Goal: Task Accomplishment & Management: Manage account settings

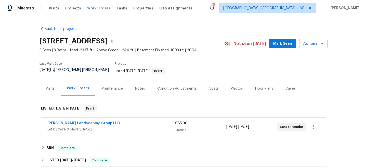
click at [99, 9] on span "Work Orders" at bounding box center [98, 8] width 23 height 5
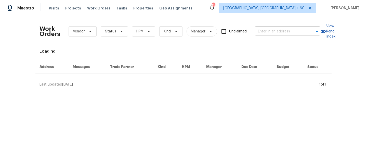
click at [271, 32] on input "text" at bounding box center [280, 32] width 51 height 8
paste input "[STREET_ADDRESS]"
type input "[STREET_ADDRESS]"
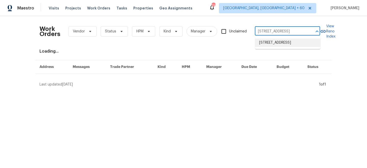
click at [276, 46] on li "[STREET_ADDRESS]" at bounding box center [287, 42] width 65 height 8
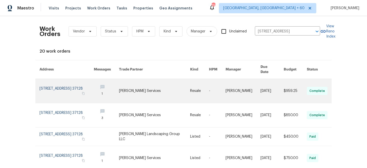
click at [155, 86] on link at bounding box center [154, 91] width 71 height 24
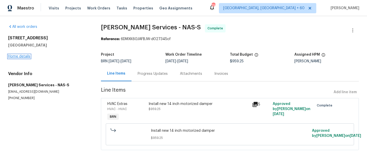
click at [15, 56] on link "Home details" at bounding box center [19, 56] width 22 height 4
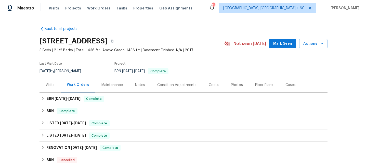
click at [113, 86] on div "Maintenance" at bounding box center [111, 84] width 21 height 5
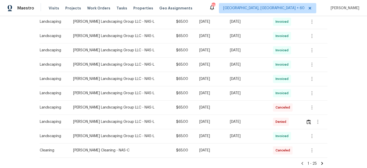
scroll to position [313, 0]
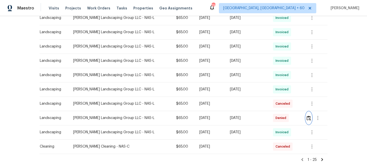
click at [309, 118] on img "button" at bounding box center [308, 117] width 4 height 5
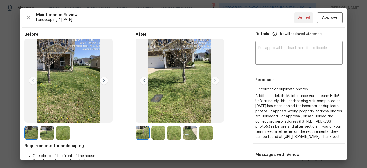
click at [217, 81] on img at bounding box center [215, 80] width 8 height 8
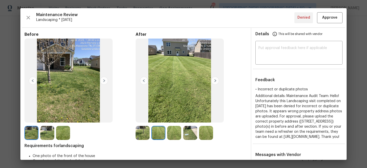
click at [214, 80] on img at bounding box center [215, 80] width 8 height 8
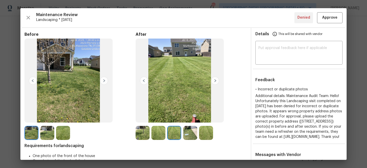
click at [214, 80] on img at bounding box center [215, 80] width 8 height 8
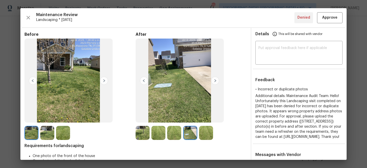
click at [214, 80] on img at bounding box center [215, 80] width 8 height 8
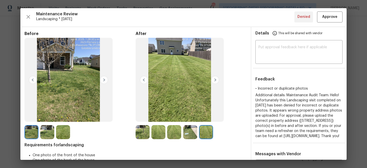
scroll to position [0, 0]
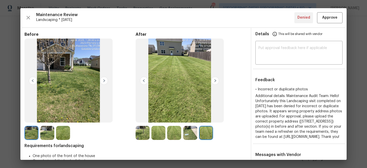
click at [105, 79] on img at bounding box center [104, 80] width 8 height 8
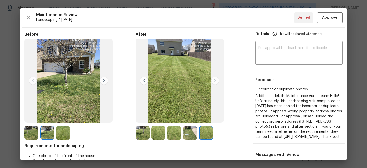
click at [41, 130] on img at bounding box center [47, 133] width 14 height 14
click at [214, 78] on img at bounding box center [215, 80] width 8 height 8
click at [215, 78] on img at bounding box center [215, 80] width 8 height 8
click at [215, 79] on img at bounding box center [215, 80] width 8 height 8
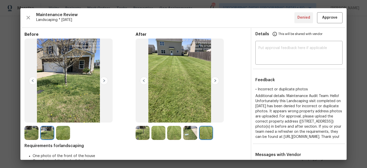
click at [215, 79] on img at bounding box center [215, 80] width 8 height 8
click at [103, 82] on img at bounding box center [104, 80] width 8 height 8
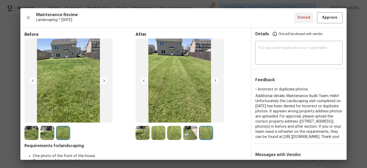
click at [103, 82] on img at bounding box center [104, 80] width 8 height 8
click at [214, 79] on img at bounding box center [215, 80] width 8 height 8
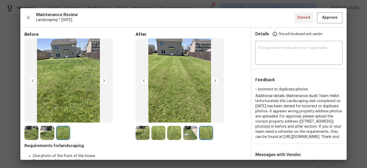
click at [214, 79] on img at bounding box center [215, 80] width 8 height 8
click at [33, 79] on img at bounding box center [33, 80] width 8 height 8
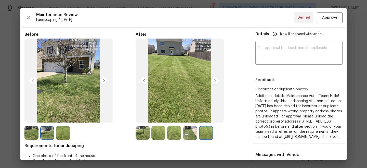
click at [33, 79] on img at bounding box center [33, 80] width 8 height 8
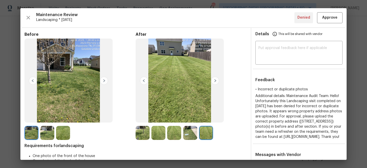
click at [104, 81] on img at bounding box center [104, 80] width 8 height 8
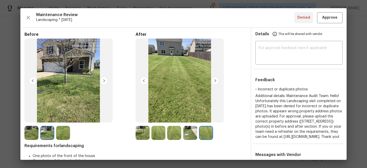
click at [216, 83] on img at bounding box center [215, 80] width 8 height 8
click at [216, 82] on img at bounding box center [215, 80] width 8 height 8
click at [144, 80] on img at bounding box center [144, 80] width 8 height 8
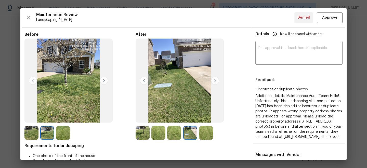
click at [144, 80] on img at bounding box center [144, 80] width 8 height 8
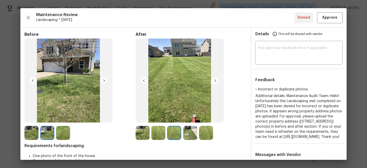
click at [144, 80] on img at bounding box center [144, 80] width 8 height 8
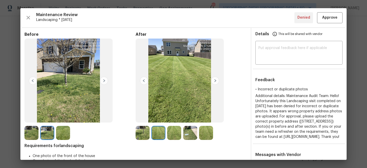
click at [145, 77] on img at bounding box center [144, 80] width 8 height 8
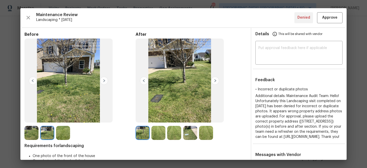
click at [145, 78] on img at bounding box center [144, 80] width 8 height 8
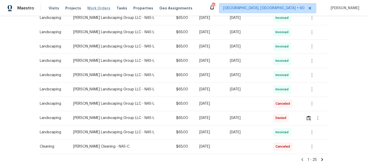
click at [100, 8] on span "Work Orders" at bounding box center [98, 8] width 23 height 5
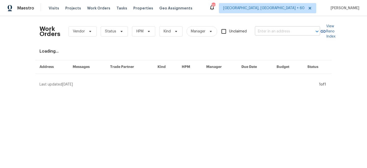
click at [272, 29] on input "text" at bounding box center [280, 32] width 51 height 8
paste input "360 Lakeshore Dr"
type input "360 Lakeshore Dr"
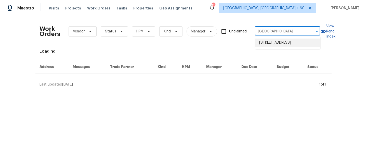
click at [279, 46] on li "360 Lakeshore Dr, Old Hickory, TN 37138" at bounding box center [287, 42] width 65 height 8
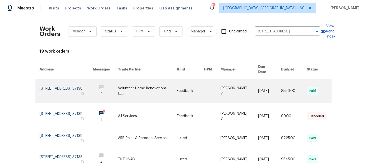
click at [186, 81] on link at bounding box center [190, 91] width 27 height 24
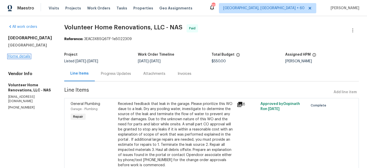
click at [22, 57] on link "Home details" at bounding box center [19, 56] width 22 height 4
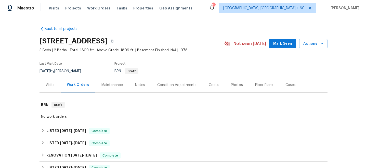
click at [113, 89] on div "Maintenance" at bounding box center [112, 84] width 34 height 15
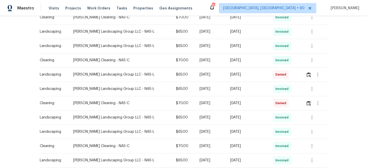
scroll to position [286, 0]
click at [309, 101] on img "button" at bounding box center [308, 102] width 4 height 5
click at [309, 72] on img "button" at bounding box center [308, 74] width 4 height 5
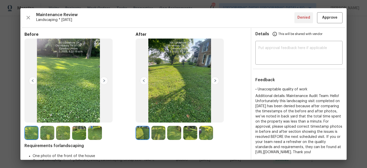
click at [103, 80] on img at bounding box center [104, 80] width 8 height 8
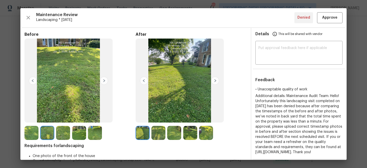
click at [102, 81] on img at bounding box center [104, 80] width 8 height 8
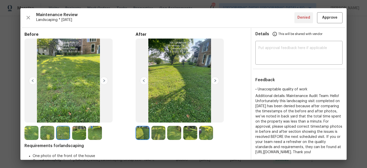
click at [216, 77] on img at bounding box center [215, 80] width 8 height 8
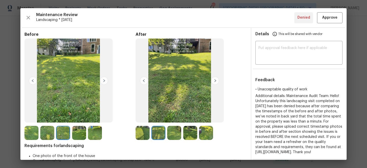
click at [216, 79] on img at bounding box center [215, 80] width 8 height 8
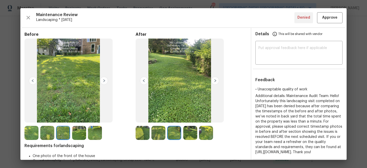
click at [216, 79] on img at bounding box center [215, 80] width 8 height 8
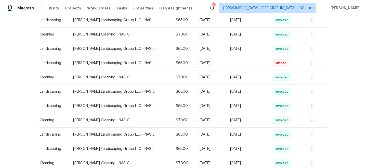
scroll to position [0, 0]
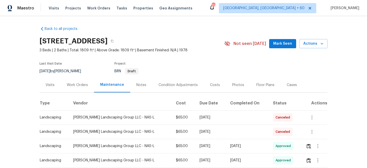
click at [77, 85] on div "Work Orders" at bounding box center [77, 84] width 21 height 5
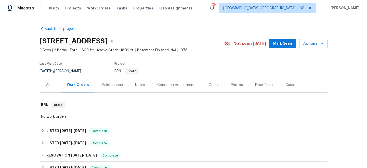
scroll to position [96, 0]
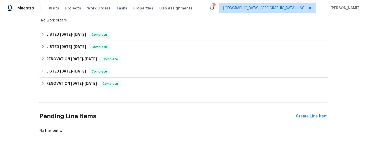
click at [314, 112] on div "Pending Line Items Create Line Item" at bounding box center [183, 116] width 288 height 24
click at [316, 114] on div "Create Line Item" at bounding box center [311, 116] width 31 height 5
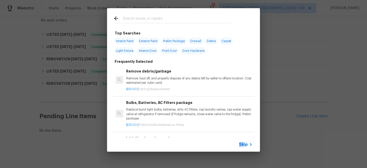
click at [243, 142] on span "Skip" at bounding box center [243, 144] width 9 height 5
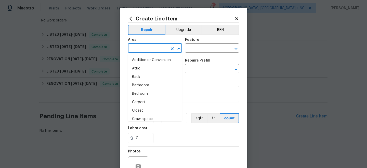
click at [143, 45] on input "text" at bounding box center [148, 49] width 40 height 8
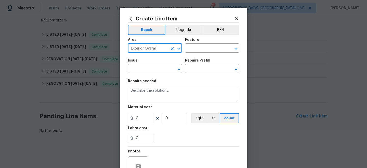
type input "Exterior Overall"
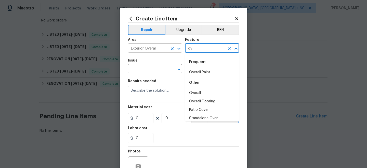
type input "o"
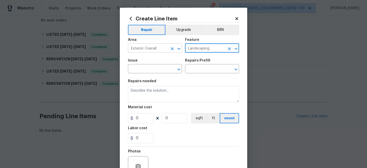
type input "Landscaping"
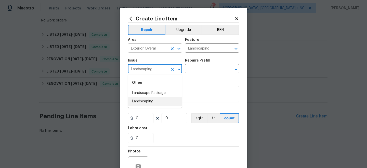
type input "Landscaping"
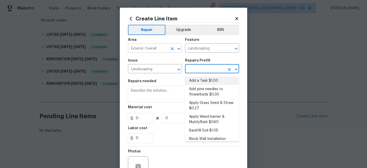
type input "Add a Task $1.00"
type textarea "HPM to detail"
type input "1"
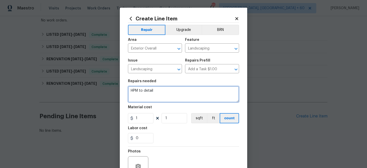
drag, startPoint x: 160, startPoint y: 94, endPoint x: 116, endPoint y: 88, distance: 44.5
click at [116, 88] on div "Create Line Item Repair Upgrade BRN Area Exterior Overall ​ Feature Landscaping…" at bounding box center [183, 84] width 367 height 168
type textarea "Reversed Landscaping Denials"
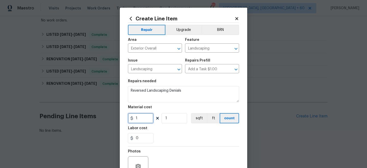
click at [146, 118] on input "1" at bounding box center [140, 118] width 25 height 10
type input "65"
click at [180, 145] on section "Repairs needed Reversed Landscaping Denials Material cost 65 1 sqft ft count La…" at bounding box center [183, 111] width 111 height 70
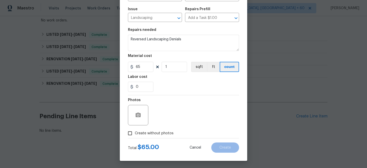
scroll to position [52, 0]
click at [159, 131] on span "Create without photos" at bounding box center [154, 132] width 39 height 5
click at [135, 131] on input "Create without photos" at bounding box center [130, 133] width 10 height 10
checkbox input "true"
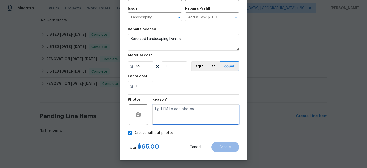
click at [171, 124] on textarea at bounding box center [195, 114] width 87 height 20
type textarea "n/a"
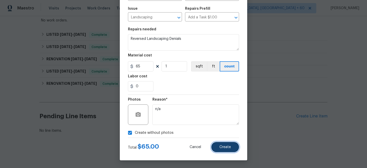
click at [215, 145] on button "Create" at bounding box center [225, 147] width 28 height 10
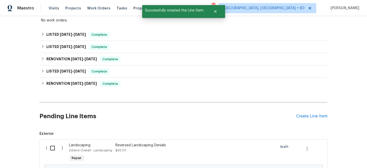
click at [52, 144] on input "checkbox" at bounding box center [54, 147] width 15 height 11
checkbox input "true"
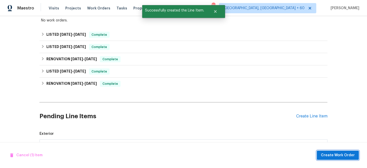
click at [345, 154] on span "Create Work Order" at bounding box center [338, 155] width 34 height 6
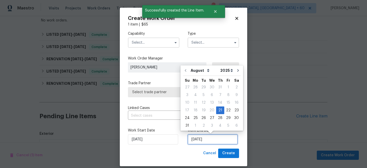
click at [199, 143] on input "[DATE]" at bounding box center [212, 139] width 50 height 10
click at [201, 44] on input "text" at bounding box center [212, 42] width 51 height 10
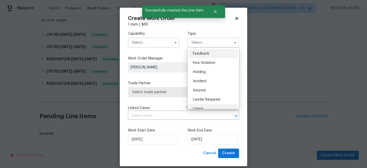
click at [200, 106] on div "Listed" at bounding box center [213, 108] width 49 height 9
type input "Listed"
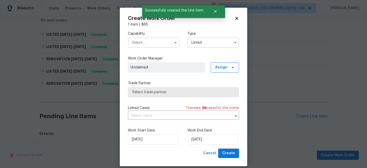
click at [150, 43] on input "text" at bounding box center [153, 42] width 51 height 10
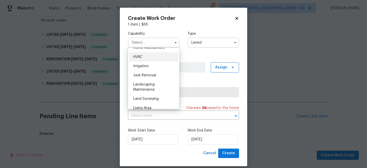
scroll to position [307, 0]
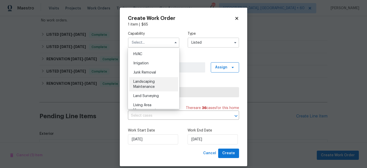
click at [142, 81] on span "Landscaping Maintenance" at bounding box center [143, 84] width 21 height 9
type input "Landscaping Maintenance"
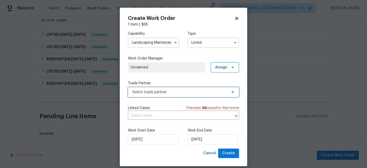
click at [164, 90] on span "Select trade partner" at bounding box center [179, 91] width 95 height 5
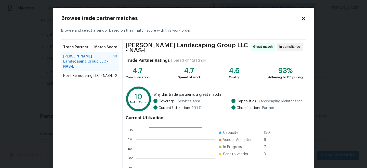
scroll to position [57, 0]
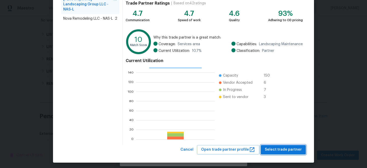
click at [285, 146] on span "Select trade partner" at bounding box center [283, 149] width 37 height 6
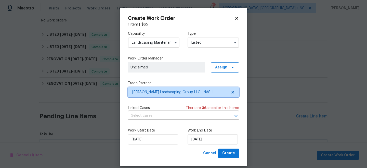
scroll to position [0, 0]
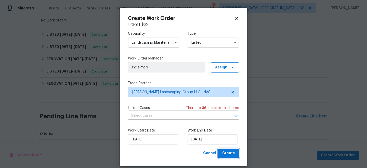
click at [234, 152] on span "Create" at bounding box center [228, 153] width 13 height 6
checkbox input "false"
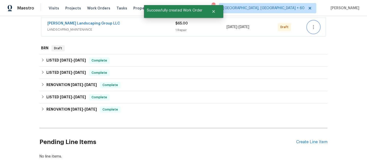
click at [315, 28] on icon "button" at bounding box center [313, 27] width 6 height 6
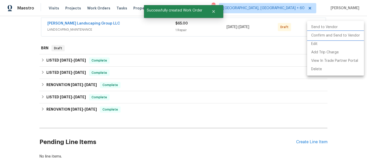
click at [326, 34] on li "Confirm and Send to Vendor" at bounding box center [335, 35] width 57 height 8
click at [271, 66] on div at bounding box center [183, 84] width 367 height 168
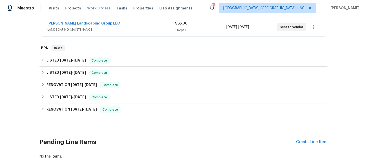
click at [97, 8] on span "Work Orders" at bounding box center [98, 8] width 23 height 5
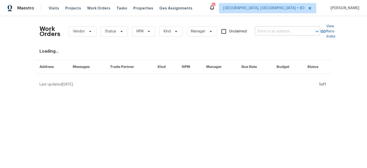
click at [284, 32] on input "text" at bounding box center [280, 32] width 51 height 8
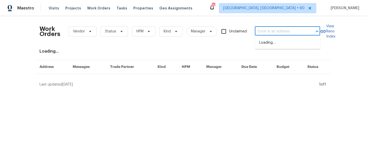
paste input "3540 Greens Mill Rd"
type input "3540 Greens Mill Rd"
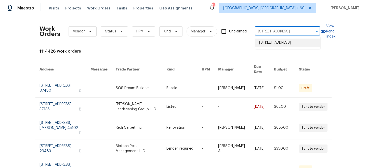
click at [281, 47] on li "3540 Greens Mill Rd, Spring Hill, TN 37174" at bounding box center [287, 42] width 65 height 8
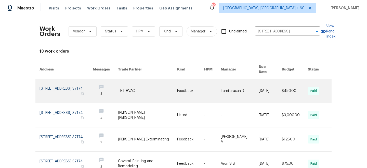
click at [208, 92] on td "-" at bounding box center [208, 91] width 17 height 24
click at [144, 84] on link at bounding box center [147, 91] width 59 height 24
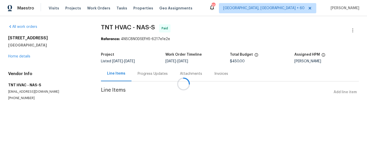
click at [24, 58] on div "3540 Greens Mill Rd Spring Hill, TN 37174 Home details" at bounding box center [48, 46] width 80 height 23
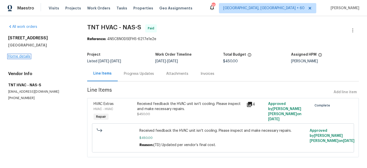
click at [18, 58] on link "Home details" at bounding box center [19, 56] width 22 height 4
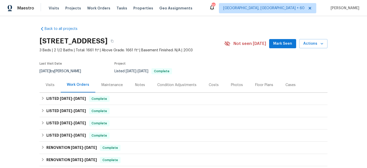
click at [107, 85] on div "Maintenance" at bounding box center [111, 84] width 21 height 5
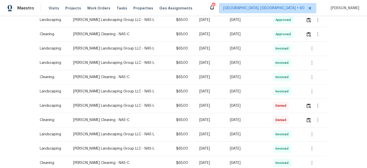
scroll to position [183, 0]
click at [309, 103] on img "button" at bounding box center [308, 105] width 4 height 5
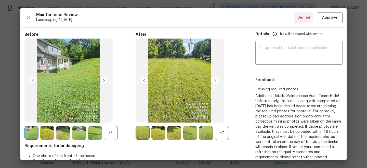
click at [215, 80] on img at bounding box center [215, 80] width 8 height 8
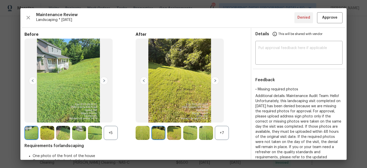
click at [215, 80] on img at bounding box center [215, 80] width 8 height 8
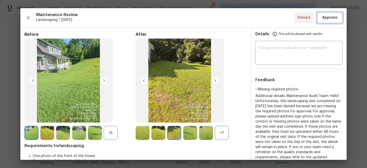
click at [331, 19] on span "Approve" at bounding box center [329, 18] width 15 height 6
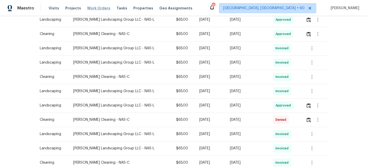
click at [90, 7] on span "Work Orders" at bounding box center [98, 8] width 23 height 5
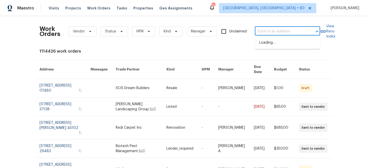
click at [269, 31] on input "text" at bounding box center [280, 32] width 51 height 8
paste input "3523 Pitchers Ln"
type input "3523 Pitchers Ln"
click at [295, 33] on input "text" at bounding box center [280, 32] width 51 height 8
paste input "3523 Pitchers Ln"
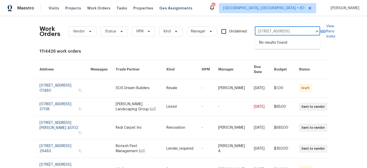
type input "3523 Pitchers Ln"
click at [285, 42] on li "3523 Pitchers Ln, Murfreesboro, TN 37128" at bounding box center [287, 42] width 65 height 8
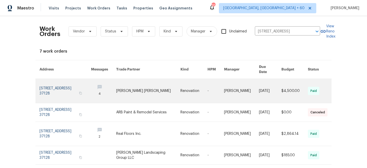
click at [166, 80] on link at bounding box center [148, 91] width 64 height 24
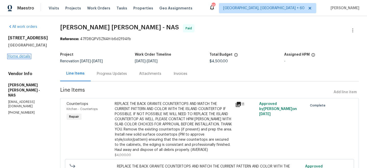
click at [18, 58] on link "Home details" at bounding box center [19, 56] width 22 height 4
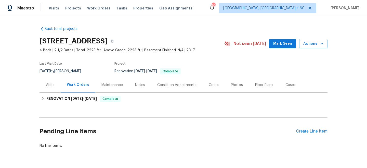
click at [110, 86] on div "Maintenance" at bounding box center [111, 84] width 21 height 5
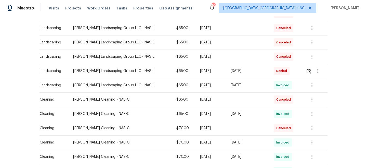
scroll to position [106, 0]
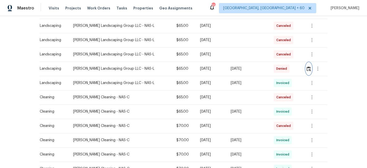
click at [309, 68] on img "button" at bounding box center [308, 68] width 4 height 5
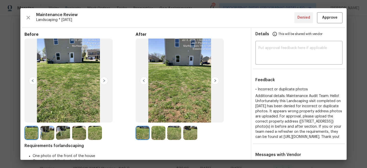
click at [105, 81] on img at bounding box center [104, 80] width 8 height 8
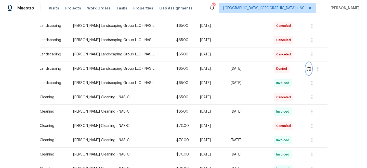
scroll to position [0, 0]
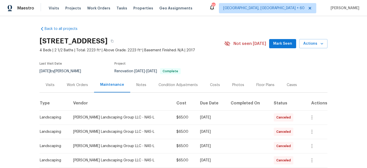
click at [88, 80] on div "Work Orders" at bounding box center [77, 84] width 33 height 15
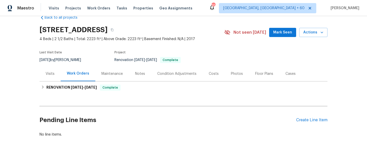
scroll to position [15, 0]
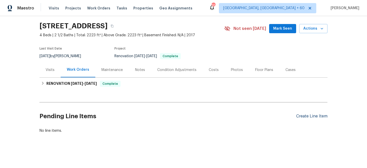
click at [312, 117] on div "Create Line Item" at bounding box center [311, 116] width 31 height 5
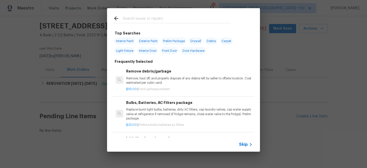
click at [245, 144] on span "Skip" at bounding box center [243, 144] width 9 height 5
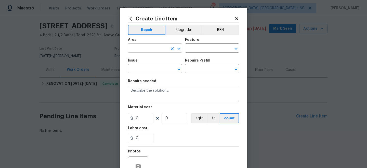
click at [150, 48] on input "text" at bounding box center [148, 49] width 40 height 8
type input "Exterior Overall"
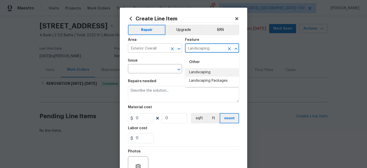
type input "Landscaping"
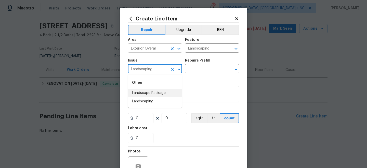
type input "Landscaping"
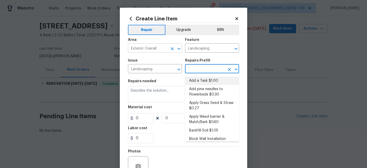
type input "Add a Task $1.00"
type textarea "HPM to detail"
type input "1"
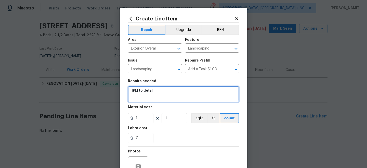
drag, startPoint x: 159, startPoint y: 92, endPoint x: 110, endPoint y: 86, distance: 49.6
click at [110, 86] on div "Create Line Item Repair Upgrade BRN Area Exterior Overall ​ Feature Landscaping…" at bounding box center [183, 84] width 367 height 168
type textarea "Reversed Landscaping Denial"
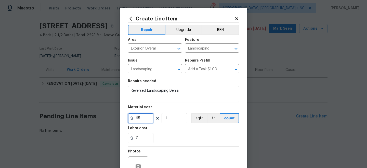
type input "65"
click at [175, 136] on div "0" at bounding box center [183, 138] width 111 height 10
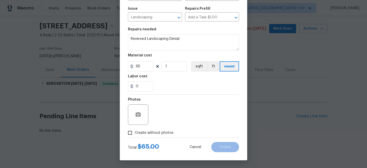
click at [142, 133] on span "Create without photos" at bounding box center [154, 132] width 39 height 5
click at [135, 133] on input "Create without photos" at bounding box center [130, 133] width 10 height 10
checkbox input "true"
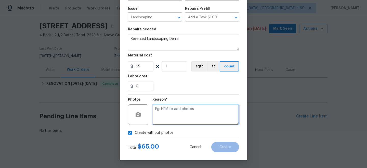
click at [169, 119] on textarea at bounding box center [195, 114] width 87 height 20
type textarea "n/a"
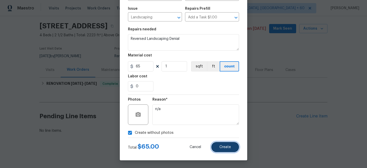
click at [222, 143] on button "Create" at bounding box center [225, 147] width 28 height 10
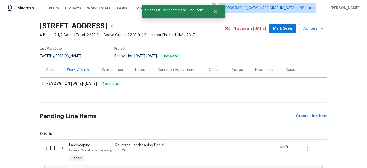
click at [53, 148] on input "checkbox" at bounding box center [54, 147] width 15 height 11
checkbox input "true"
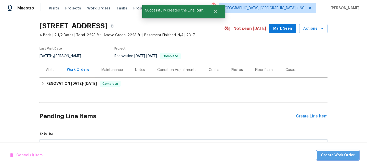
click at [344, 158] on button "Create Work Order" at bounding box center [338, 154] width 42 height 9
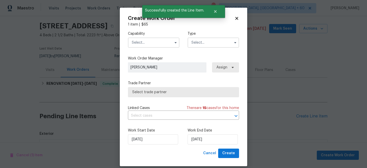
click at [214, 42] on input "text" at bounding box center [212, 42] width 51 height 10
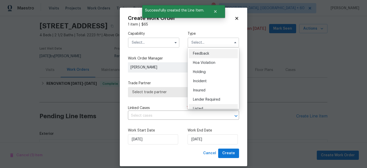
click at [201, 105] on div "Listed" at bounding box center [213, 108] width 49 height 9
type input "Listed"
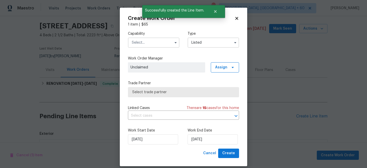
click at [154, 46] on input "text" at bounding box center [153, 42] width 51 height 10
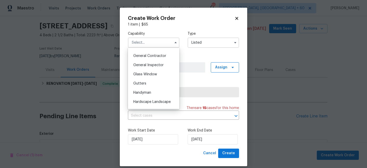
scroll to position [300, 0]
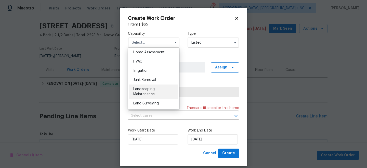
click at [149, 93] on span "Landscaping Maintenance" at bounding box center [143, 91] width 21 height 9
type input "Landscaping Maintenance"
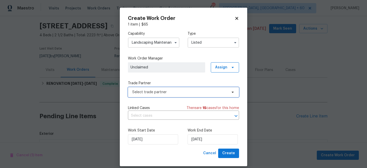
click at [157, 93] on span "Select trade partner" at bounding box center [179, 91] width 95 height 5
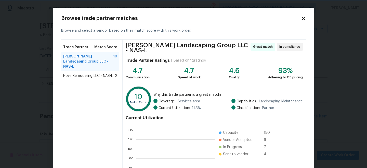
scroll to position [57, 0]
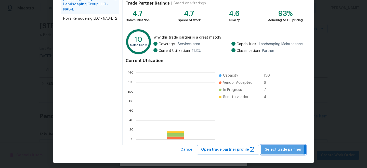
click at [281, 146] on span "Select trade partner" at bounding box center [283, 149] width 37 height 6
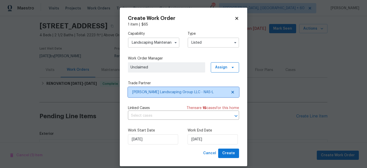
scroll to position [0, 0]
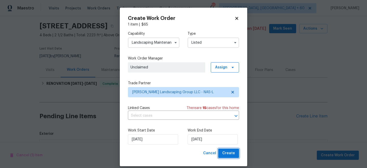
click at [233, 152] on span "Create" at bounding box center [228, 153] width 13 height 6
checkbox input "false"
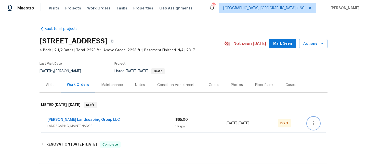
click at [312, 124] on icon "button" at bounding box center [313, 123] width 6 height 6
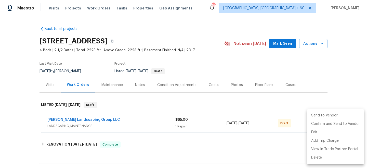
click at [329, 124] on li "Confirm and Send to Vendor" at bounding box center [335, 123] width 57 height 8
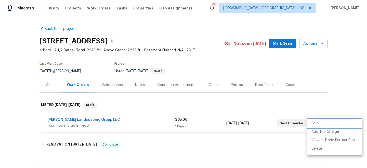
click at [341, 83] on div at bounding box center [183, 84] width 367 height 168
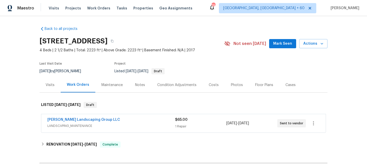
click at [100, 5] on div "Visits Projects Work Orders Tasks Properties Geo Assignments" at bounding box center [124, 8] width 150 height 10
click at [103, 9] on span "Work Orders" at bounding box center [98, 8] width 23 height 5
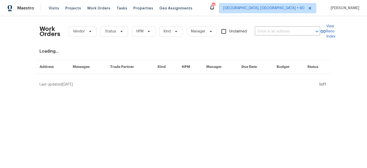
click at [271, 26] on div "Work Orders Vendor Status HPM Kind Manager Unclaimed ​" at bounding box center [179, 31] width 280 height 22
click at [274, 31] on input "text" at bounding box center [280, 32] width 51 height 8
paste input "[STREET_ADDRESS]"
type input "[STREET_ADDRESS]"
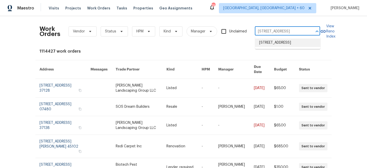
click at [275, 44] on li "[STREET_ADDRESS]" at bounding box center [287, 42] width 65 height 8
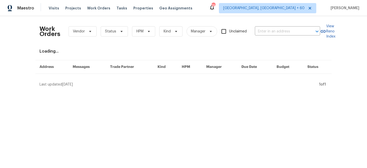
type input "[STREET_ADDRESS]"
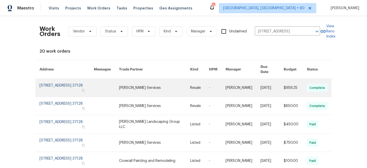
click at [165, 83] on link at bounding box center [154, 88] width 71 height 18
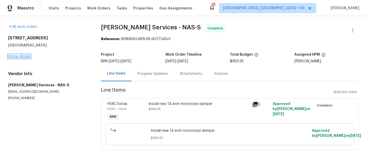
click at [16, 56] on link "Home details" at bounding box center [19, 56] width 22 height 4
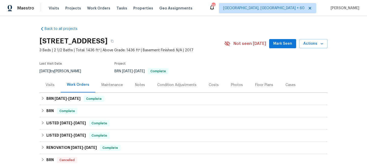
click at [119, 86] on div "Maintenance" at bounding box center [111, 84] width 21 height 5
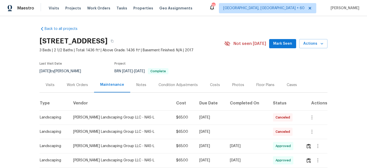
click at [89, 88] on div "Work Orders" at bounding box center [77, 84] width 33 height 15
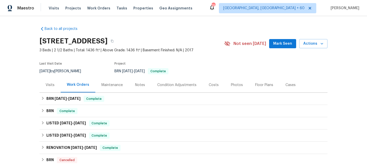
scroll to position [76, 0]
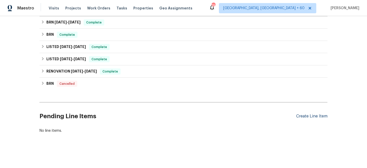
click at [309, 118] on div "Create Line Item" at bounding box center [311, 116] width 31 height 5
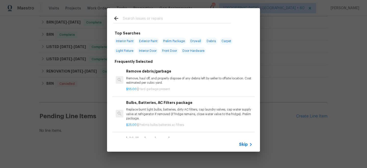
click at [246, 147] on div "Skip" at bounding box center [183, 144] width 153 height 14
click at [245, 144] on span "Skip" at bounding box center [243, 144] width 9 height 5
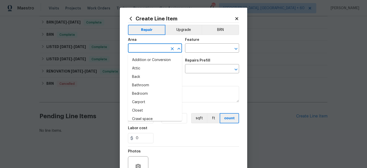
click at [141, 51] on input "text" at bounding box center [148, 49] width 40 height 8
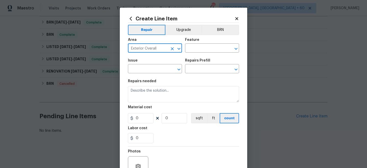
type input "Exterior Overall"
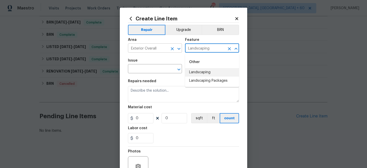
type input "Landscaping"
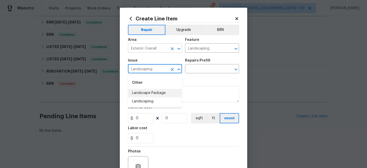
type input "Landscaping"
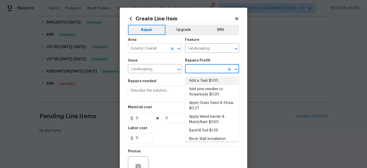
type input "Add a Task $1.00"
type textarea "HPM to detail"
type input "1"
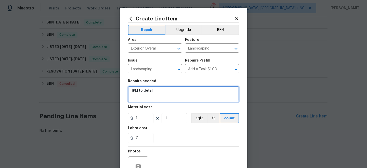
drag, startPoint x: 160, startPoint y: 94, endPoint x: 117, endPoint y: 92, distance: 42.3
click at [117, 94] on div "Create Line Item Repair Upgrade BRN Area Exterior Overall ​ Feature Landscaping…" at bounding box center [183, 84] width 367 height 168
type textarea "Reversed Landscaping Denial"
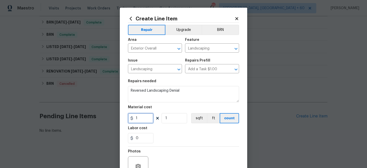
click at [145, 119] on input "1" at bounding box center [140, 118] width 25 height 10
type input "65"
click at [172, 140] on div "0" at bounding box center [183, 138] width 111 height 10
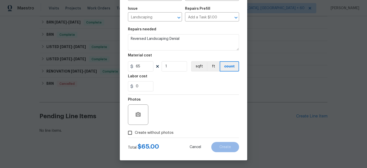
click at [152, 132] on span "Create without photos" at bounding box center [154, 132] width 39 height 5
click at [135, 132] on input "Create without photos" at bounding box center [130, 133] width 10 height 10
checkbox input "true"
click at [165, 125] on div "Reason*" at bounding box center [195, 110] width 87 height 33
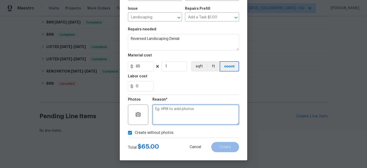
click at [165, 122] on textarea at bounding box center [195, 114] width 87 height 20
type textarea "n/a"
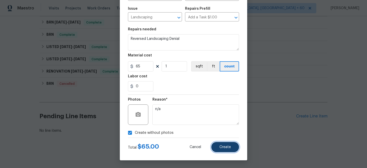
click at [229, 145] on span "Create" at bounding box center [224, 147] width 11 height 4
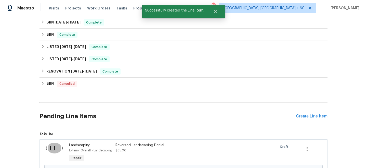
click at [50, 146] on input "checkbox" at bounding box center [54, 147] width 15 height 11
checkbox input "true"
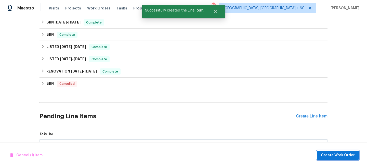
click at [323, 151] on button "Create Work Order" at bounding box center [338, 154] width 42 height 9
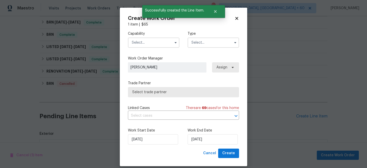
click at [213, 38] on input "text" at bounding box center [212, 42] width 51 height 10
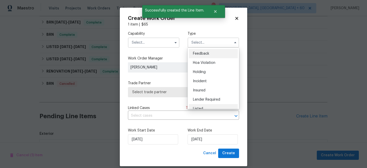
click at [200, 108] on span "Listed" at bounding box center [198, 109] width 10 height 4
type input "Listed"
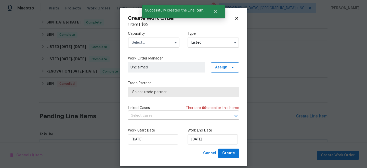
click at [144, 44] on input "text" at bounding box center [153, 42] width 51 height 10
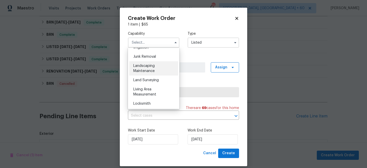
scroll to position [323, 0]
click at [150, 71] on span "Landscaping Maintenance" at bounding box center [143, 68] width 21 height 9
type input "Landscaping Maintenance"
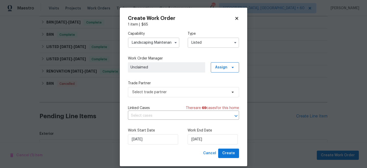
click at [151, 83] on label "Trade Partner" at bounding box center [183, 82] width 111 height 5
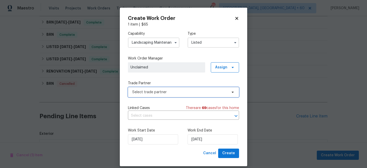
click at [151, 89] on span "Select trade partner" at bounding box center [183, 92] width 111 height 10
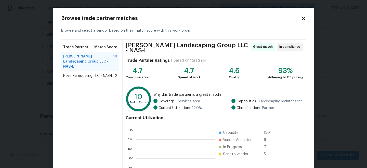
scroll to position [57, 0]
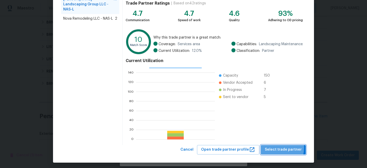
click at [274, 146] on span "Select trade partner" at bounding box center [283, 149] width 37 height 6
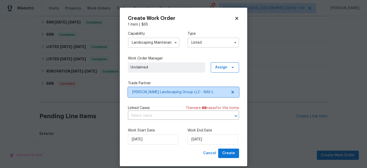
scroll to position [0, 0]
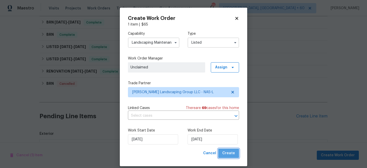
click at [231, 150] on span "Create" at bounding box center [228, 153] width 13 height 6
checkbox input "false"
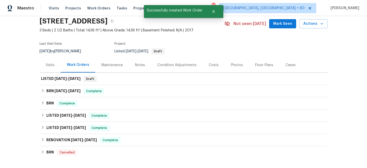
scroll to position [18, 0]
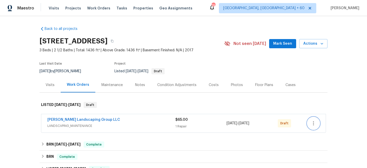
click at [314, 121] on icon "button" at bounding box center [313, 123] width 6 height 6
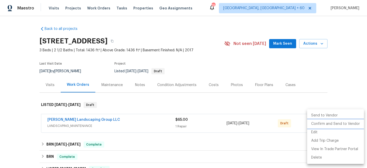
click at [328, 123] on li "Confirm and Send to Vendor" at bounding box center [335, 123] width 57 height 8
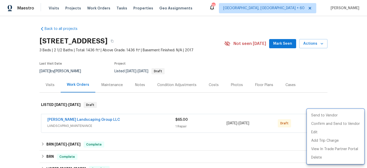
click at [333, 87] on div at bounding box center [183, 84] width 367 height 168
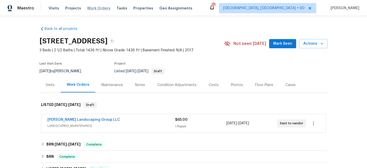
click at [95, 6] on span "Work Orders" at bounding box center [98, 8] width 23 height 5
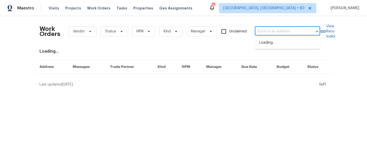
click at [261, 31] on input "text" at bounding box center [280, 32] width 51 height 8
paste input "3404 Quicksilver Ln"
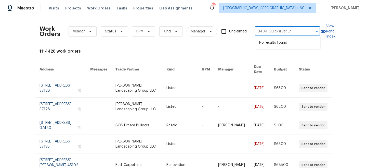
type input "3404 Quicksilver Ln"
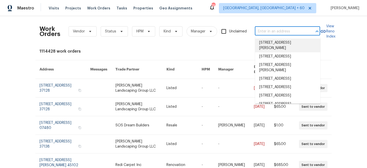
paste input "3404 Quicksilver Ln"
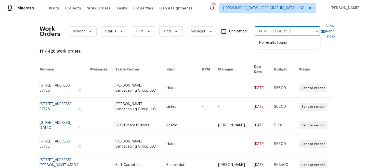
type input "3404 Quicksilver Ln"
click at [279, 45] on li "3404 Quicksilver Ln, Clarksville, TN 37042" at bounding box center [287, 42] width 65 height 8
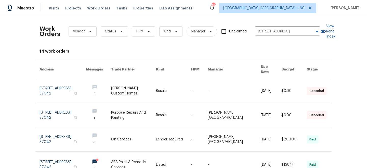
click at [156, 84] on link at bounding box center [133, 91] width 45 height 24
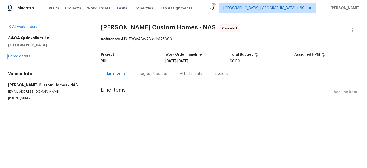
click at [18, 58] on link "Home details" at bounding box center [19, 56] width 22 height 4
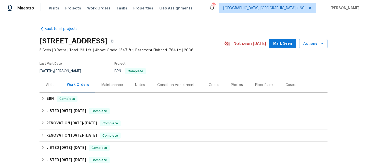
click at [110, 86] on div "Maintenance" at bounding box center [111, 84] width 21 height 5
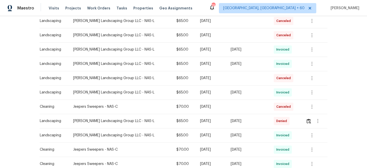
scroll to position [117, 0]
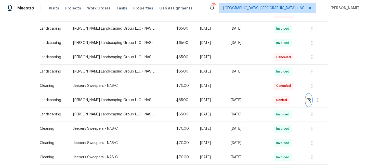
click at [307, 100] on img "button" at bounding box center [308, 100] width 4 height 5
click at [102, 8] on span "Work Orders" at bounding box center [98, 8] width 23 height 5
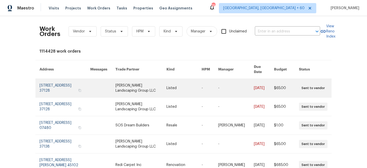
click at [217, 93] on td "-" at bounding box center [232, 88] width 36 height 19
click at [97, 81] on link at bounding box center [102, 88] width 25 height 18
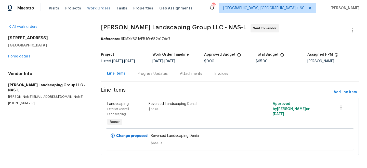
click at [98, 6] on span "Work Orders" at bounding box center [98, 8] width 23 height 5
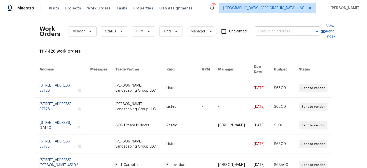
click at [266, 30] on input "text" at bounding box center [280, 32] width 51 height 8
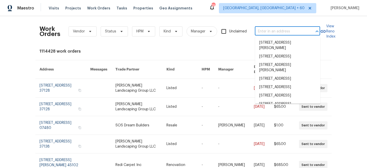
paste input "3404 Quicksilver Ln"
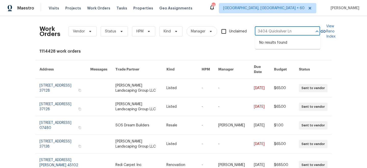
type input "3404 Quicksilver Ln"
click at [276, 44] on li "3404 Quicksilver Ln, Clarksville, TN 37042" at bounding box center [287, 42] width 65 height 8
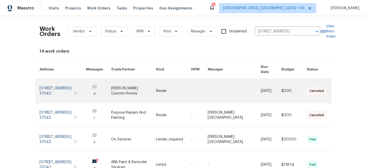
click at [156, 88] on link at bounding box center [133, 91] width 45 height 24
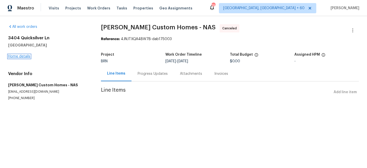
click at [16, 58] on link "Home details" at bounding box center [19, 56] width 22 height 4
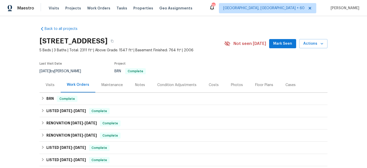
click at [115, 85] on div "Maintenance" at bounding box center [111, 84] width 21 height 5
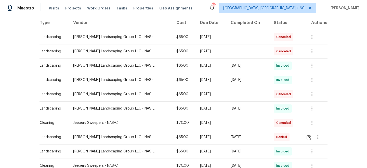
scroll to position [92, 0]
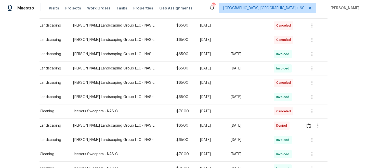
click at [305, 124] on td at bounding box center [315, 125] width 26 height 14
click at [308, 124] on img "button" at bounding box center [308, 125] width 4 height 5
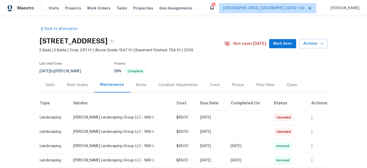
click at [83, 84] on div "Work Orders" at bounding box center [77, 84] width 21 height 5
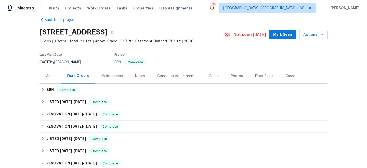
scroll to position [88, 0]
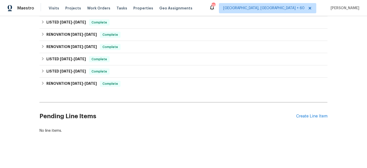
click at [307, 119] on div "Pending Line Items Create Line Item" at bounding box center [183, 116] width 288 height 24
click at [306, 118] on div "Create Line Item" at bounding box center [311, 116] width 31 height 5
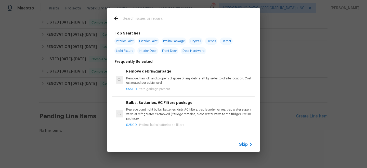
click at [317, 79] on div "Top Searches Interior Paint Exterior Paint Prelim Package Drywall Debris Carpet…" at bounding box center [183, 79] width 367 height 159
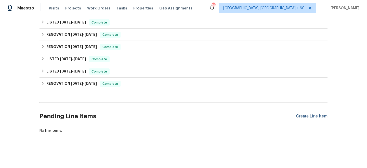
click at [309, 116] on div "Create Line Item" at bounding box center [311, 116] width 31 height 5
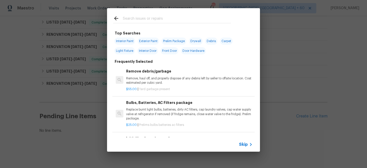
click at [243, 145] on span "Skip" at bounding box center [243, 144] width 9 height 5
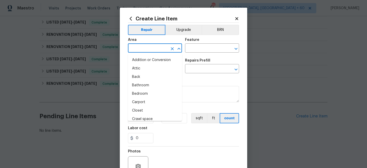
click at [162, 46] on input "text" at bounding box center [148, 49] width 40 height 8
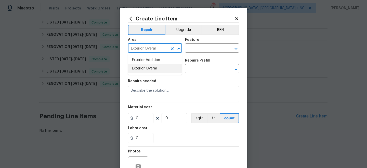
type input "Exterior Overall"
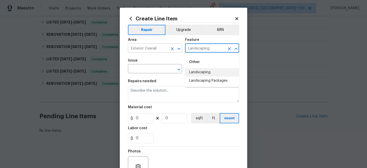
type input "Landscaping"
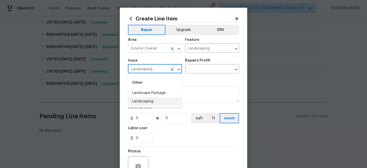
type input "Landscaping"
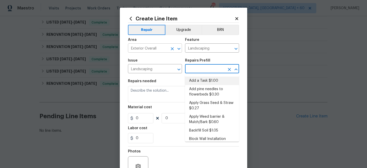
type input "Add a Task $1.00"
type textarea "HPM to detail"
type input "1"
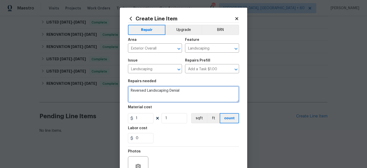
type textarea "Reversed Landscaping Denial"
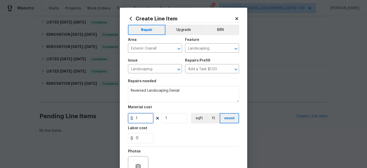
click at [141, 120] on input "1" at bounding box center [140, 118] width 25 height 10
type input "65"
click at [167, 139] on div "0" at bounding box center [183, 138] width 111 height 10
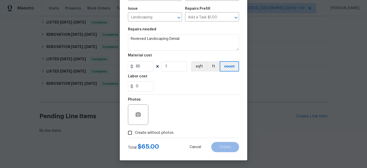
click at [145, 129] on label "Create without photos" at bounding box center [149, 133] width 48 height 10
click at [135, 129] on input "Create without photos" at bounding box center [130, 133] width 10 height 10
checkbox input "true"
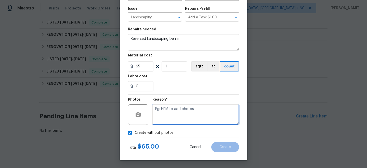
click at [163, 124] on textarea at bounding box center [195, 114] width 87 height 20
type textarea "n/a"
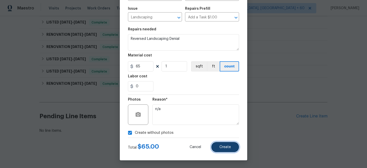
click at [226, 151] on button "Create" at bounding box center [225, 147] width 28 height 10
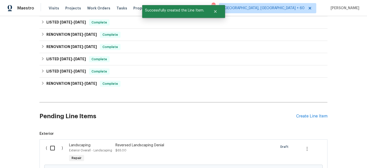
click at [51, 146] on input "checkbox" at bounding box center [54, 147] width 15 height 11
checkbox input "true"
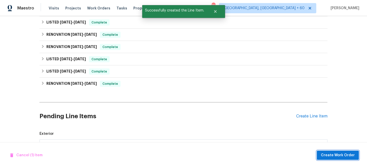
click at [325, 154] on span "Create Work Order" at bounding box center [338, 155] width 34 height 6
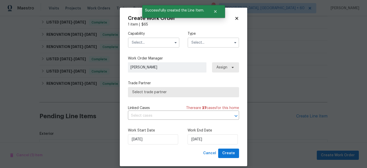
click at [207, 43] on input "text" at bounding box center [212, 42] width 51 height 10
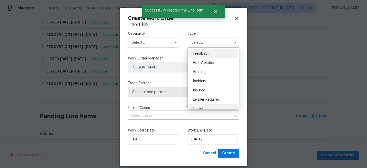
click at [201, 106] on div "Listed" at bounding box center [213, 108] width 49 height 9
type input "Listed"
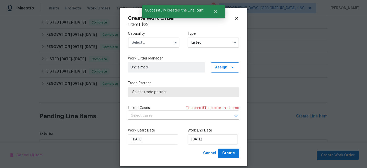
click at [147, 44] on input "text" at bounding box center [153, 42] width 51 height 10
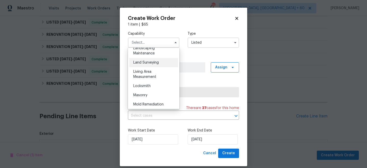
scroll to position [333, 0]
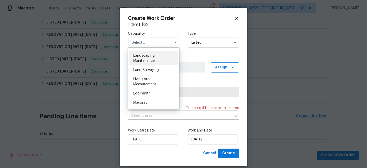
click at [144, 62] on div "Landscaping Maintenance" at bounding box center [153, 58] width 49 height 14
type input "Landscaping Maintenance"
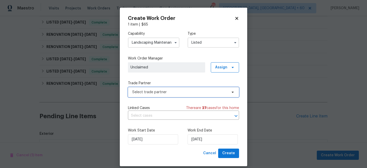
click at [156, 92] on span "Select trade partner" at bounding box center [179, 91] width 95 height 5
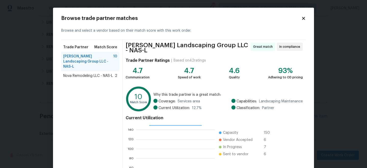
scroll to position [57, 0]
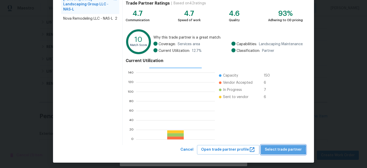
click at [285, 147] on span "Select trade partner" at bounding box center [283, 149] width 37 height 6
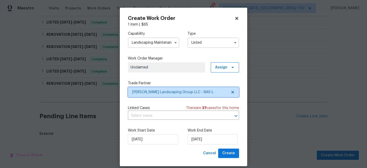
scroll to position [0, 0]
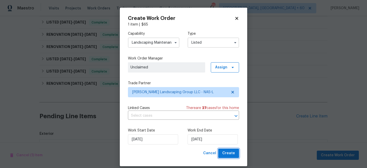
click at [237, 152] on button "Create" at bounding box center [228, 152] width 21 height 9
checkbox input "false"
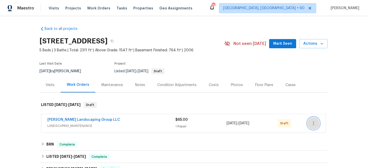
click at [313, 123] on icon "button" at bounding box center [313, 123] width 1 height 4
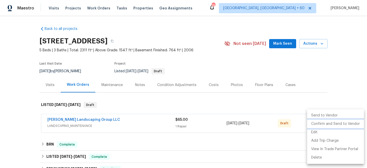
click at [330, 125] on li "Confirm and Send to Vendor" at bounding box center [335, 123] width 57 height 8
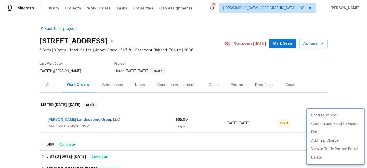
click at [341, 88] on div at bounding box center [183, 84] width 367 height 168
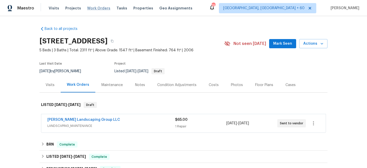
click at [88, 8] on span "Work Orders" at bounding box center [98, 8] width 23 height 5
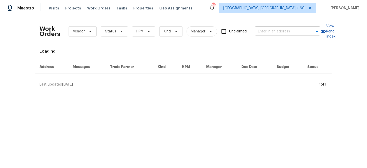
click at [266, 30] on input "text" at bounding box center [280, 32] width 51 height 8
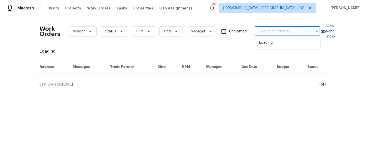
paste input "336 Royal Garden Dr"
type input "336 Royal Garden Dr"
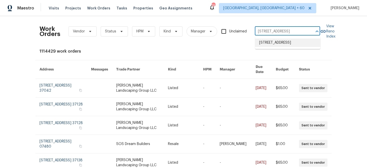
click at [284, 43] on li "336 Royal Garden Dr, Murfreesboro, TN 37130" at bounding box center [287, 42] width 65 height 8
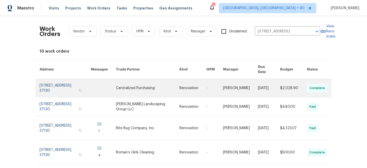
click at [141, 82] on link at bounding box center [147, 88] width 63 height 18
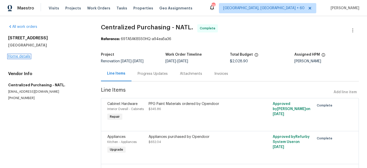
click at [18, 57] on link "Home details" at bounding box center [19, 56] width 22 height 4
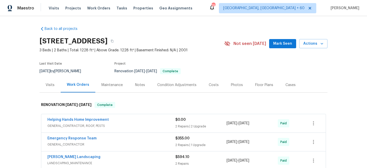
click at [118, 85] on div "Maintenance" at bounding box center [111, 84] width 21 height 5
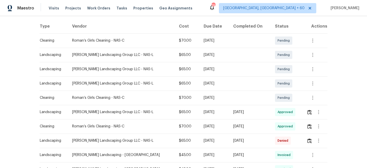
scroll to position [100, 0]
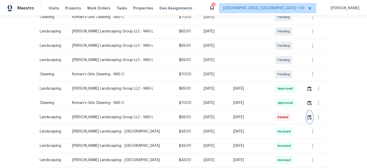
click at [308, 117] on img "button" at bounding box center [309, 117] width 4 height 5
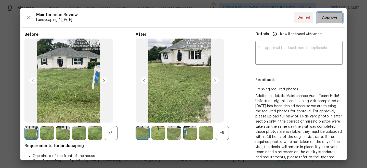
click at [332, 19] on span "Approve" at bounding box center [329, 18] width 15 height 6
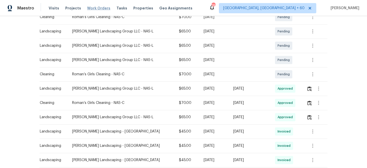
click at [97, 7] on span "Work Orders" at bounding box center [98, 8] width 23 height 5
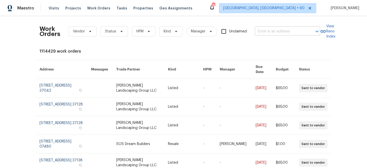
click at [260, 30] on input "text" at bounding box center [280, 32] width 51 height 8
paste input "3327 Monoco Dr"
type input "3327 Monoco Dr"
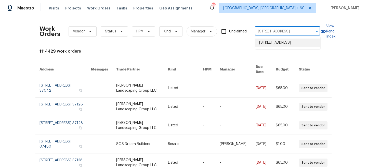
click at [295, 45] on li "3327 Monoco Dr, Spring Hill, TN 37174" at bounding box center [287, 42] width 65 height 8
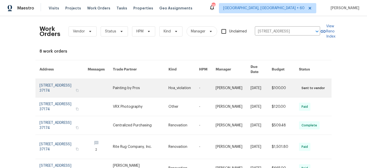
click at [178, 87] on link at bounding box center [183, 88] width 31 height 18
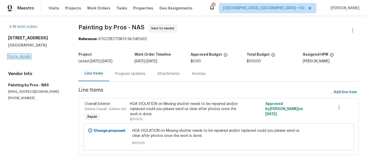
click at [18, 56] on link "Home details" at bounding box center [19, 56] width 22 height 4
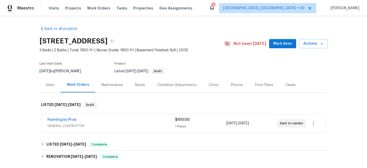
click at [113, 86] on div "Maintenance" at bounding box center [111, 84] width 21 height 5
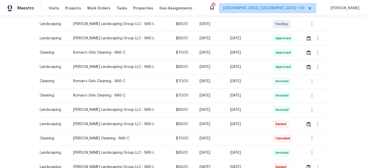
scroll to position [152, 0]
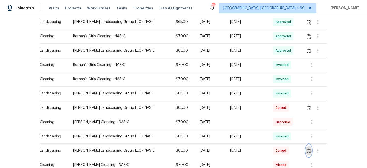
click at [309, 149] on img "button" at bounding box center [308, 150] width 4 height 5
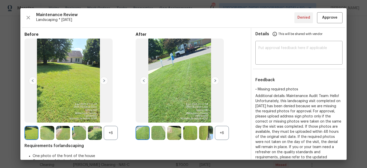
click at [214, 80] on img at bounding box center [215, 80] width 8 height 8
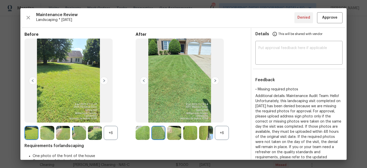
click at [214, 80] on img at bounding box center [215, 80] width 8 height 8
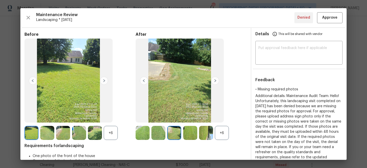
click at [105, 81] on img at bounding box center [104, 80] width 8 height 8
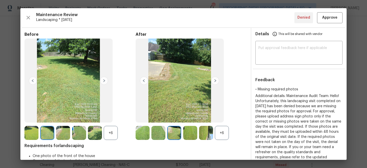
click at [105, 81] on img at bounding box center [104, 80] width 8 height 8
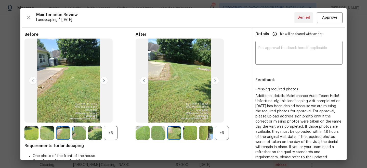
click at [102, 82] on img at bounding box center [104, 80] width 8 height 8
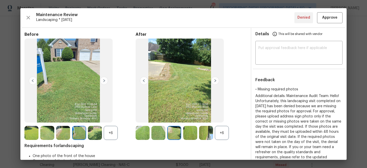
click at [214, 81] on img at bounding box center [215, 80] width 8 height 8
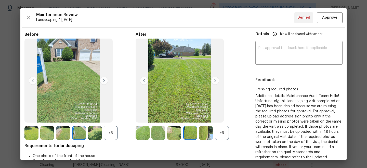
click at [214, 81] on img at bounding box center [215, 80] width 8 height 8
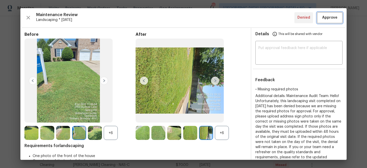
click at [325, 18] on span "Approve" at bounding box center [329, 18] width 15 height 6
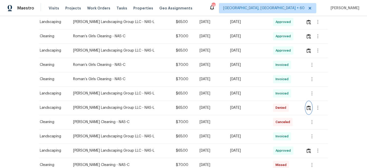
click at [308, 107] on img "button" at bounding box center [308, 107] width 4 height 5
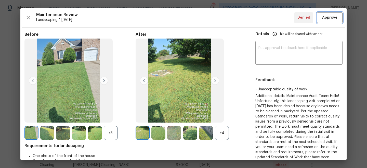
click at [332, 18] on span "Approve" at bounding box center [329, 18] width 15 height 6
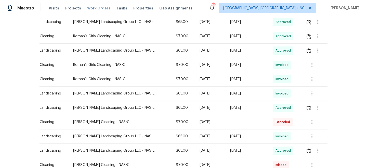
click at [89, 10] on span "Work Orders" at bounding box center [98, 8] width 23 height 5
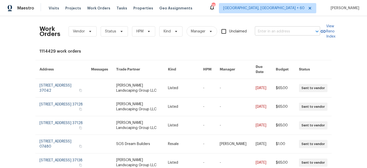
click at [277, 30] on input "text" at bounding box center [280, 32] width 51 height 8
paste input "3316 Mulberry Grove Rd"
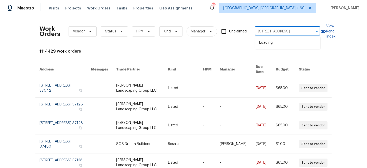
type input "3316 Mulberry Grove Rd"
click at [280, 43] on li "[STREET_ADDRESS]" at bounding box center [287, 42] width 65 height 8
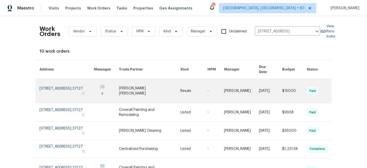
click at [164, 87] on link at bounding box center [149, 91] width 61 height 24
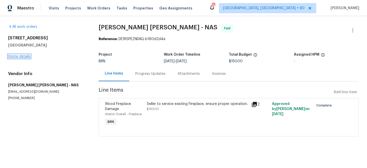
click at [17, 56] on link "Home details" at bounding box center [19, 56] width 22 height 4
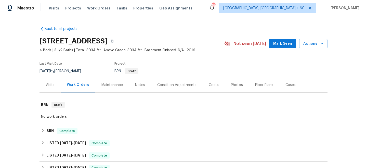
click at [113, 87] on div "Maintenance" at bounding box center [111, 84] width 21 height 5
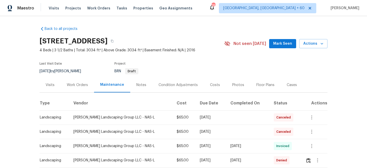
scroll to position [8, 0]
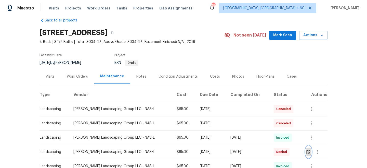
click at [309, 151] on img "button" at bounding box center [308, 151] width 4 height 5
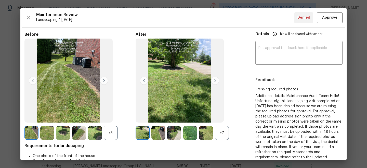
click at [214, 81] on img at bounding box center [215, 80] width 8 height 8
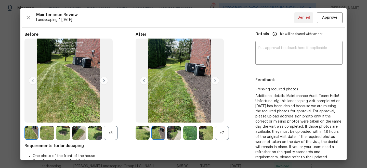
click at [105, 79] on img at bounding box center [104, 80] width 8 height 8
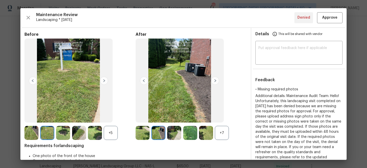
click at [105, 79] on img at bounding box center [104, 80] width 8 height 8
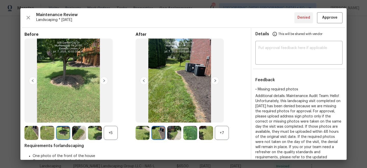
click at [105, 79] on img at bounding box center [104, 80] width 8 height 8
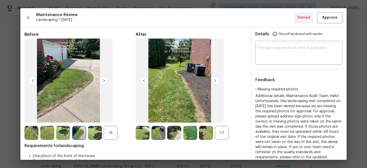
click at [105, 79] on img at bounding box center [104, 80] width 8 height 8
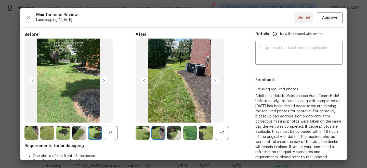
click at [105, 79] on img at bounding box center [104, 80] width 8 height 8
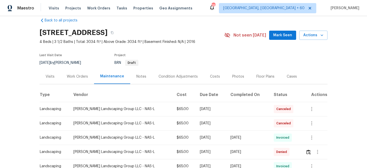
click at [85, 74] on div "Work Orders" at bounding box center [77, 76] width 21 height 5
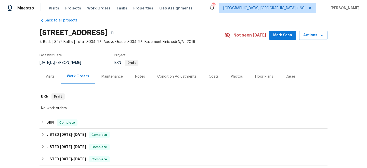
scroll to position [96, 0]
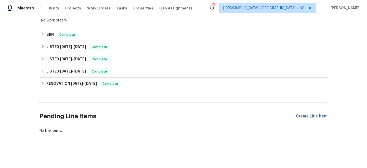
click at [310, 117] on div "Create Line Item" at bounding box center [311, 116] width 31 height 5
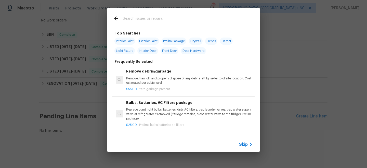
click at [245, 143] on span "Skip" at bounding box center [243, 144] width 9 height 5
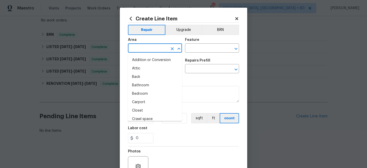
click at [136, 48] on input "text" at bounding box center [148, 49] width 40 height 8
type input "e"
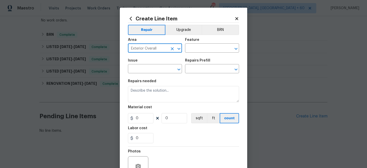
type input "Exterior Overall"
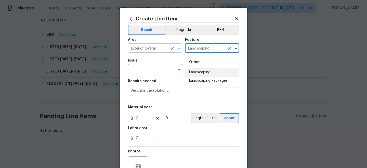
type input "Landscaping"
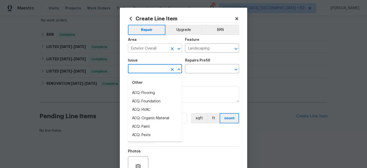
type input "l"
type input "a"
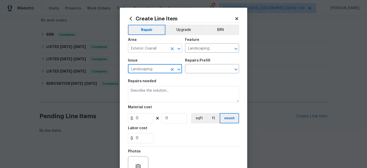
type input "Landscaping"
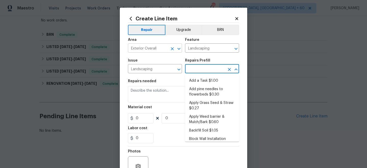
type input "Add a Task $1.00"
type textarea "HPM to detail"
type input "1"
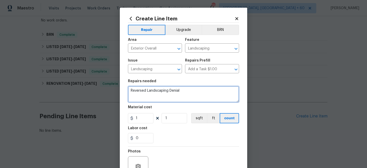
type textarea "Reversed Landscaping Denial"
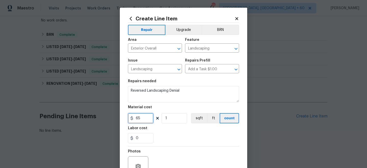
type input "65"
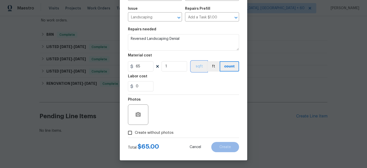
scroll to position [52, 0]
click at [157, 131] on span "Create without photos" at bounding box center [154, 132] width 39 height 5
click at [135, 131] on input "Create without photos" at bounding box center [130, 133] width 10 height 10
checkbox input "true"
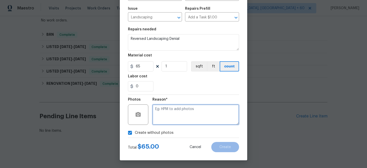
click at [164, 118] on textarea at bounding box center [195, 114] width 87 height 20
type textarea "n/a"
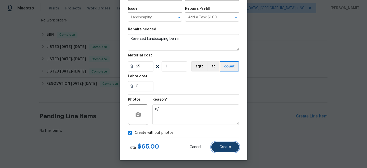
click at [232, 145] on button "Create" at bounding box center [225, 147] width 28 height 10
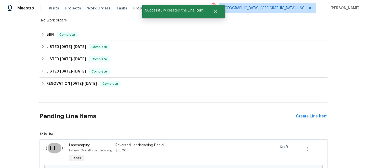
click at [50, 149] on input "checkbox" at bounding box center [54, 147] width 15 height 11
checkbox input "true"
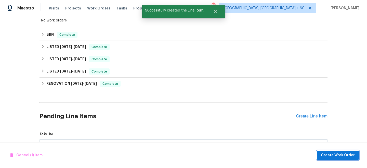
click at [338, 155] on span "Create Work Order" at bounding box center [338, 155] width 34 height 6
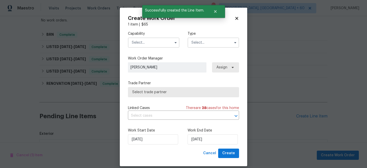
click at [202, 145] on div "Work Start Date 8/21/2025 Work End Date 8/21/2025" at bounding box center [183, 136] width 111 height 25
click at [213, 42] on input "text" at bounding box center [212, 42] width 51 height 10
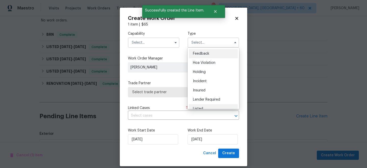
click at [199, 108] on span "Listed" at bounding box center [198, 109] width 10 height 4
type input "Listed"
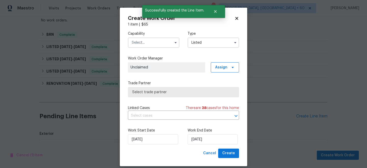
click at [156, 38] on input "text" at bounding box center [153, 42] width 51 height 10
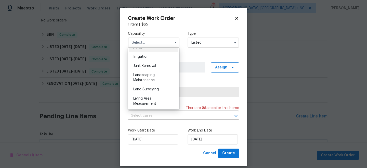
scroll to position [322, 0]
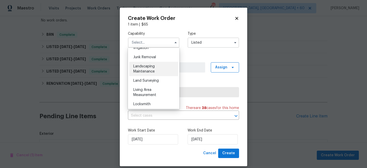
click at [148, 69] on div "Landscaping Maintenance" at bounding box center [153, 69] width 49 height 14
type input "Landscaping Maintenance"
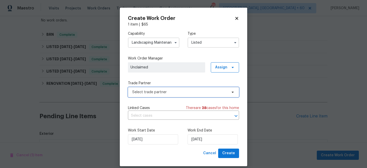
click at [156, 91] on span "Select trade partner" at bounding box center [179, 91] width 95 height 5
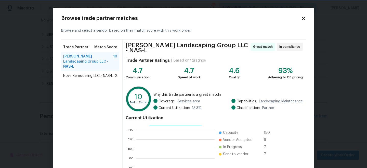
scroll to position [57, 0]
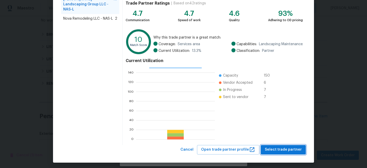
click at [287, 149] on span "Select trade partner" at bounding box center [283, 149] width 37 height 6
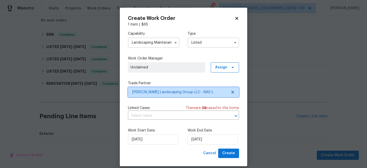
scroll to position [0, 0]
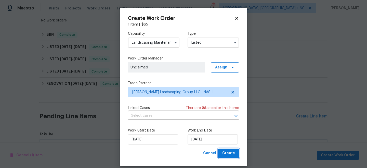
click at [228, 153] on span "Create" at bounding box center [228, 153] width 13 height 6
checkbox input "false"
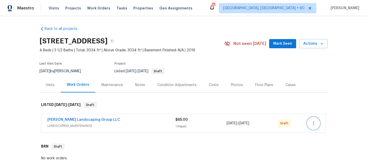
click at [316, 124] on button "button" at bounding box center [313, 123] width 12 height 12
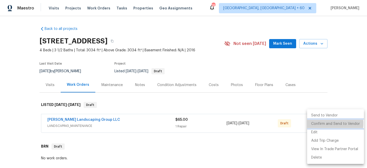
click at [329, 123] on li "Confirm and Send to Vendor" at bounding box center [335, 123] width 57 height 8
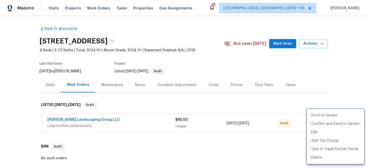
click at [342, 66] on div at bounding box center [183, 84] width 367 height 168
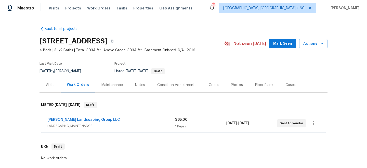
click at [94, 11] on div "Visits Projects Work Orders Tasks Properties Geo Assignments" at bounding box center [124, 8] width 150 height 10
click at [94, 8] on span "Work Orders" at bounding box center [98, 8] width 23 height 5
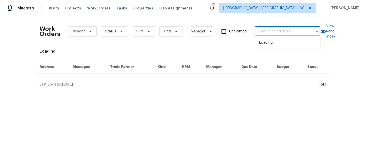
click at [271, 31] on input "text" at bounding box center [280, 32] width 51 height 8
paste input "[STREET_ADDRESS]"
type input "[STREET_ADDRESS]"
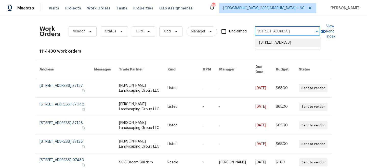
click at [282, 45] on li "[STREET_ADDRESS]" at bounding box center [287, 42] width 65 height 8
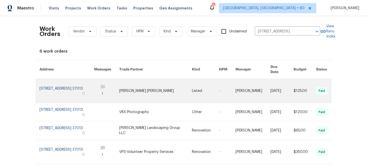
click at [200, 86] on link at bounding box center [205, 91] width 27 height 24
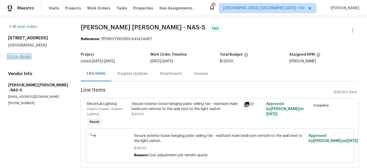
click at [25, 57] on link "Home details" at bounding box center [19, 56] width 22 height 4
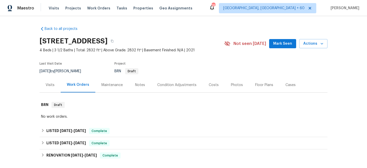
click at [113, 84] on div "Maintenance" at bounding box center [111, 84] width 21 height 5
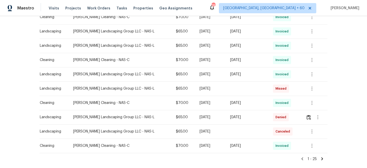
scroll to position [317, 0]
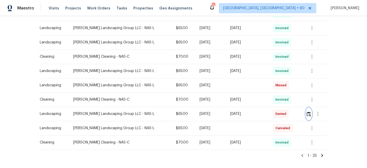
click at [308, 114] on img "button" at bounding box center [308, 113] width 4 height 5
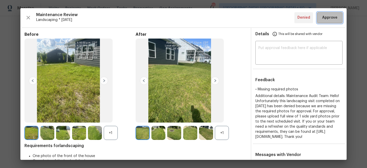
click at [330, 18] on span "Approve" at bounding box center [329, 18] width 15 height 6
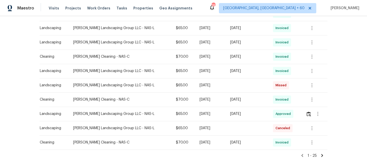
click at [341, 77] on div "Back to all projects [STREET_ADDRESS] 4 Beds | 3 1/2 Baths | Total: 2832 ft² | …" at bounding box center [183, 92] width 367 height 152
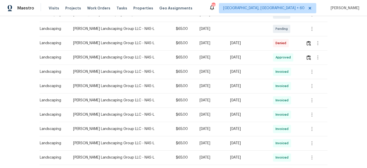
scroll to position [78, 0]
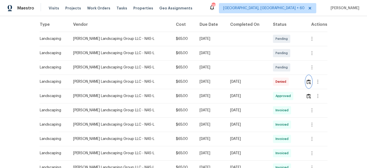
click at [309, 82] on img "button" at bounding box center [308, 81] width 4 height 5
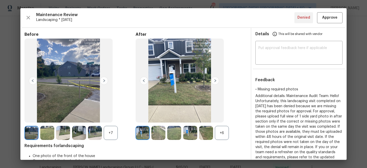
click at [104, 80] on img at bounding box center [104, 80] width 8 height 8
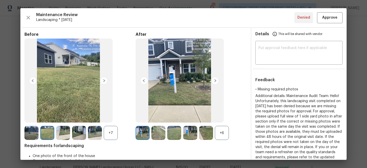
click at [104, 80] on img at bounding box center [104, 80] width 8 height 8
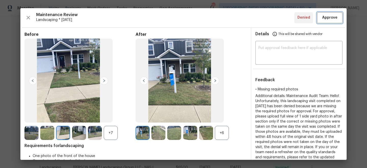
click at [326, 22] on button "Approve" at bounding box center [329, 17] width 25 height 11
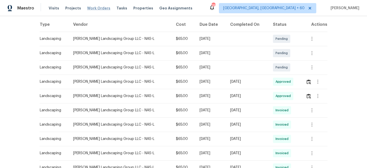
click at [92, 7] on span "Work Orders" at bounding box center [98, 8] width 23 height 5
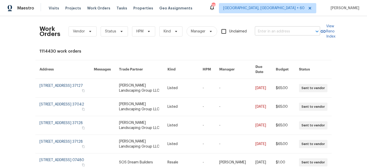
click at [275, 33] on input "text" at bounding box center [280, 32] width 51 height 8
paste input "3215 Worsham Springs Rd"
type input "3215 Worsham Springs Rd"
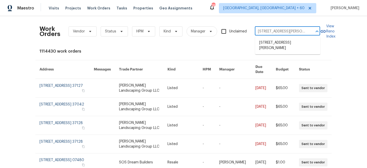
click at [275, 42] on li "[STREET_ADDRESS][PERSON_NAME]" at bounding box center [287, 45] width 65 height 14
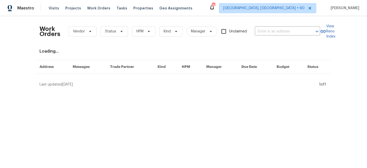
type input "[STREET_ADDRESS][PERSON_NAME]"
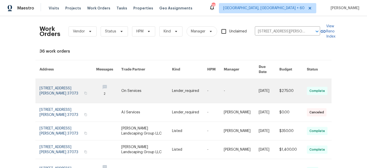
click at [179, 84] on link at bounding box center [189, 91] width 35 height 24
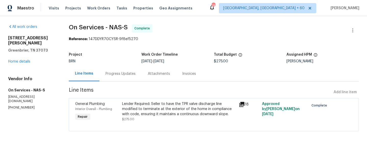
click at [19, 58] on div "3215 Worsham Springs Rd Greenbrier, TN 37073 Home details" at bounding box center [32, 49] width 48 height 29
click at [19, 60] on link "Home details" at bounding box center [19, 62] width 22 height 4
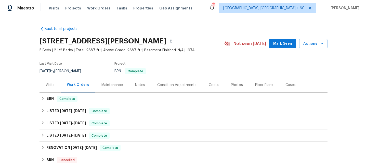
click at [115, 84] on div "Maintenance" at bounding box center [111, 84] width 21 height 5
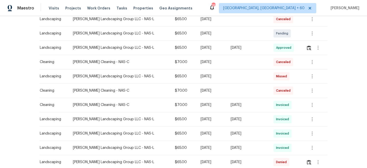
scroll to position [163, 0]
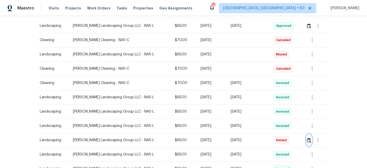
click at [308, 140] on img "button" at bounding box center [309, 140] width 4 height 5
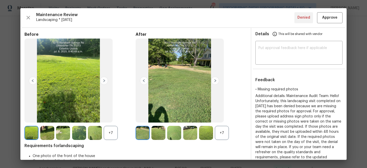
click at [216, 82] on img at bounding box center [215, 80] width 8 height 8
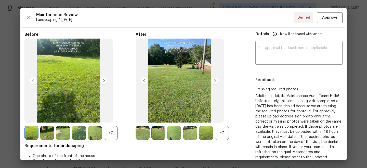
click at [102, 79] on img at bounding box center [104, 80] width 8 height 8
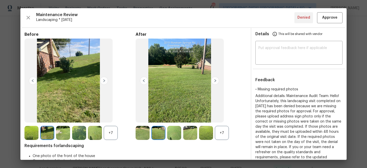
click at [102, 79] on img at bounding box center [104, 80] width 8 height 8
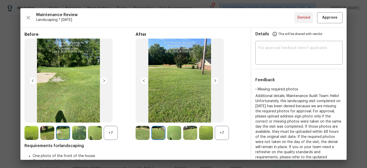
click at [102, 79] on img at bounding box center [104, 80] width 8 height 8
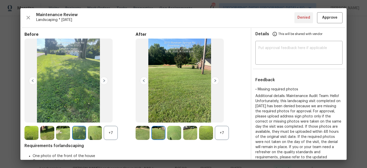
click at [102, 79] on img at bounding box center [104, 80] width 8 height 8
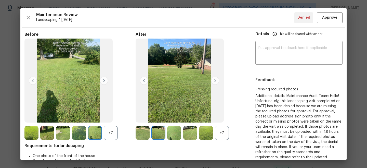
click at [102, 79] on img at bounding box center [104, 80] width 8 height 8
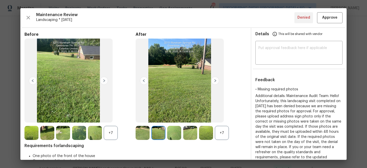
click at [102, 79] on img at bounding box center [104, 80] width 8 height 8
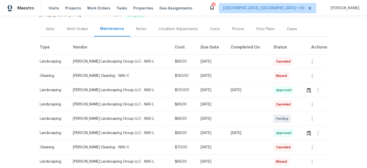
scroll to position [0, 0]
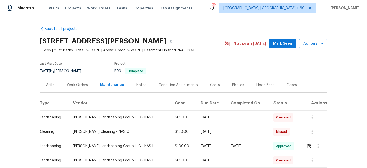
click at [82, 84] on div "Work Orders" at bounding box center [77, 84] width 21 height 5
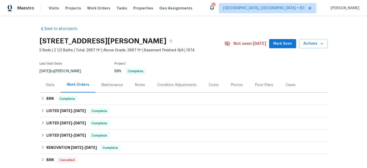
scroll to position [115, 0]
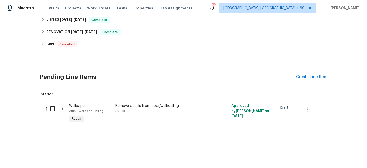
click at [309, 79] on div "Pending Line Items Create Line Item" at bounding box center [183, 77] width 288 height 24
click at [308, 77] on div "Create Line Item" at bounding box center [311, 76] width 31 height 5
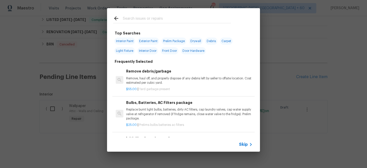
click at [244, 144] on span "Skip" at bounding box center [243, 144] width 9 height 5
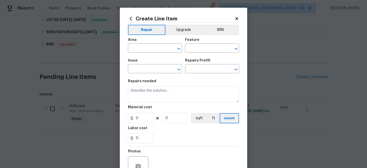
click at [139, 44] on div "Area" at bounding box center [155, 41] width 54 height 7
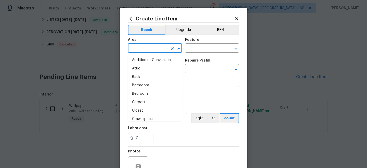
click at [143, 45] on input "text" at bounding box center [148, 49] width 40 height 8
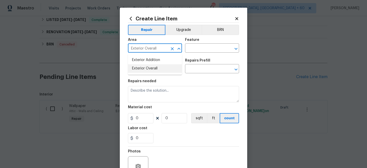
type input "Exterior Overall"
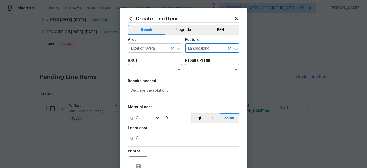
type input "Landscaping"
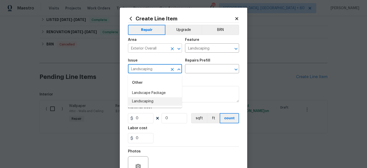
type input "Landscaping"
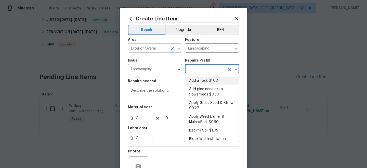
type input "Add a Task $1.00"
type textarea "HPM to detail"
type input "1"
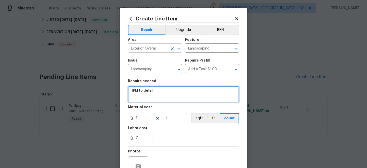
type textarea "D"
type textarea "Reversed Landscaping Denial"
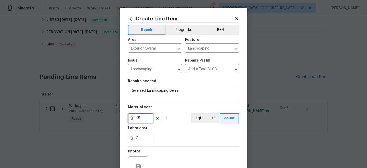
type input "65"
click at [194, 130] on div "Labor cost" at bounding box center [183, 129] width 111 height 7
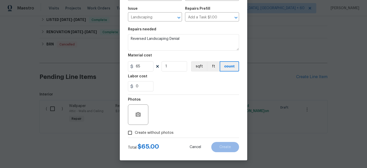
click at [159, 134] on span "Create without photos" at bounding box center [154, 132] width 39 height 5
click at [135, 134] on input "Create without photos" at bounding box center [130, 133] width 10 height 10
checkbox input "true"
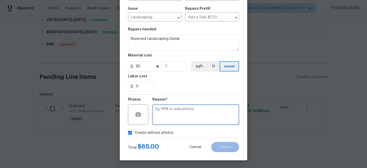
click at [171, 119] on textarea at bounding box center [195, 114] width 87 height 20
type textarea "n/a"
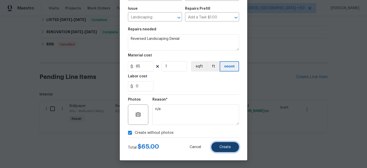
click at [221, 150] on button "Create" at bounding box center [225, 147] width 28 height 10
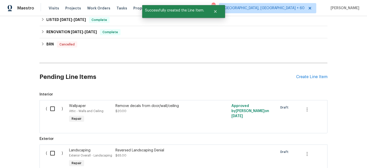
scroll to position [141, 0]
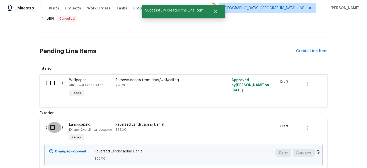
click at [53, 128] on input "checkbox" at bounding box center [54, 127] width 15 height 11
checkbox input "true"
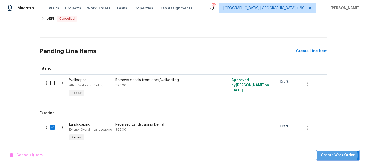
click at [338, 155] on span "Create Work Order" at bounding box center [338, 155] width 34 height 6
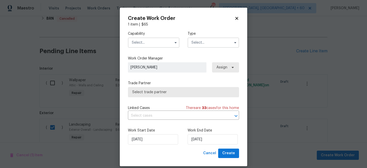
click at [204, 43] on input "text" at bounding box center [212, 42] width 51 height 10
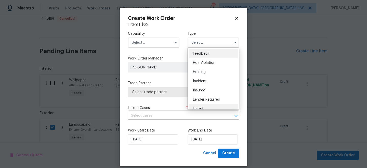
click at [200, 107] on span "Listed" at bounding box center [198, 109] width 10 height 4
type input "Listed"
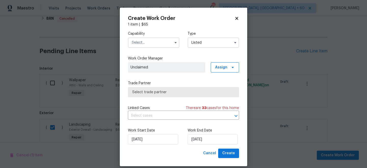
click at [149, 42] on input "text" at bounding box center [153, 42] width 51 height 10
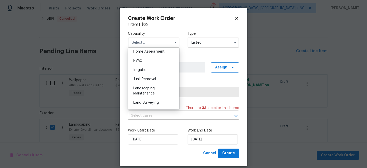
scroll to position [301, 0]
click at [153, 87] on span "Landscaping Maintenance" at bounding box center [143, 90] width 21 height 9
type input "Landscaping Maintenance"
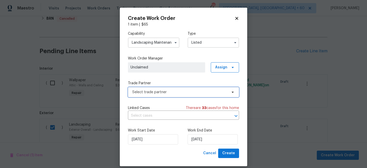
click at [173, 90] on span "Select trade partner" at bounding box center [179, 91] width 95 height 5
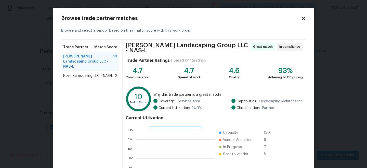
scroll to position [57, 0]
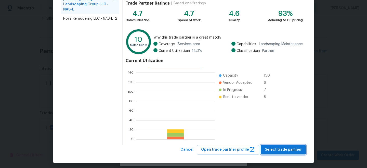
click at [283, 148] on span "Select trade partner" at bounding box center [283, 149] width 37 height 6
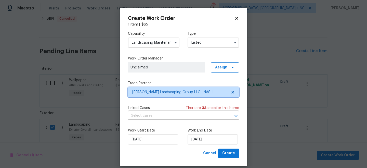
scroll to position [0, 0]
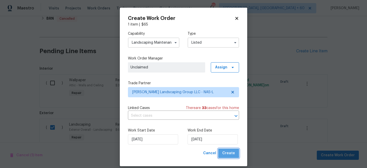
click at [229, 153] on span "Create" at bounding box center [228, 153] width 13 height 6
checkbox input "false"
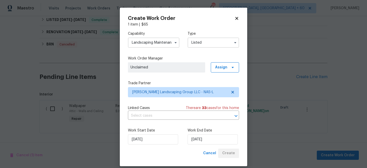
scroll to position [128, 0]
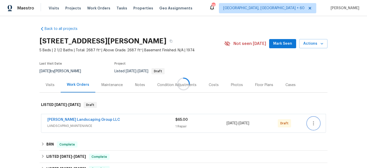
click at [313, 121] on icon "button" at bounding box center [313, 123] width 6 height 6
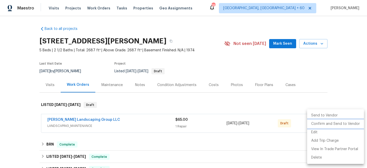
click at [332, 123] on li "Confirm and Send to Vendor" at bounding box center [335, 123] width 57 height 8
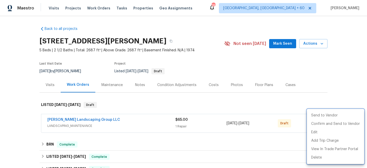
click at [334, 73] on div at bounding box center [183, 84] width 367 height 168
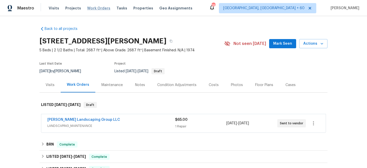
click at [91, 8] on span "Work Orders" at bounding box center [98, 8] width 23 height 5
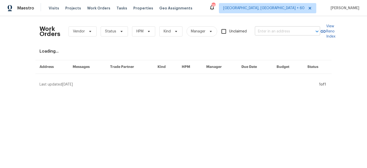
click at [278, 29] on input "text" at bounding box center [280, 32] width 51 height 8
paste input "[STREET_ADDRESS]"
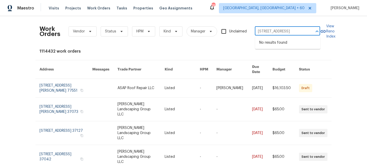
type input "[STREET_ADDRESS]"
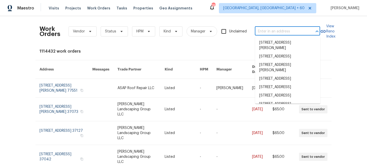
paste input "[STREET_ADDRESS]"
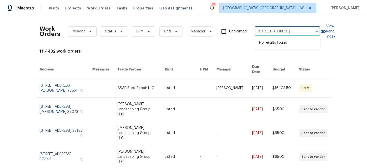
type input "[STREET_ADDRESS]"
click at [294, 45] on li "[STREET_ADDRESS]" at bounding box center [287, 42] width 65 height 8
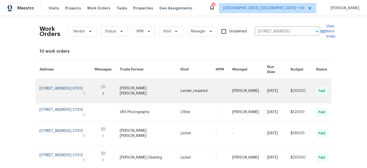
click at [186, 81] on link at bounding box center [197, 91] width 35 height 24
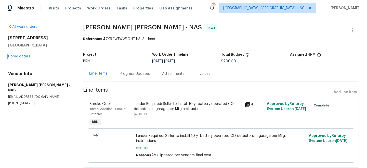
click at [15, 57] on link "Home details" at bounding box center [19, 56] width 22 height 4
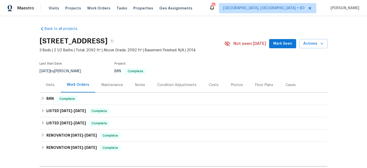
click at [111, 84] on div "Maintenance" at bounding box center [111, 84] width 21 height 5
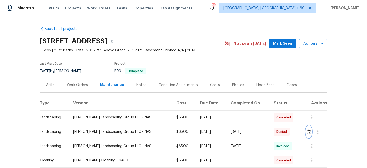
click at [308, 130] on img "button" at bounding box center [308, 131] width 4 height 5
click at [83, 86] on div "Work Orders" at bounding box center [77, 84] width 21 height 5
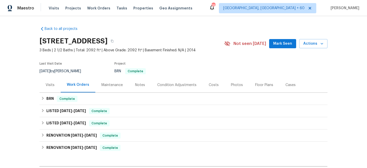
scroll to position [64, 0]
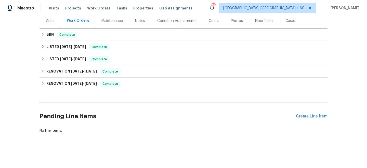
click at [306, 119] on div "Pending Line Items Create Line Item" at bounding box center [183, 116] width 288 height 24
click at [306, 115] on div "Create Line Item" at bounding box center [311, 116] width 31 height 5
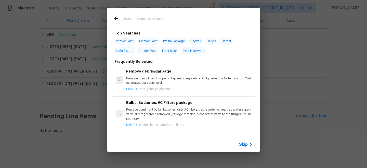
click at [247, 143] on span "Skip" at bounding box center [243, 144] width 9 height 5
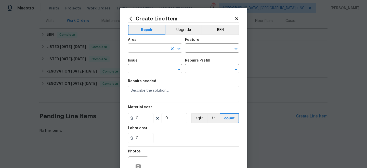
click at [141, 50] on input "text" at bounding box center [148, 49] width 40 height 8
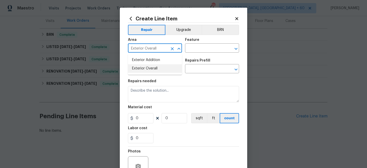
type input "Exterior Overall"
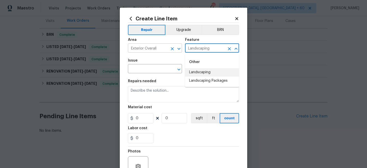
type input "Landscaping"
type input "l"
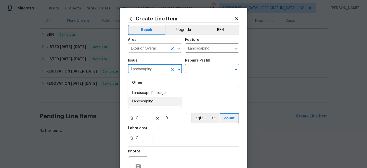
type input "Landscaping"
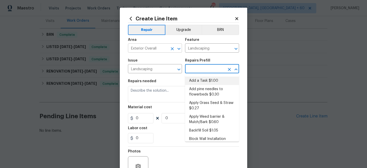
type input "Add a Task $1.00"
type textarea "HPM to detail"
type input "1"
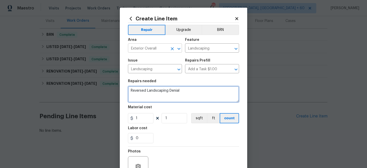
type textarea "Reversed Landscaping Denial"
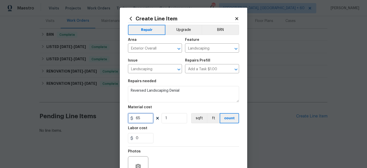
type input "65"
click at [179, 129] on div "Labor cost" at bounding box center [183, 129] width 111 height 7
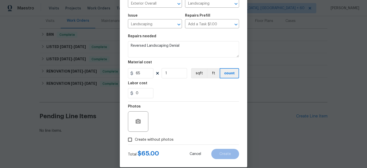
scroll to position [52, 0]
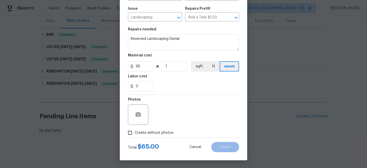
click at [148, 130] on span "Create without photos" at bounding box center [154, 132] width 39 height 5
click at [135, 130] on input "Create without photos" at bounding box center [130, 133] width 10 height 10
checkbox input "true"
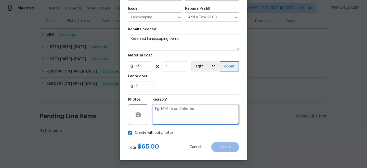
click at [169, 111] on textarea at bounding box center [195, 114] width 87 height 20
type textarea "n/a"
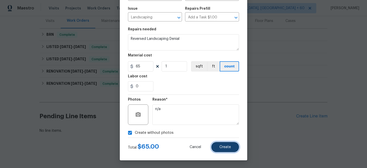
click at [227, 142] on button "Create" at bounding box center [225, 147] width 28 height 10
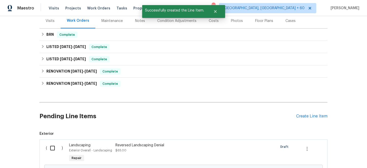
click at [52, 147] on input "checkbox" at bounding box center [54, 147] width 15 height 11
checkbox input "true"
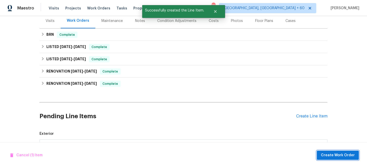
click at [332, 153] on span "Create Work Order" at bounding box center [338, 155] width 34 height 6
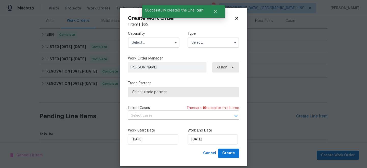
click at [209, 41] on input "text" at bounding box center [212, 42] width 51 height 10
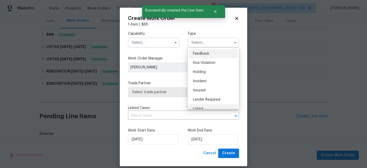
click at [196, 106] on div "Listed" at bounding box center [213, 108] width 49 height 9
type input "Listed"
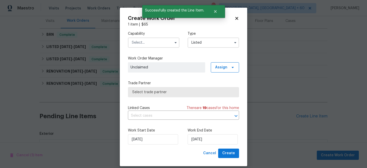
click at [148, 46] on input "text" at bounding box center [153, 42] width 51 height 10
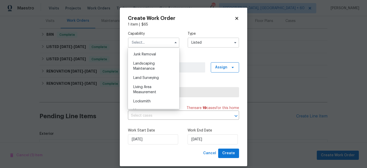
scroll to position [331, 0]
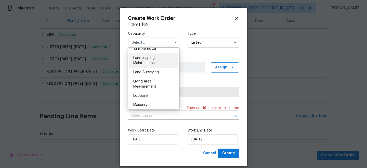
click at [149, 59] on span "Landscaping Maintenance" at bounding box center [143, 60] width 21 height 9
type input "Landscaping Maintenance"
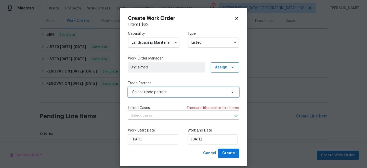
click at [151, 96] on span "Select trade partner" at bounding box center [183, 92] width 111 height 10
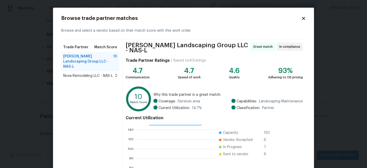
scroll to position [57, 0]
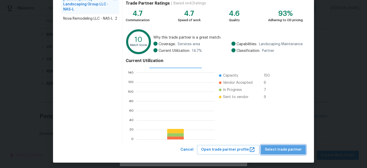
click at [289, 146] on span "Select trade partner" at bounding box center [283, 149] width 37 height 6
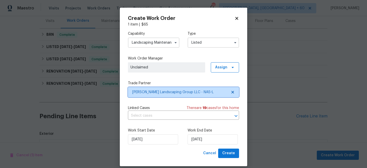
scroll to position [0, 0]
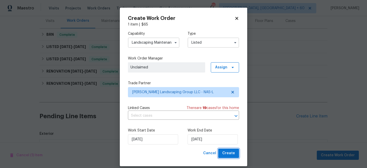
click at [237, 153] on button "Create" at bounding box center [228, 152] width 21 height 9
checkbox input "false"
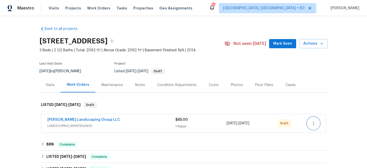
click at [315, 124] on icon "button" at bounding box center [313, 123] width 6 height 6
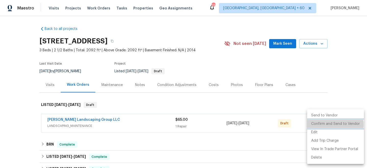
click at [328, 125] on li "Confirm and Send to Vendor" at bounding box center [335, 123] width 57 height 8
click at [329, 119] on li "Send to Vendor" at bounding box center [335, 115] width 57 height 8
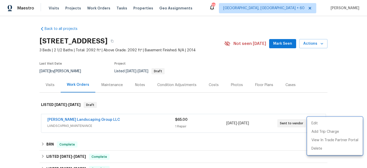
click at [327, 95] on div at bounding box center [183, 84] width 367 height 168
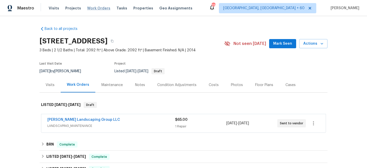
click at [90, 7] on span "Work Orders" at bounding box center [98, 8] width 23 height 5
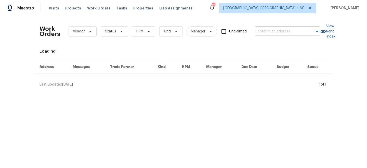
click at [271, 30] on input "text" at bounding box center [280, 32] width 51 height 8
paste input "3201 Veranda Cir"
type input "3201 Veranda Cir"
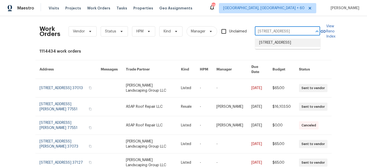
click at [285, 47] on li "3201 Veranda Cir, Clarksville, TN 37042" at bounding box center [287, 42] width 65 height 8
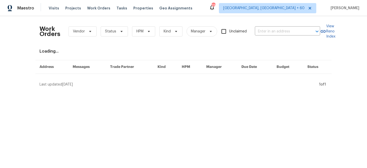
type input "3201 Veranda Cir, Clarksville, TN 37042"
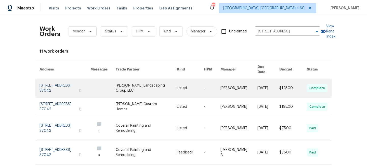
click at [187, 85] on link at bounding box center [190, 88] width 27 height 18
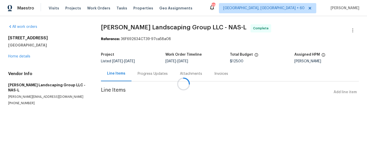
click at [15, 60] on div at bounding box center [183, 84] width 367 height 168
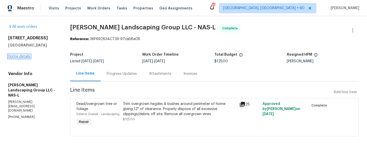
click at [15, 57] on link "Home details" at bounding box center [19, 56] width 22 height 4
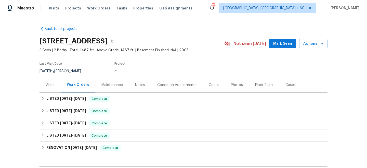
click at [112, 81] on div "Maintenance" at bounding box center [112, 84] width 34 height 15
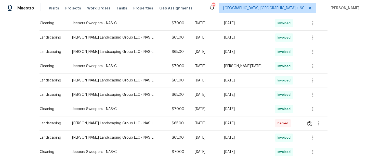
scroll to position [301, 0]
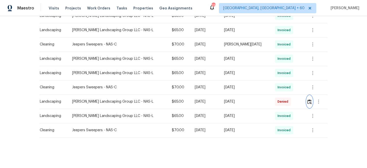
click at [307, 100] on img "button" at bounding box center [309, 101] width 4 height 5
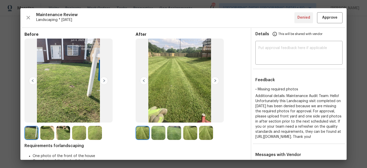
click at [105, 80] on img at bounding box center [104, 80] width 8 height 8
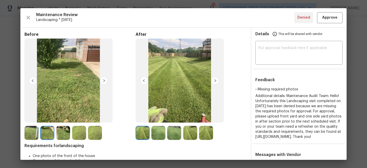
click at [105, 80] on img at bounding box center [104, 80] width 8 height 8
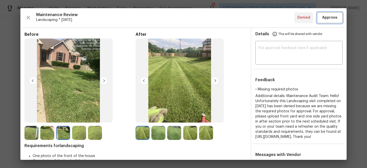
click at [328, 14] on button "Approve" at bounding box center [329, 17] width 25 height 11
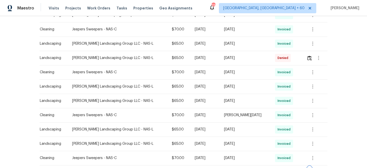
scroll to position [213, 0]
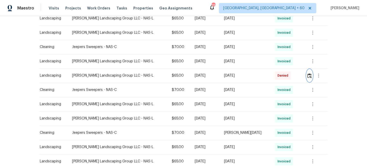
click at [309, 80] on button "button" at bounding box center [309, 75] width 6 height 12
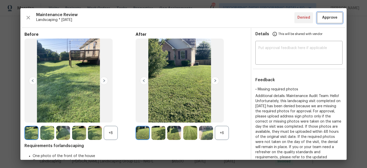
click at [323, 18] on span "Approve" at bounding box center [329, 18] width 15 height 6
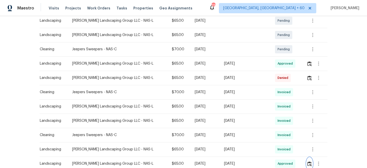
scroll to position [125, 0]
click at [306, 78] on button "button" at bounding box center [309, 78] width 6 height 12
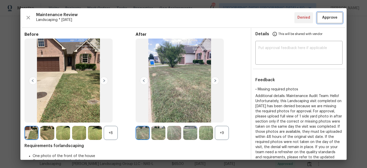
click at [333, 16] on span "Approve" at bounding box center [329, 18] width 15 height 6
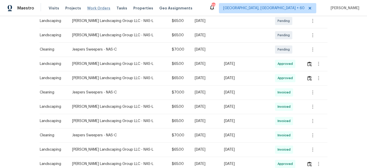
click at [87, 7] on span "Work Orders" at bounding box center [98, 8] width 23 height 5
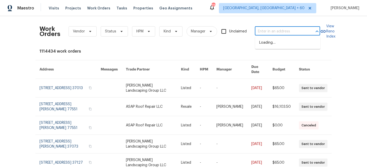
click at [271, 32] on input "text" at bounding box center [280, 32] width 51 height 8
paste input "3181 Holsted Dr"
type input "3181 Holsted Dr"
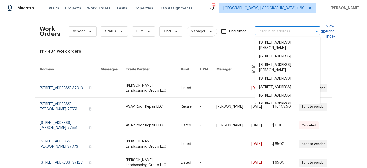
paste input "3181 Holsted Dr"
type input "3181 Holsted Dr"
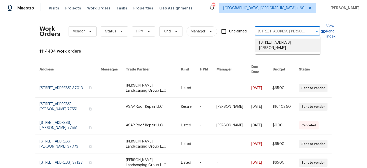
click at [287, 45] on li "3181 Holsted Dr, Murfreesboro, TN 37128" at bounding box center [287, 45] width 65 height 14
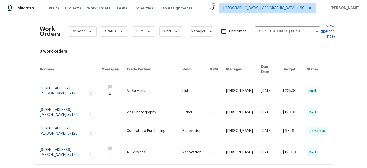
click at [186, 87] on link at bounding box center [195, 91] width 27 height 24
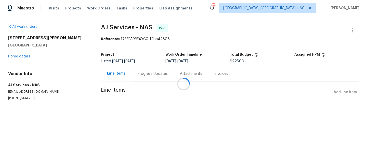
click at [21, 54] on div "3181 Holsted Dr Murfreesboro, TN 37128 Home details" at bounding box center [48, 46] width 80 height 23
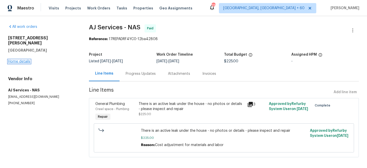
click at [22, 60] on link "Home details" at bounding box center [19, 62] width 22 height 4
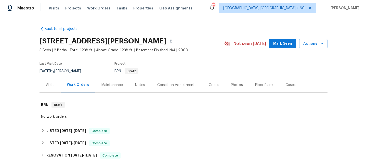
click at [113, 87] on div "Maintenance" at bounding box center [111, 84] width 21 height 5
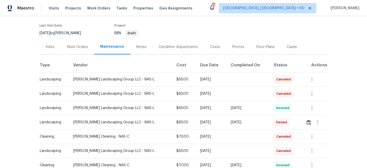
scroll to position [41, 0]
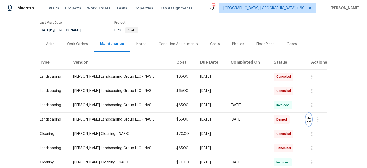
click at [308, 120] on img "button" at bounding box center [308, 119] width 4 height 5
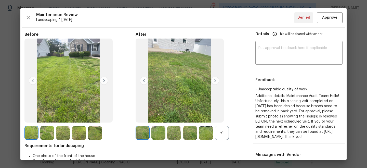
click at [106, 81] on img at bounding box center [104, 80] width 8 height 8
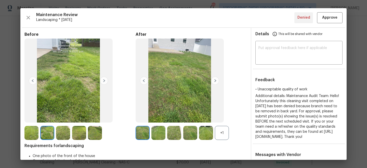
click at [216, 81] on img at bounding box center [215, 80] width 8 height 8
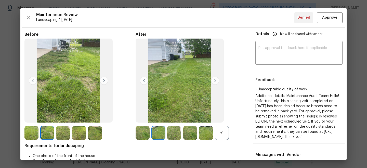
click at [216, 81] on img at bounding box center [215, 80] width 8 height 8
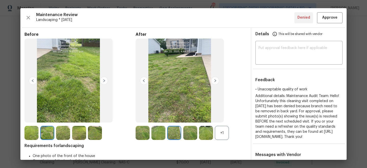
click at [216, 81] on img at bounding box center [215, 80] width 8 height 8
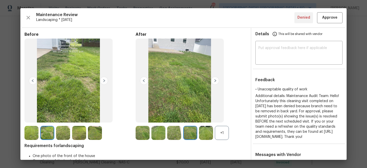
click at [216, 81] on img at bounding box center [215, 80] width 8 height 8
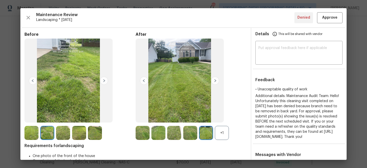
click at [216, 81] on img at bounding box center [215, 80] width 8 height 8
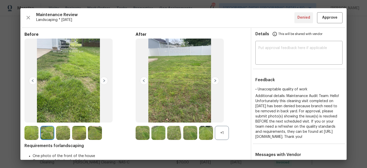
click at [216, 81] on img at bounding box center [215, 80] width 8 height 8
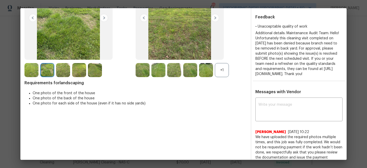
scroll to position [0, 0]
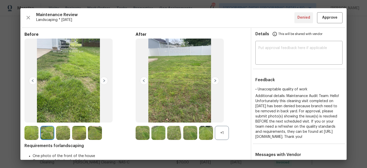
click at [106, 81] on img at bounding box center [104, 80] width 8 height 8
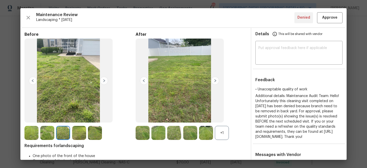
click at [106, 81] on img at bounding box center [104, 80] width 8 height 8
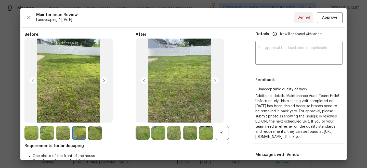
click at [106, 81] on img at bounding box center [104, 80] width 8 height 8
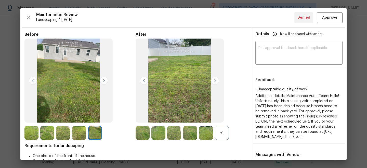
click at [106, 81] on img at bounding box center [104, 80] width 8 height 8
click at [105, 81] on img at bounding box center [104, 80] width 8 height 8
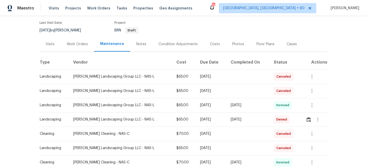
click at [88, 46] on div "Work Orders" at bounding box center [77, 43] width 33 height 15
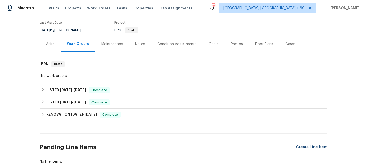
click at [316, 146] on div "Create Line Item" at bounding box center [311, 146] width 31 height 5
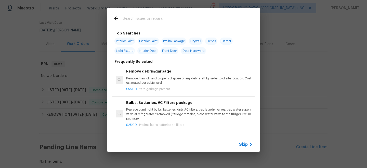
click at [244, 143] on span "Skip" at bounding box center [243, 144] width 9 height 5
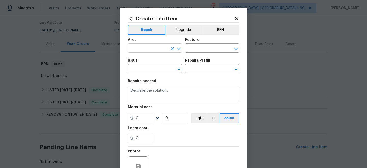
click at [148, 46] on input "text" at bounding box center [148, 49] width 40 height 8
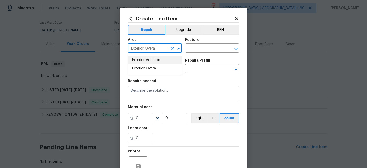
type input "Exterior Overall"
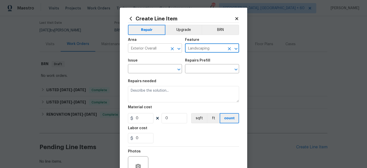
type input "Landscaping"
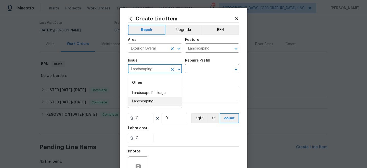
type input "Landscaping"
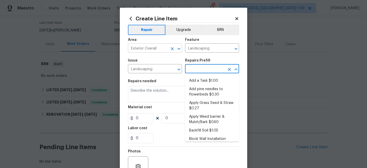
type input "Add a Task $1.00"
type textarea "HPM to detail"
type input "1"
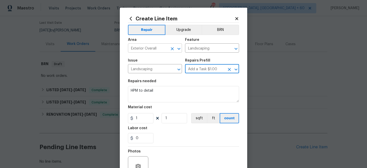
type input "1"
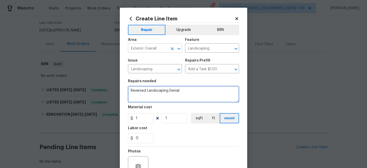
type textarea "Reversed Landscaping Denial"
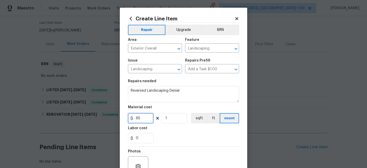
type input "65"
click at [176, 138] on div "0" at bounding box center [183, 138] width 111 height 10
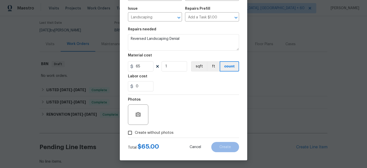
click at [159, 131] on span "Create without photos" at bounding box center [154, 132] width 39 height 5
click at [135, 131] on input "Create without photos" at bounding box center [130, 133] width 10 height 10
checkbox input "true"
click at [179, 114] on textarea at bounding box center [195, 114] width 87 height 20
type textarea "n/a"
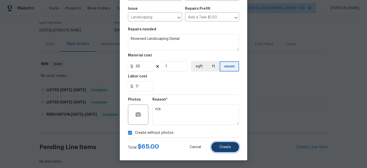
click at [229, 146] on span "Create" at bounding box center [224, 147] width 11 height 4
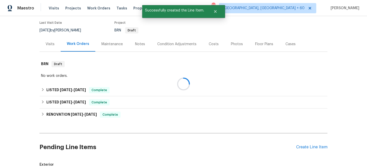
scroll to position [75, 0]
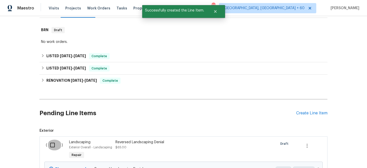
click at [52, 142] on input "checkbox" at bounding box center [54, 144] width 15 height 11
checkbox input "true"
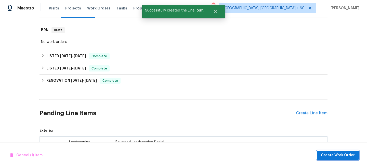
click at [331, 154] on span "Create Work Order" at bounding box center [338, 155] width 34 height 6
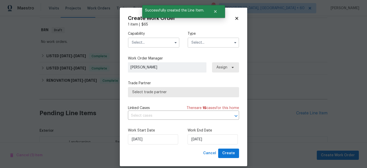
click at [206, 46] on input "text" at bounding box center [212, 42] width 51 height 10
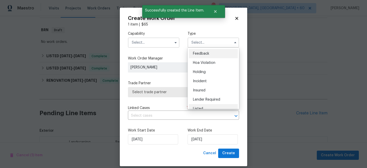
click at [208, 105] on div "Listed" at bounding box center [213, 108] width 49 height 9
type input "Listed"
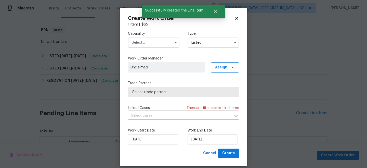
click at [143, 49] on div "Capability Type Listed" at bounding box center [183, 39] width 111 height 25
click at [143, 48] on div "Capability Type Listed" at bounding box center [183, 39] width 111 height 25
click at [143, 45] on input "text" at bounding box center [153, 42] width 51 height 10
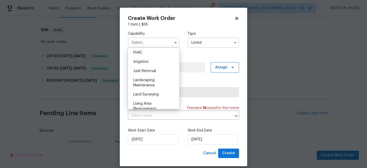
scroll to position [328, 0]
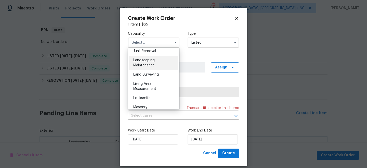
click at [152, 63] on div "Landscaping Maintenance" at bounding box center [153, 63] width 49 height 14
type input "Landscaping Maintenance"
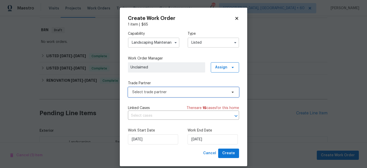
click at [162, 92] on span "Select trade partner" at bounding box center [179, 91] width 95 height 5
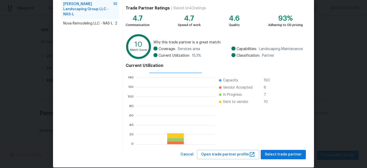
scroll to position [57, 0]
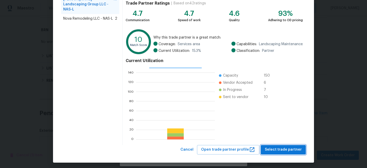
click at [279, 149] on span "Select trade partner" at bounding box center [283, 149] width 37 height 6
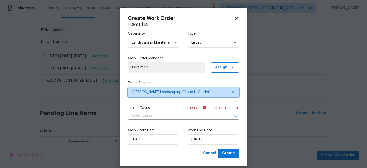
scroll to position [0, 0]
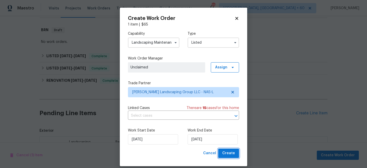
click at [231, 155] on span "Create" at bounding box center [228, 153] width 13 height 6
checkbox input "false"
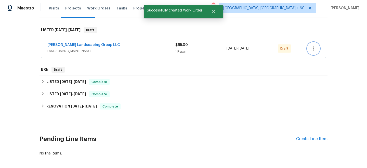
click at [313, 51] on button "button" at bounding box center [313, 48] width 12 height 12
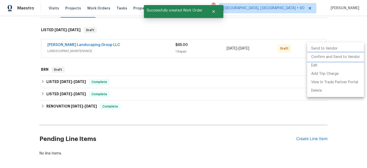
click at [327, 57] on li "Confirm and Send to Vendor" at bounding box center [335, 57] width 57 height 8
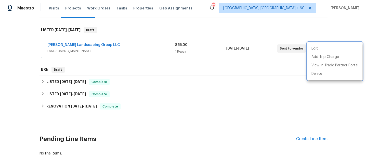
click at [103, 9] on div at bounding box center [183, 84] width 367 height 168
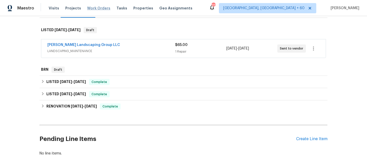
click at [100, 8] on span "Work Orders" at bounding box center [98, 8] width 23 height 5
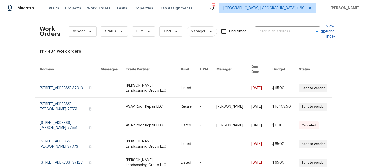
click at [275, 27] on div "Work Orders Vendor Status HPM Kind Manager Unclaimed ​" at bounding box center [179, 31] width 280 height 22
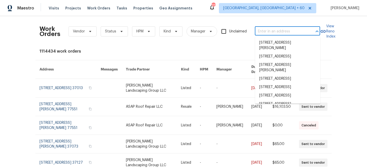
click at [279, 32] on input "text" at bounding box center [280, 32] width 51 height 8
paste input "313 Duvall Ct"
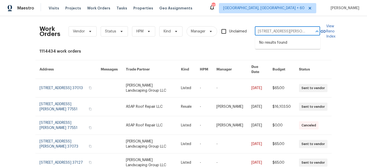
type input "313 Duvall Ct"
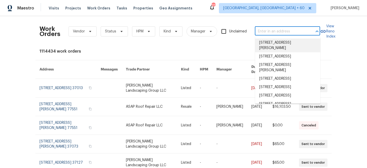
paste input "313 Duvall Ct"
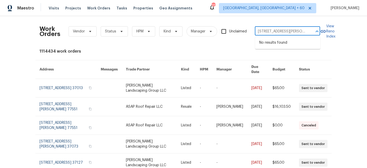
type input "313 Duvall Ct"
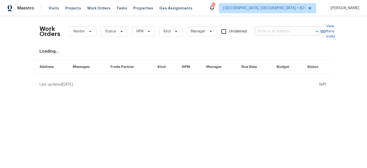
click at [264, 30] on input "text" at bounding box center [280, 32] width 51 height 8
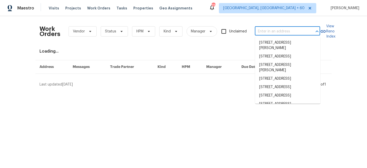
paste input "[STREET_ADDRESS][PERSON_NAME]"
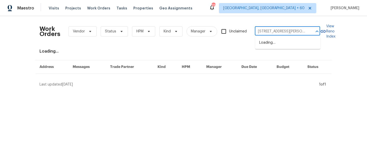
type input "[STREET_ADDRESS][PERSON_NAME]"
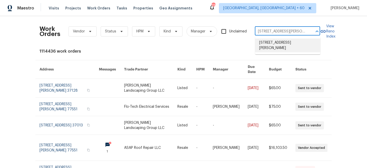
click at [277, 43] on li "[STREET_ADDRESS][PERSON_NAME]" at bounding box center [287, 45] width 65 height 14
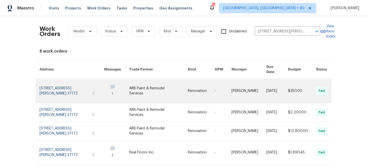
click at [171, 86] on link at bounding box center [158, 91] width 59 height 24
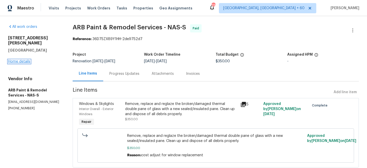
click at [19, 60] on link "Home details" at bounding box center [19, 62] width 22 height 4
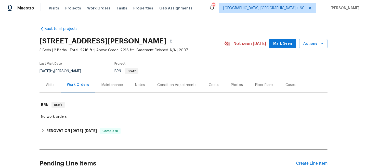
scroll to position [47, 0]
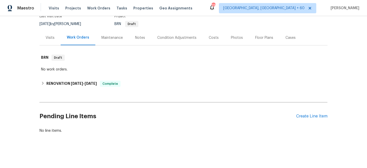
click at [106, 40] on div "Maintenance" at bounding box center [112, 37] width 34 height 15
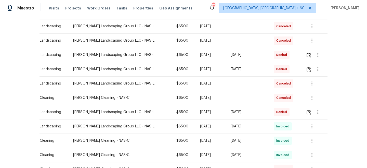
scroll to position [90, 0]
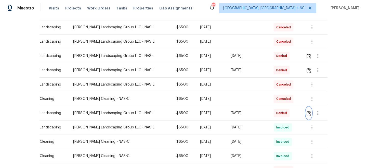
click at [307, 114] on img "button" at bounding box center [308, 113] width 4 height 5
click at [309, 70] on img "button" at bounding box center [308, 70] width 4 height 5
click at [308, 55] on img "button" at bounding box center [308, 55] width 4 height 5
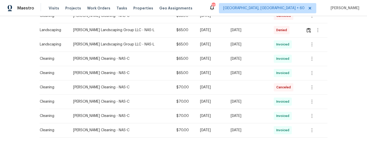
scroll to position [0, 0]
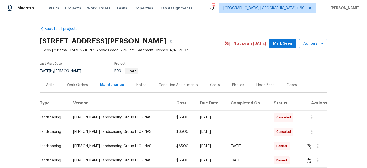
click at [69, 84] on div "Work Orders" at bounding box center [77, 84] width 21 height 5
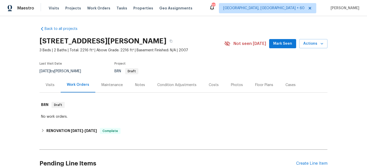
scroll to position [47, 0]
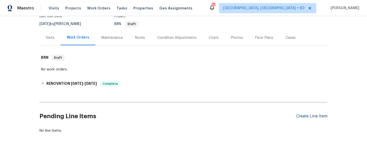
click at [311, 117] on div "Create Line Item" at bounding box center [311, 116] width 31 height 5
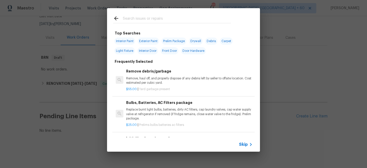
click at [246, 146] on span "Skip" at bounding box center [243, 144] width 9 height 5
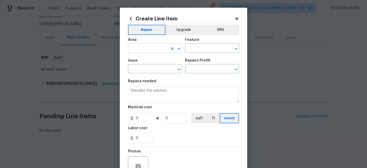
click at [140, 47] on input "text" at bounding box center [148, 49] width 40 height 8
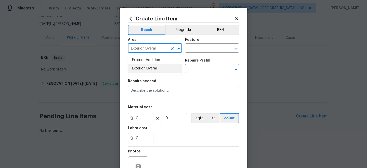
type input "Exterior Overall"
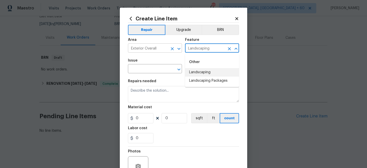
type input "Landscaping"
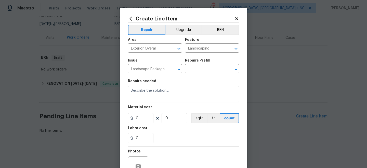
click at [159, 64] on div "Issue" at bounding box center [155, 62] width 54 height 7
click at [161, 67] on input "Landscape Package" at bounding box center [148, 69] width 40 height 8
type input "Landscaping"
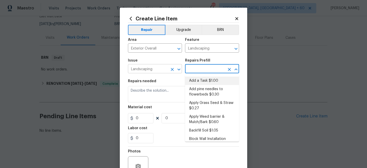
type input "Add a Task $1.00"
type textarea "HPM to detail"
type input "1"
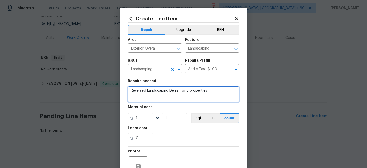
type textarea "Reversed Landscaping Denial for 3 properties"
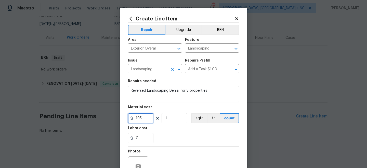
type input "195"
click at [172, 132] on div "Labor cost" at bounding box center [183, 129] width 111 height 7
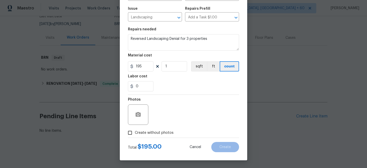
click at [140, 133] on span "Create without photos" at bounding box center [154, 132] width 39 height 5
click at [135, 133] on input "Create without photos" at bounding box center [130, 133] width 10 height 10
checkbox input "true"
type textarea "n/a"
click at [222, 145] on span "Create" at bounding box center [224, 147] width 11 height 4
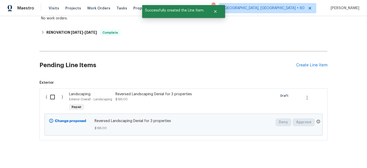
scroll to position [105, 0]
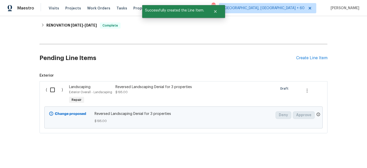
click at [52, 92] on input "checkbox" at bounding box center [54, 89] width 15 height 11
checkbox input "true"
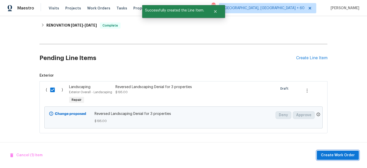
click at [324, 150] on button "Create Work Order" at bounding box center [338, 154] width 42 height 9
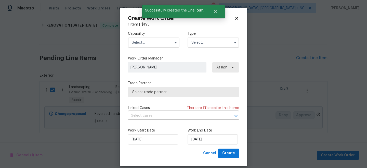
click at [207, 45] on input "text" at bounding box center [212, 42] width 51 height 10
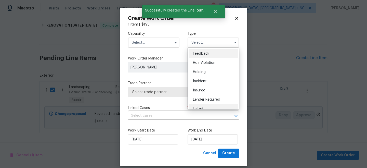
click at [200, 105] on div "Listed" at bounding box center [213, 108] width 49 height 9
type input "Listed"
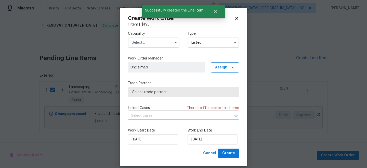
click at [149, 41] on input "text" at bounding box center [153, 42] width 51 height 10
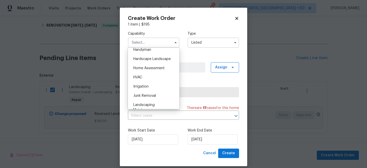
scroll to position [345, 0]
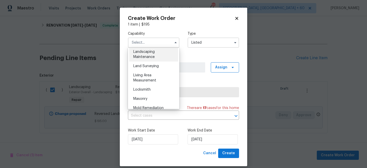
click at [148, 57] on span "Landscaping Maintenance" at bounding box center [143, 54] width 21 height 9
type input "Landscaping Maintenance"
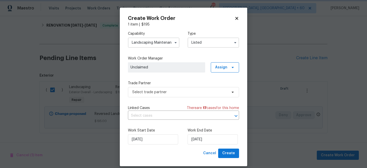
scroll to position [321, 0]
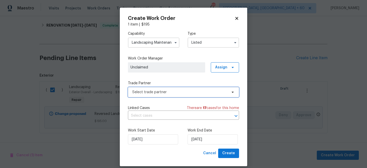
click at [163, 92] on span "Select trade partner" at bounding box center [179, 91] width 95 height 5
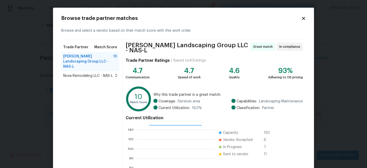
scroll to position [57, 0]
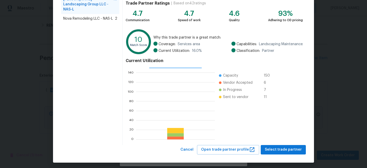
click at [282, 152] on div "Browse trade partner matches Browse and select a vendor based on their match sc…" at bounding box center [183, 57] width 261 height 212
click at [280, 148] on span "Select trade partner" at bounding box center [283, 149] width 37 height 6
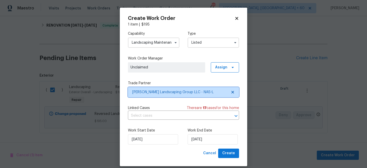
scroll to position [0, 0]
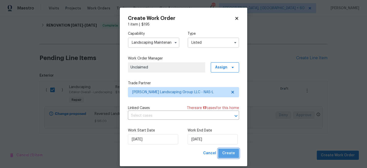
click at [232, 153] on span "Create" at bounding box center [228, 153] width 13 height 6
checkbox input "false"
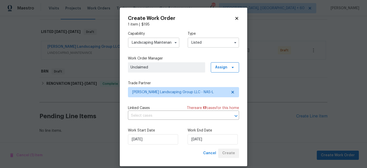
scroll to position [73, 0]
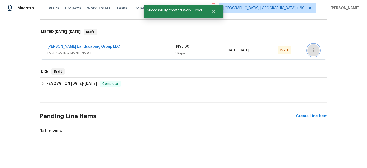
click at [313, 53] on button "button" at bounding box center [313, 50] width 12 height 12
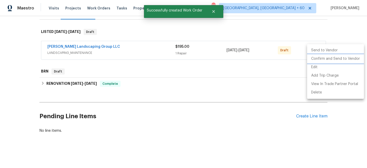
click at [329, 60] on li "Confirm and Send to Vendor" at bounding box center [335, 58] width 57 height 8
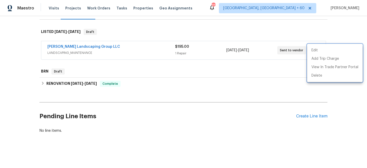
click at [94, 8] on div at bounding box center [183, 84] width 367 height 168
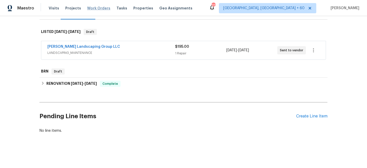
click at [102, 9] on span "Work Orders" at bounding box center [98, 8] width 23 height 5
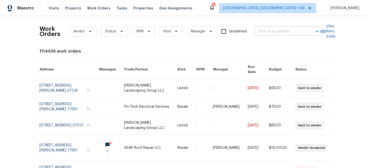
click at [276, 31] on input "text" at bounding box center [280, 32] width 51 height 8
paste input "311 Marys Oak Dr"
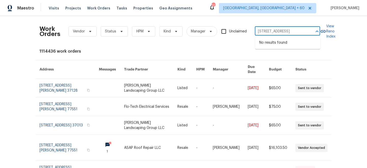
type input "311 Marys Oak Dr"
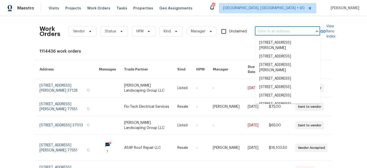
paste input "311 Marys Oak Dr"
type input "311 Marys Oak Dr"
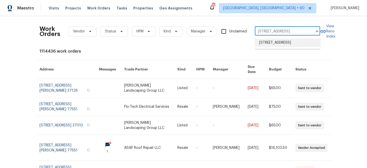
click at [286, 47] on li "[STREET_ADDRESS]" at bounding box center [287, 42] width 65 height 8
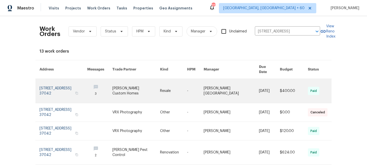
click at [266, 85] on link at bounding box center [269, 91] width 21 height 24
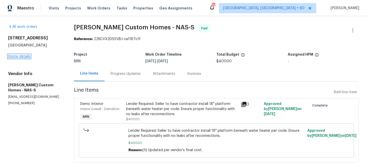
click at [23, 57] on link "Home details" at bounding box center [19, 56] width 22 height 4
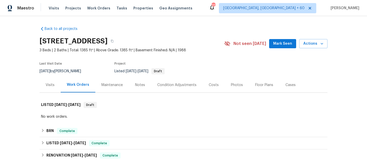
click at [105, 83] on div "Maintenance" at bounding box center [111, 84] width 21 height 5
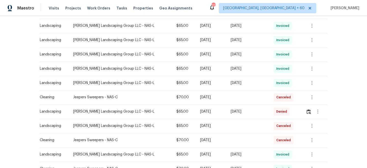
scroll to position [149, 0]
click at [308, 110] on img "button" at bounding box center [308, 111] width 4 height 5
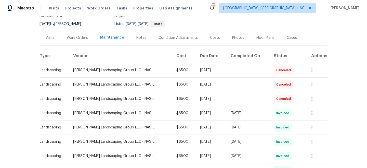
scroll to position [0, 0]
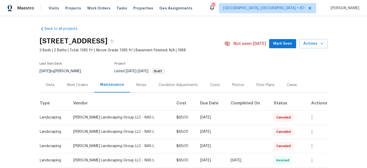
click at [76, 82] on div "Work Orders" at bounding box center [77, 84] width 21 height 5
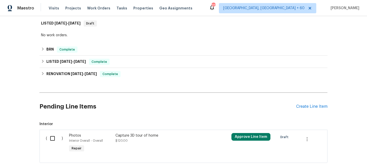
scroll to position [81, 0]
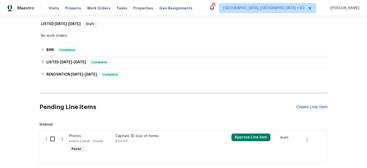
click at [309, 106] on div "Create Line Item" at bounding box center [311, 106] width 31 height 5
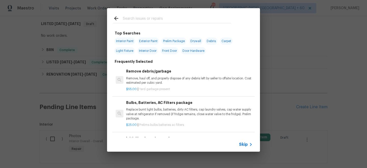
click at [242, 142] on span "Skip" at bounding box center [243, 144] width 9 height 5
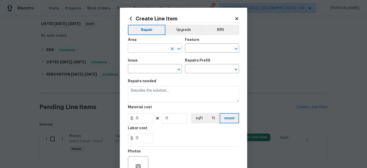
click at [147, 48] on input "text" at bounding box center [148, 49] width 40 height 8
type input "Exterior Overall"
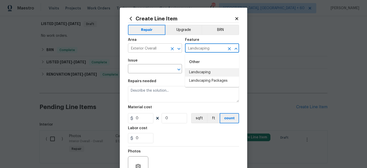
type input "Landscaping"
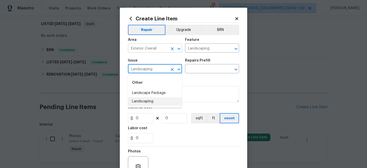
type input "Landscaping"
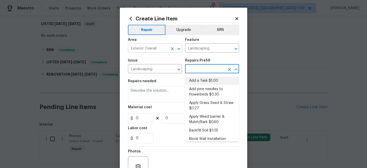
type input "Add a Task $1.00"
type textarea "HPM to detail"
type input "1"
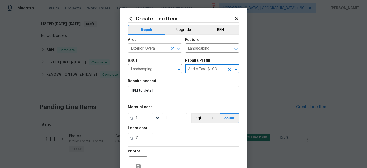
type input "1"
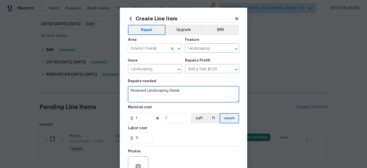
type textarea "Reversed Landscaping Denial"
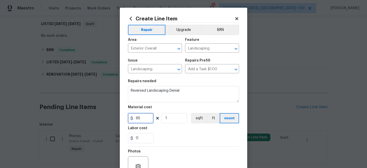
type input "65"
click at [178, 143] on div "0" at bounding box center [183, 138] width 111 height 10
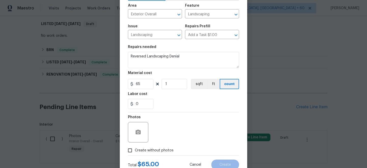
scroll to position [52, 0]
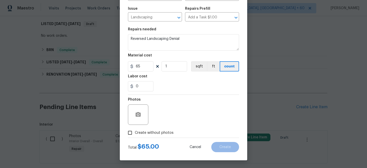
click at [150, 134] on span "Create without photos" at bounding box center [154, 132] width 39 height 5
click at [135, 134] on input "Create without photos" at bounding box center [130, 133] width 10 height 10
checkbox input "true"
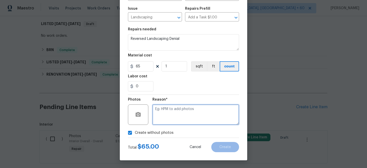
click at [178, 115] on textarea at bounding box center [195, 114] width 87 height 20
type textarea "n/a"
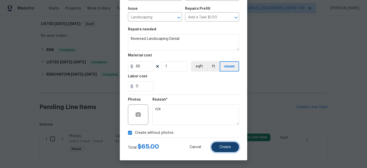
click at [224, 147] on span "Create" at bounding box center [224, 147] width 11 height 4
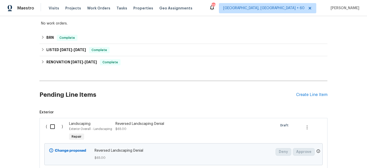
scroll to position [108, 0]
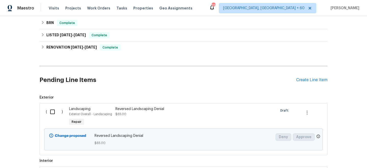
click at [50, 112] on input "checkbox" at bounding box center [54, 111] width 15 height 11
checkbox input "true"
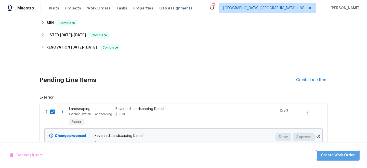
click at [342, 154] on span "Create Work Order" at bounding box center [338, 155] width 34 height 6
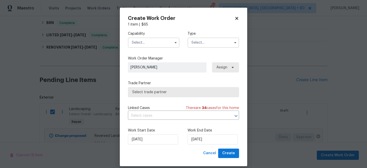
click at [204, 40] on input "text" at bounding box center [212, 42] width 51 height 10
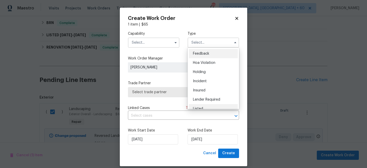
click at [201, 106] on div "Listed" at bounding box center [213, 108] width 49 height 9
type input "Listed"
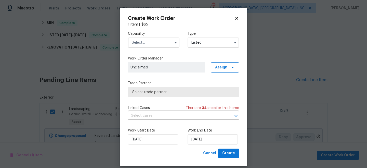
click at [140, 44] on input "text" at bounding box center [153, 42] width 51 height 10
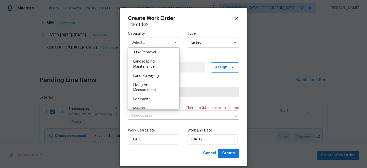
scroll to position [328, 0]
click at [148, 64] on div "Landscaping Maintenance" at bounding box center [153, 63] width 49 height 14
type input "Landscaping Maintenance"
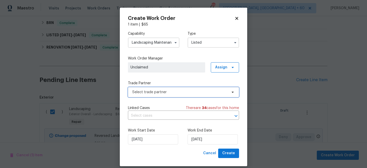
click at [154, 94] on span "Select trade partner" at bounding box center [183, 92] width 111 height 10
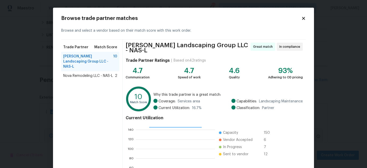
scroll to position [57, 0]
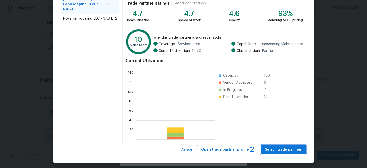
click at [281, 146] on span "Select trade partner" at bounding box center [283, 149] width 37 height 6
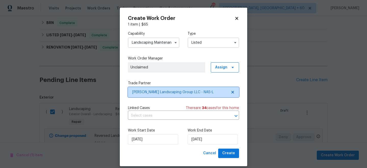
scroll to position [0, 0]
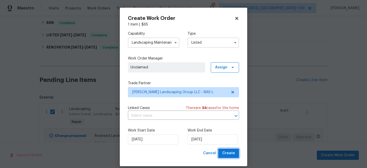
click at [230, 150] on button "Create" at bounding box center [228, 152] width 21 height 9
checkbox input "false"
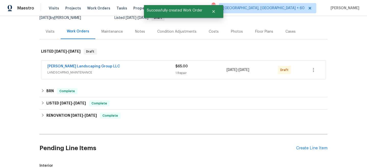
scroll to position [53, 0]
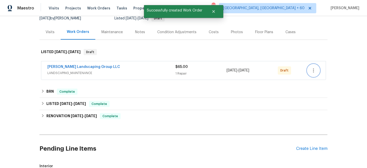
click at [313, 72] on icon "button" at bounding box center [313, 70] width 1 height 4
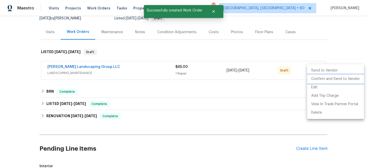
click at [326, 79] on li "Confirm and Send to Vendor" at bounding box center [335, 79] width 57 height 8
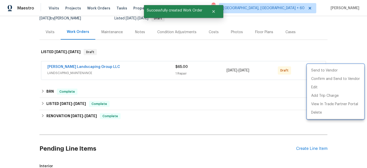
click at [346, 50] on div at bounding box center [183, 84] width 367 height 168
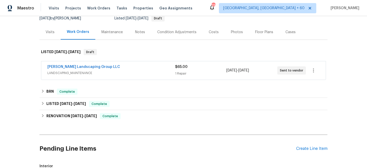
click at [98, 5] on div "Visits Projects Work Orders Tasks Properties Geo Assignments" at bounding box center [124, 8] width 150 height 10
click at [101, 7] on span "Work Orders" at bounding box center [98, 8] width 23 height 5
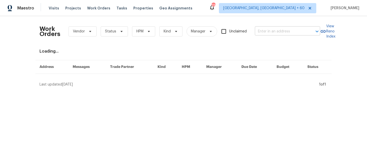
click at [283, 35] on input "text" at bounding box center [280, 32] width 51 height 8
paste input "[STREET_ADDRESS]"
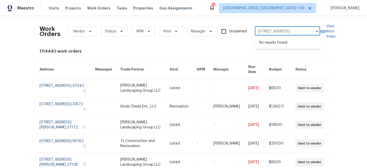
type input "[STREET_ADDRESS]"
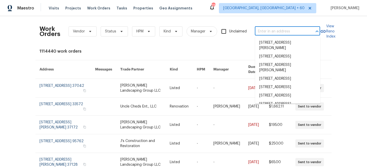
paste input "[STREET_ADDRESS]"
type input "[STREET_ADDRESS]"
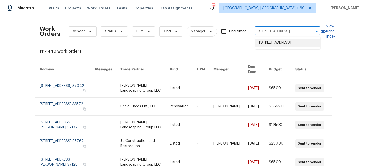
click at [275, 45] on li "[STREET_ADDRESS]" at bounding box center [287, 42] width 65 height 8
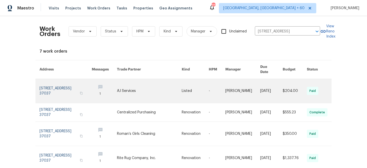
click at [170, 90] on link at bounding box center [149, 91] width 65 height 24
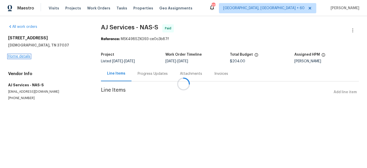
click at [18, 56] on link "Home details" at bounding box center [19, 56] width 22 height 4
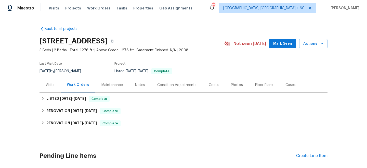
click at [106, 86] on div "Maintenance" at bounding box center [111, 84] width 21 height 5
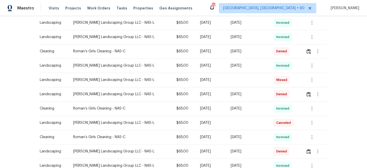
scroll to position [195, 0]
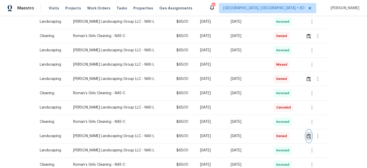
click at [307, 133] on button "button" at bounding box center [309, 136] width 6 height 12
click at [308, 78] on img "button" at bounding box center [308, 78] width 4 height 5
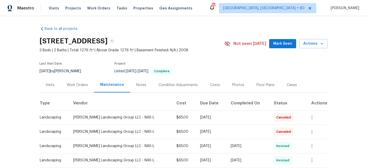
click at [76, 83] on div "Work Orders" at bounding box center [77, 84] width 21 height 5
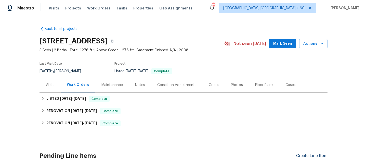
click at [320, 157] on div "Create Line Item" at bounding box center [311, 155] width 31 height 5
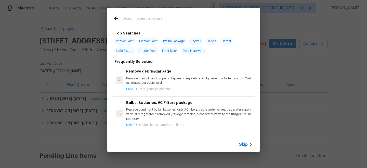
click at [242, 145] on span "Skip" at bounding box center [243, 144] width 9 height 5
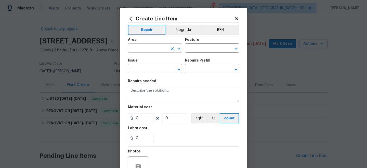
click at [150, 47] on input "text" at bounding box center [148, 49] width 40 height 8
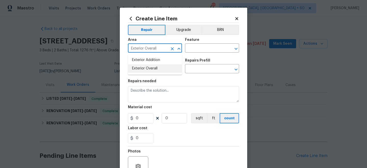
type input "Exterior Overall"
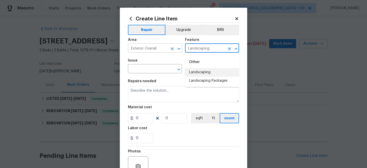
type input "Landscaping"
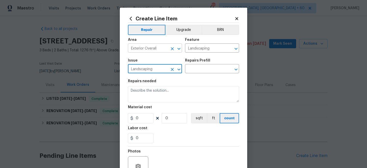
type input "Landscaping"
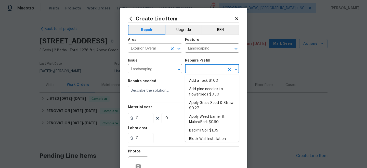
type input "Add a Task $1.00"
type textarea "HPM to detail"
type input "1"
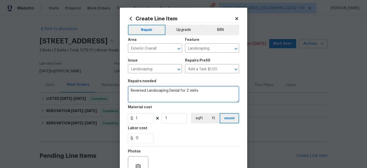
type textarea "Reversed Landscaping Denial for 2 visits"
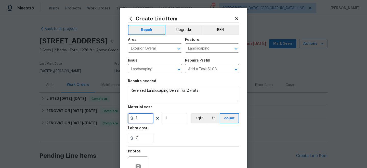
click at [145, 120] on input "1" at bounding box center [140, 118] width 25 height 10
type input "130"
click at [181, 140] on div "0" at bounding box center [183, 138] width 111 height 10
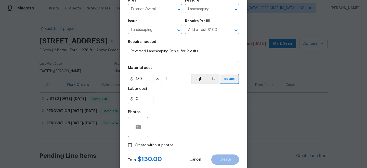
scroll to position [52, 0]
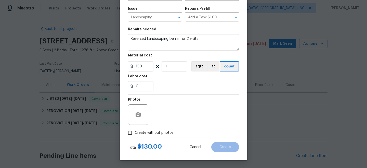
click at [143, 136] on label "Create without photos" at bounding box center [149, 133] width 48 height 10
click at [135, 136] on input "Create without photos" at bounding box center [130, 133] width 10 height 10
checkbox input "true"
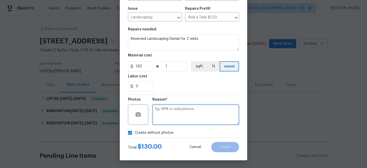
click at [160, 120] on textarea at bounding box center [195, 114] width 87 height 20
type textarea "n/a"
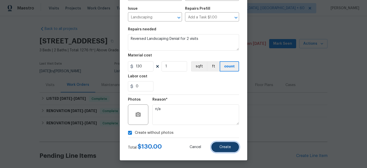
click at [226, 146] on span "Create" at bounding box center [224, 147] width 11 height 4
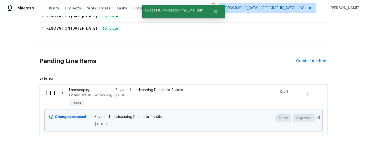
scroll to position [94, 0]
click at [55, 94] on input "checkbox" at bounding box center [54, 93] width 15 height 11
checkbox input "true"
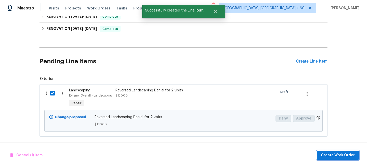
click at [328, 153] on span "Create Work Order" at bounding box center [338, 155] width 34 height 6
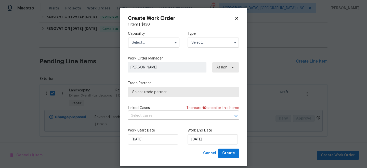
click at [200, 43] on input "text" at bounding box center [212, 42] width 51 height 10
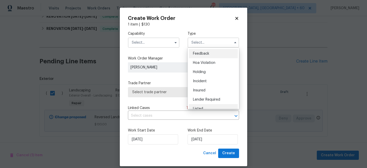
click at [195, 107] on span "Listed" at bounding box center [198, 109] width 10 height 4
type input "Listed"
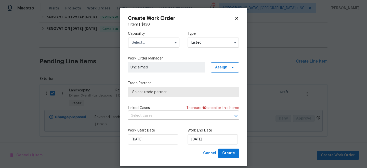
click at [141, 44] on input "text" at bounding box center [153, 42] width 51 height 10
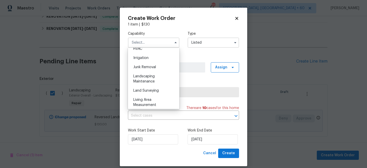
scroll to position [299, 0]
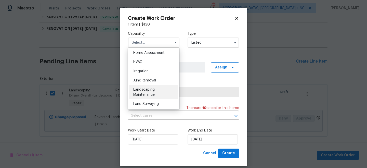
click at [144, 90] on span "Landscaping Maintenance" at bounding box center [143, 92] width 21 height 9
type input "Landscaping Maintenance"
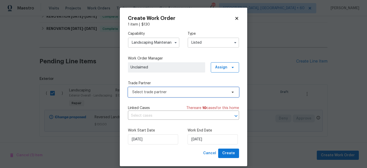
click at [166, 97] on span "Select trade partner" at bounding box center [183, 92] width 111 height 10
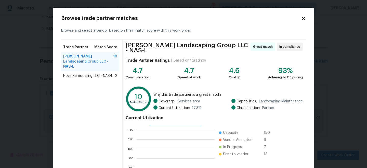
scroll to position [57, 0]
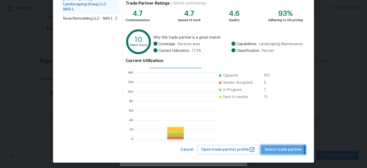
click at [278, 148] on span "Select trade partner" at bounding box center [283, 149] width 37 height 6
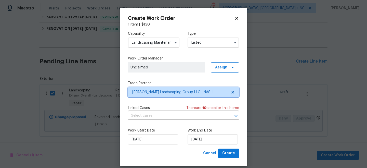
scroll to position [0, 0]
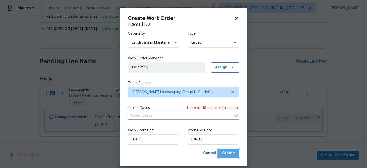
click at [227, 153] on span "Create" at bounding box center [228, 153] width 13 height 6
checkbox input "false"
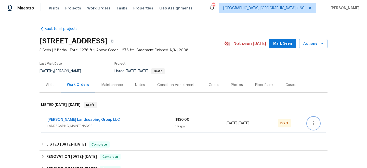
click at [313, 128] on button "button" at bounding box center [313, 123] width 12 height 12
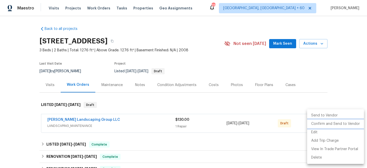
click at [335, 125] on li "Confirm and Send to Vendor" at bounding box center [335, 123] width 57 height 8
click at [343, 74] on div at bounding box center [183, 84] width 367 height 168
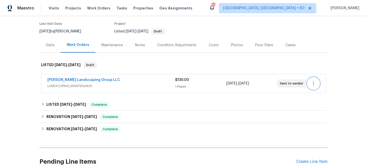
scroll to position [52, 0]
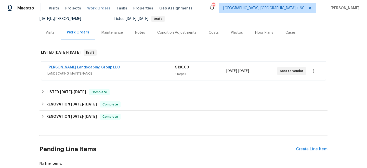
click at [89, 8] on span "Work Orders" at bounding box center [98, 8] width 23 height 5
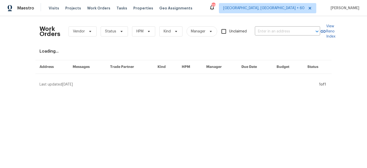
click at [273, 35] on div "Work Orders Vendor Status HPM Kind Manager Unclaimed ​" at bounding box center [179, 31] width 280 height 22
click at [273, 35] on input "text" at bounding box center [280, 32] width 51 height 8
paste input "[STREET_ADDRESS][PERSON_NAME]"
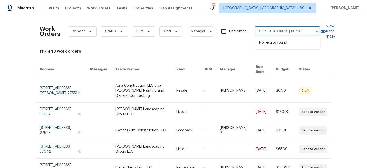
type input "[STREET_ADDRESS][PERSON_NAME]"
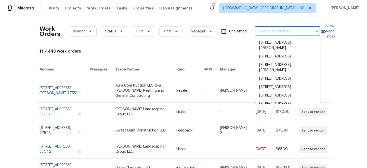
paste input "[STREET_ADDRESS][PERSON_NAME]"
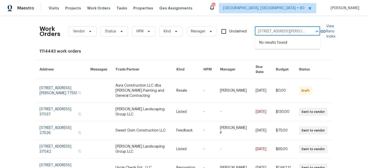
type input "[STREET_ADDRESS][PERSON_NAME]"
click at [274, 43] on li "[STREET_ADDRESS][PERSON_NAME]" at bounding box center [287, 45] width 65 height 14
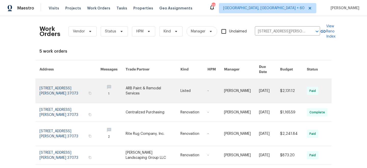
click at [143, 82] on link at bounding box center [153, 91] width 55 height 24
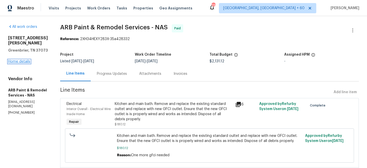
click at [19, 60] on link "Home details" at bounding box center [19, 62] width 22 height 4
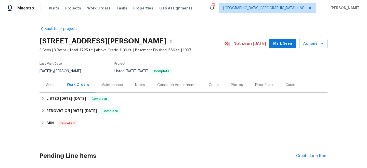
click at [112, 87] on div "Maintenance" at bounding box center [111, 84] width 21 height 5
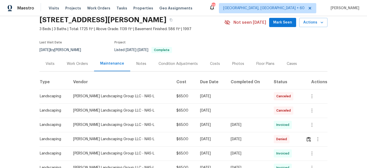
scroll to position [23, 0]
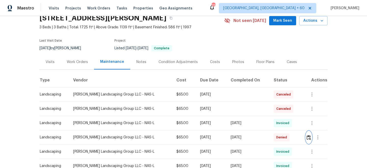
click at [308, 138] on img "button" at bounding box center [308, 137] width 4 height 5
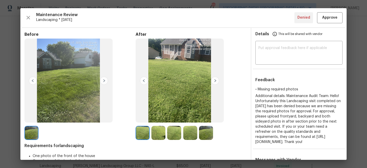
click at [216, 79] on img at bounding box center [215, 80] width 8 height 8
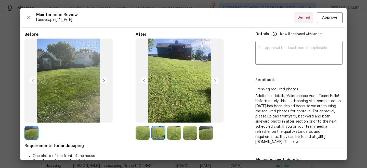
click at [216, 79] on img at bounding box center [215, 80] width 8 height 8
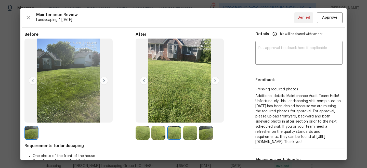
click at [216, 79] on img at bounding box center [215, 80] width 8 height 8
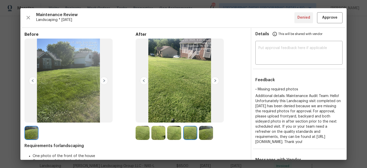
click at [216, 79] on img at bounding box center [215, 80] width 8 height 8
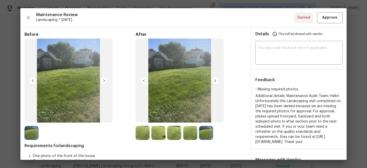
click at [216, 80] on img at bounding box center [215, 80] width 8 height 8
click at [143, 79] on img at bounding box center [144, 80] width 8 height 8
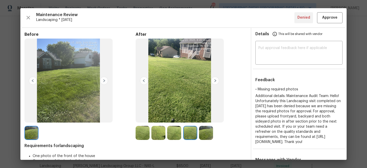
click at [144, 80] on img at bounding box center [144, 80] width 8 height 8
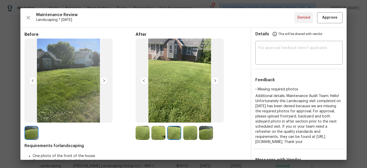
click at [105, 82] on img at bounding box center [104, 80] width 8 height 8
click at [103, 82] on img at bounding box center [104, 80] width 8 height 8
click at [215, 81] on img at bounding box center [215, 80] width 8 height 8
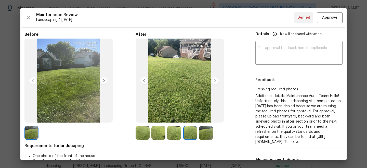
click at [215, 81] on img at bounding box center [215, 80] width 8 height 8
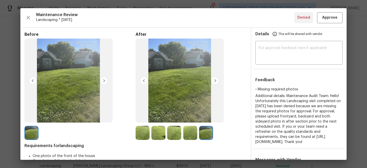
click at [215, 81] on img at bounding box center [215, 80] width 8 height 8
click at [143, 80] on img at bounding box center [144, 80] width 8 height 8
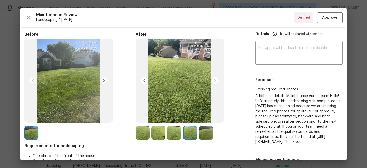
click at [143, 80] on img at bounding box center [144, 80] width 8 height 8
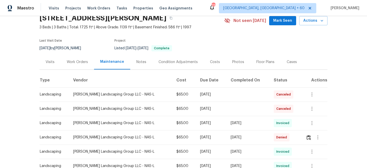
click at [80, 65] on div "Work Orders" at bounding box center [77, 61] width 33 height 15
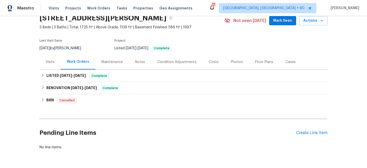
click at [321, 136] on div "Pending Line Items Create Line Item" at bounding box center [183, 133] width 288 height 24
click at [316, 134] on div "Create Line Item" at bounding box center [311, 132] width 31 height 5
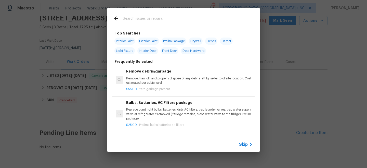
click at [243, 140] on div "Skip" at bounding box center [183, 144] width 153 height 14
click at [244, 142] on span "Skip" at bounding box center [243, 144] width 9 height 5
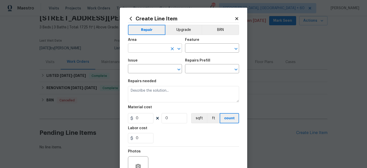
click at [145, 45] on input "text" at bounding box center [148, 49] width 40 height 8
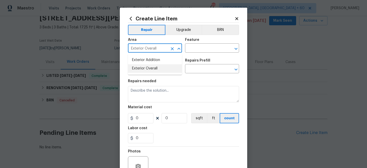
type input "Exterior Overall"
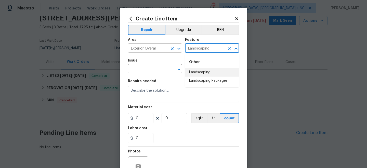
type input "Landscaping"
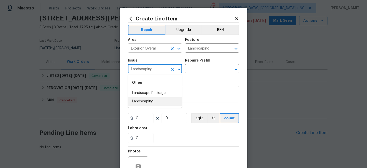
type input "Landscaping"
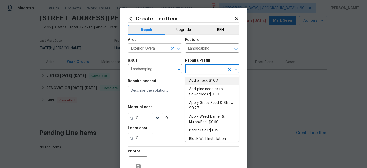
type input "Add a Task $1.00"
type textarea "HPM to detail"
type input "1"
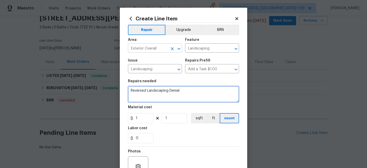
type textarea "Reversed Landscaping Denial"
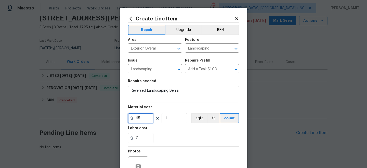
type input "65"
click at [183, 156] on div "Photos" at bounding box center [183, 162] width 111 height 33
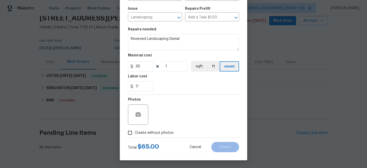
click at [156, 131] on span "Create without photos" at bounding box center [154, 132] width 39 height 5
click at [135, 131] on input "Create without photos" at bounding box center [130, 133] width 10 height 10
checkbox input "true"
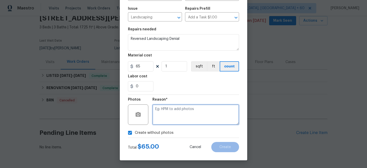
click at [179, 112] on textarea at bounding box center [195, 114] width 87 height 20
type textarea "n/a"
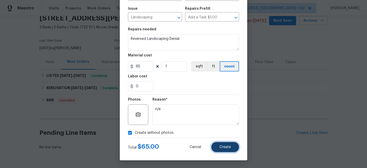
click at [226, 147] on span "Create" at bounding box center [224, 147] width 11 height 4
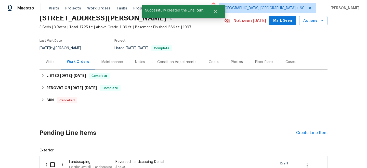
click at [49, 162] on input "checkbox" at bounding box center [54, 164] width 15 height 11
checkbox input "true"
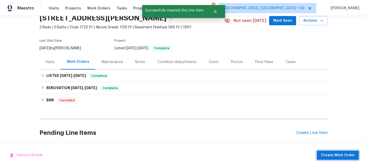
click at [331, 156] on span "Create Work Order" at bounding box center [338, 155] width 34 height 6
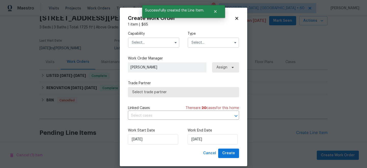
click at [208, 39] on input "text" at bounding box center [212, 42] width 51 height 10
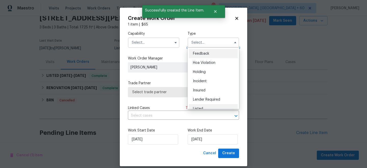
click at [205, 106] on div "Listed" at bounding box center [213, 108] width 49 height 9
type input "Listed"
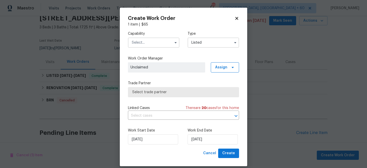
click at [163, 46] on input "text" at bounding box center [153, 42] width 51 height 10
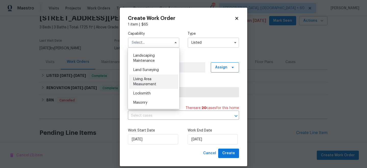
scroll to position [333, 0]
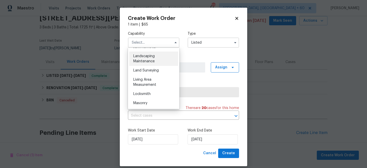
click at [152, 55] on span "Landscaping Maintenance" at bounding box center [143, 58] width 21 height 9
type input "Landscaping Maintenance"
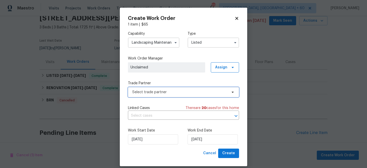
click at [160, 92] on span "Select trade partner" at bounding box center [179, 91] width 95 height 5
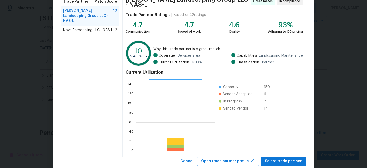
scroll to position [57, 0]
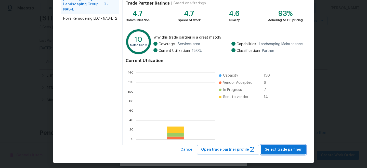
click at [282, 146] on span "Select trade partner" at bounding box center [283, 149] width 37 height 6
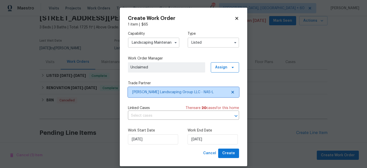
scroll to position [0, 0]
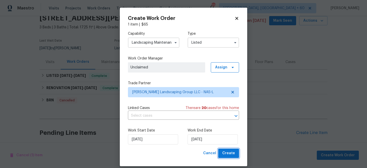
click at [231, 156] on span "Create" at bounding box center [228, 153] width 13 height 6
checkbox input "false"
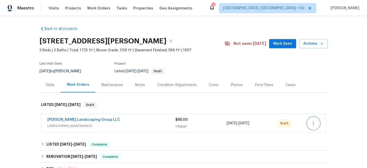
click at [314, 126] on button "button" at bounding box center [313, 123] width 12 height 12
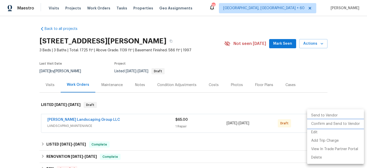
click at [333, 124] on li "Confirm and Send to Vendor" at bounding box center [335, 123] width 57 height 8
click at [345, 81] on div at bounding box center [183, 84] width 367 height 168
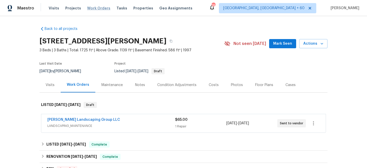
click at [94, 9] on span "Work Orders" at bounding box center [98, 8] width 23 height 5
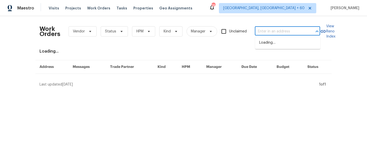
click at [275, 34] on input "text" at bounding box center [280, 32] width 51 height 8
paste input "[GEOGRAPHIC_DATA]"
type input "[GEOGRAPHIC_DATA]"
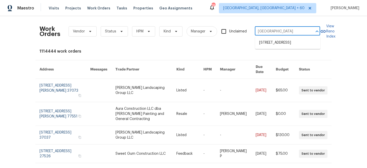
click at [274, 43] on li "[STREET_ADDRESS]" at bounding box center [287, 42] width 65 height 8
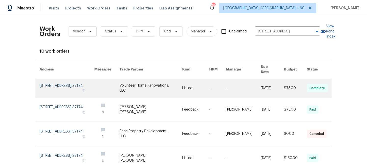
click at [152, 80] on link at bounding box center [150, 88] width 63 height 18
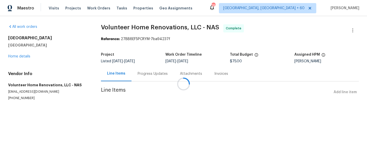
click at [22, 58] on div "[STREET_ADDRESS] Home details" at bounding box center [48, 46] width 80 height 23
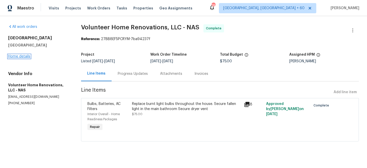
click at [18, 56] on link "Home details" at bounding box center [19, 56] width 22 height 4
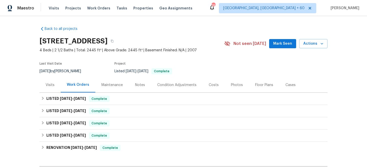
click at [115, 85] on div "Maintenance" at bounding box center [111, 84] width 21 height 5
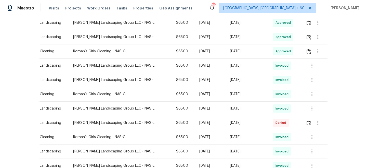
scroll to position [169, 0]
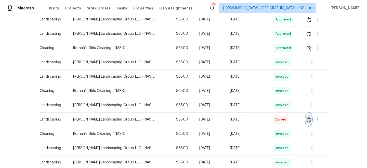
click at [307, 121] on img "button" at bounding box center [308, 119] width 4 height 5
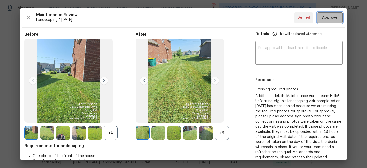
click at [332, 17] on span "Approve" at bounding box center [329, 18] width 15 height 6
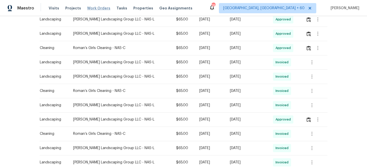
click at [87, 6] on span "Work Orders" at bounding box center [98, 8] width 23 height 5
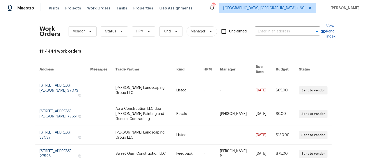
click at [272, 36] on div "Work Orders Vendor Status HPM Kind Manager Unclaimed ​" at bounding box center [179, 31] width 280 height 22
click at [272, 33] on input "text" at bounding box center [280, 32] width 51 height 8
paste input "[STREET_ADDRESS][PERSON_NAME]"
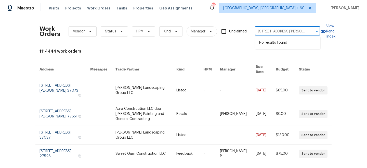
type input "[STREET_ADDRESS][PERSON_NAME]"
click at [275, 30] on input "text" at bounding box center [280, 32] width 51 height 8
paste input "[STREET_ADDRESS][PERSON_NAME]"
type input "[STREET_ADDRESS][PERSON_NAME]"
click at [267, 46] on li "[STREET_ADDRESS]" at bounding box center [287, 42] width 65 height 8
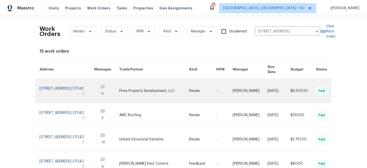
click at [172, 90] on link at bounding box center [154, 91] width 70 height 24
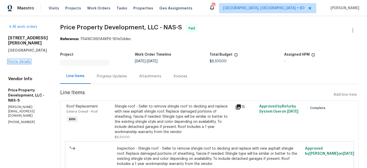
click at [21, 60] on link "Home details" at bounding box center [19, 62] width 22 height 4
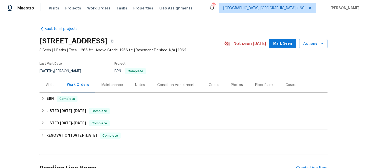
click at [114, 84] on div "Maintenance" at bounding box center [111, 84] width 21 height 5
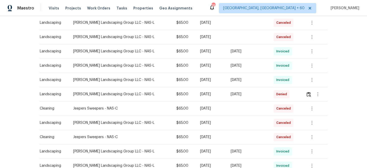
scroll to position [132, 0]
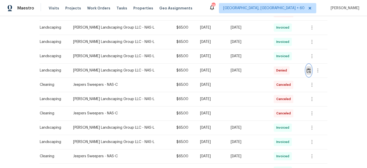
click at [309, 70] on img "button" at bounding box center [308, 70] width 4 height 5
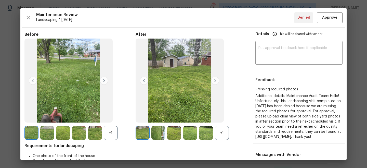
click at [106, 78] on img at bounding box center [104, 80] width 8 height 8
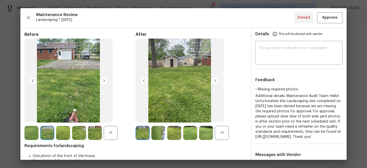
click at [106, 79] on img at bounding box center [104, 80] width 8 height 8
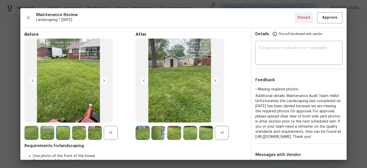
click at [214, 80] on img at bounding box center [215, 80] width 8 height 8
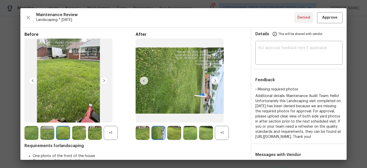
click at [214, 80] on img at bounding box center [215, 80] width 8 height 8
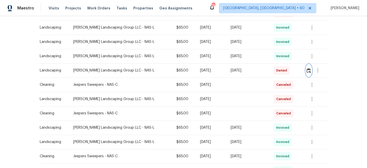
scroll to position [0, 0]
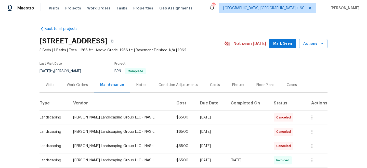
click at [78, 87] on div "Work Orders" at bounding box center [77, 84] width 33 height 15
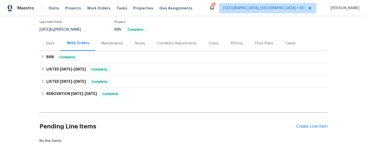
scroll to position [52, 0]
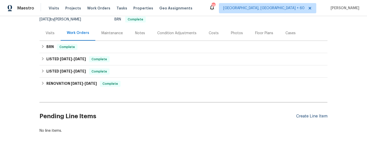
click at [308, 117] on div "Create Line Item" at bounding box center [311, 116] width 31 height 5
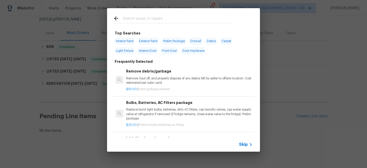
click at [243, 145] on span "Skip" at bounding box center [243, 144] width 9 height 5
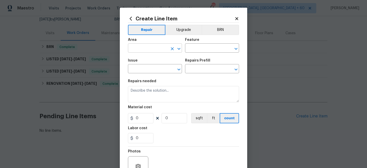
click at [140, 48] on input "text" at bounding box center [148, 49] width 40 height 8
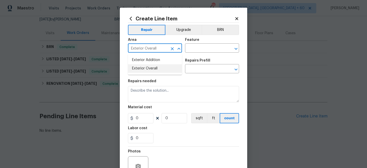
type input "Exterior Overall"
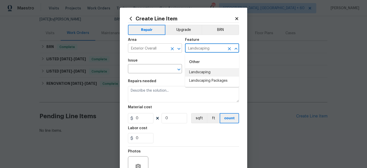
type input "Landscaping"
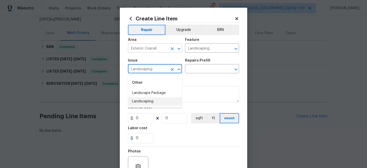
type input "Landscaping"
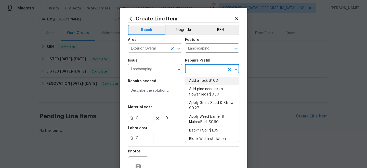
type input "Add a Task $1.00"
type textarea "HPM to detail"
type input "1"
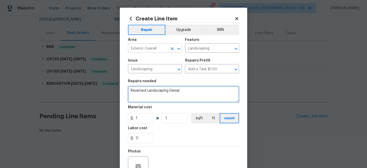
type textarea "Reversed Landscaping Denial"
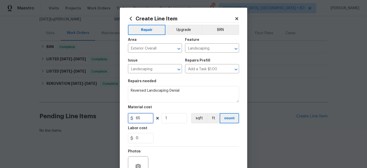
type input "65"
click at [182, 136] on div "0" at bounding box center [183, 138] width 111 height 10
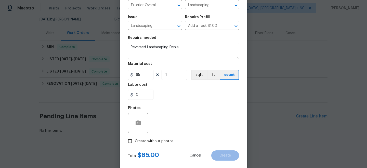
scroll to position [52, 0]
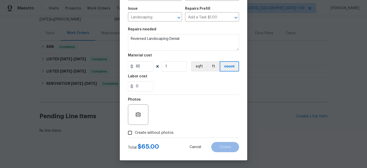
click at [153, 134] on span "Create without photos" at bounding box center [154, 132] width 39 height 5
click at [135, 134] on input "Create without photos" at bounding box center [130, 133] width 10 height 10
checkbox input "true"
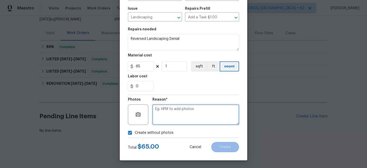
click at [181, 113] on textarea at bounding box center [195, 114] width 87 height 20
type textarea "n/a"
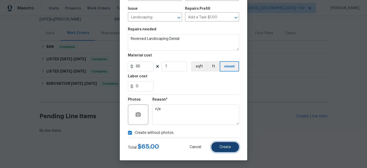
click at [219, 145] on button "Create" at bounding box center [225, 147] width 28 height 10
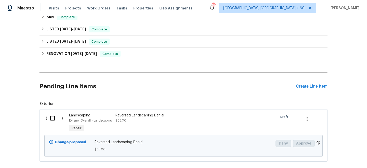
scroll to position [90, 0]
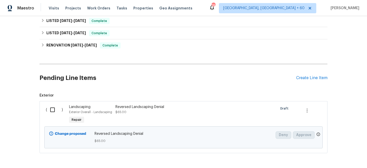
click at [54, 110] on input "checkbox" at bounding box center [54, 109] width 15 height 11
checkbox input "true"
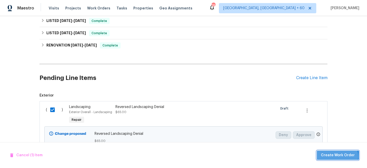
click at [339, 156] on span "Create Work Order" at bounding box center [338, 155] width 34 height 6
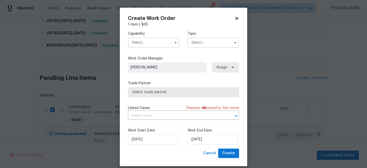
click at [208, 44] on input "text" at bounding box center [212, 42] width 51 height 10
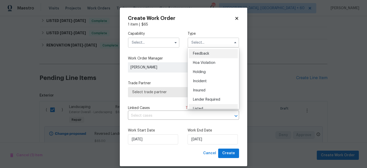
click at [204, 106] on div "Listed" at bounding box center [213, 108] width 49 height 9
type input "Listed"
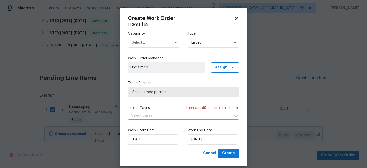
click at [149, 46] on input "text" at bounding box center [153, 42] width 51 height 10
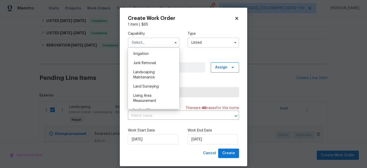
scroll to position [318, 0]
click at [152, 74] on span "Landscaping Maintenance" at bounding box center [143, 73] width 21 height 9
type input "Landscaping Maintenance"
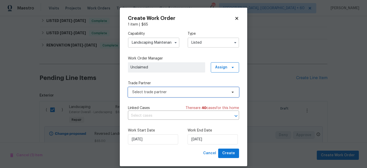
click at [158, 95] on span "Select trade partner" at bounding box center [183, 92] width 111 height 10
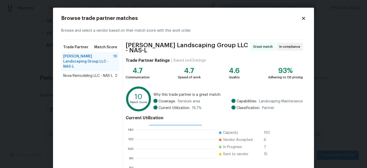
scroll to position [57, 0]
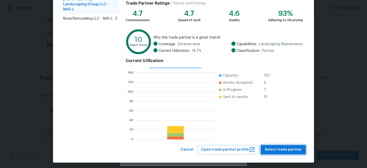
click at [275, 148] on span "Select trade partner" at bounding box center [283, 149] width 37 height 6
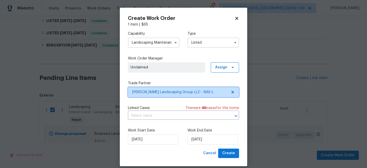
scroll to position [0, 0]
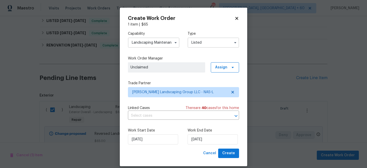
click at [228, 147] on div "Work Start Date [DATE] Work End Date [DATE]" at bounding box center [183, 136] width 111 height 25
click at [231, 150] on span "Create" at bounding box center [228, 153] width 13 height 6
checkbox input "false"
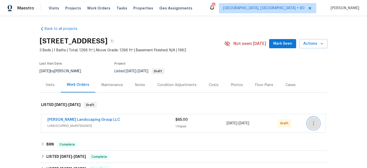
click at [315, 122] on icon "button" at bounding box center [313, 123] width 6 height 6
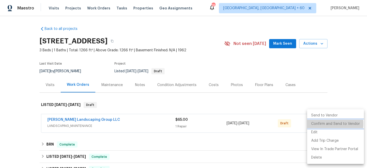
click at [329, 124] on li "Confirm and Send to Vendor" at bounding box center [335, 123] width 57 height 8
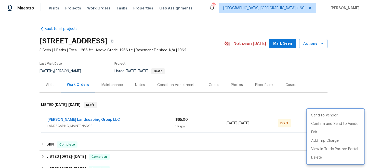
click at [338, 87] on div at bounding box center [183, 84] width 367 height 168
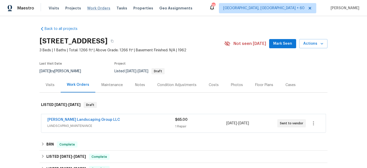
click at [96, 8] on span "Work Orders" at bounding box center [98, 8] width 23 height 5
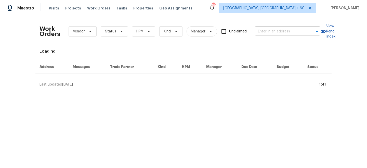
click at [269, 29] on input "text" at bounding box center [280, 32] width 51 height 8
paste input "[STREET_ADDRESS]"
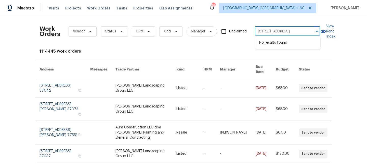
type input "[STREET_ADDRESS]"
click at [278, 42] on li "[STREET_ADDRESS]" at bounding box center [287, 42] width 65 height 8
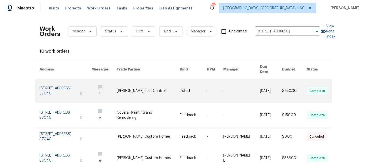
click at [152, 83] on link at bounding box center [148, 91] width 63 height 24
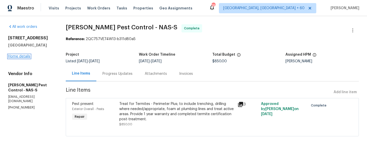
click at [16, 54] on link "Home details" at bounding box center [19, 56] width 22 height 4
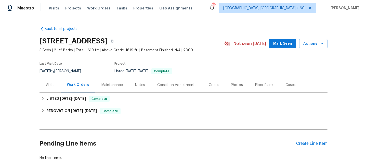
click at [106, 84] on div "Maintenance" at bounding box center [111, 84] width 21 height 5
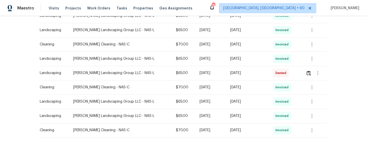
scroll to position [299, 0]
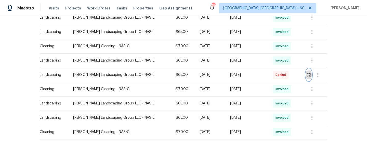
click at [307, 72] on img "button" at bounding box center [308, 74] width 4 height 5
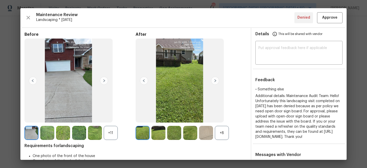
click at [105, 82] on img at bounding box center [104, 80] width 8 height 8
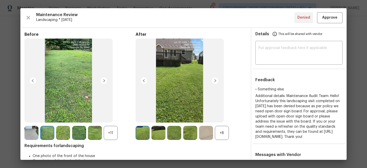
click at [213, 78] on img at bounding box center [215, 80] width 8 height 8
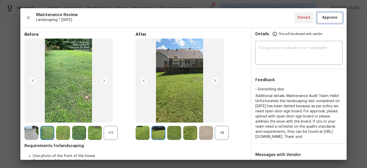
click at [335, 17] on span "Approve" at bounding box center [329, 18] width 15 height 6
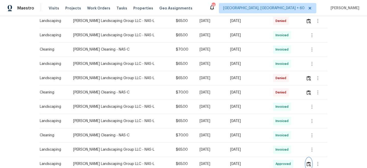
scroll to position [205, 0]
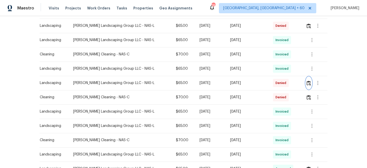
click at [307, 79] on button "button" at bounding box center [309, 83] width 6 height 12
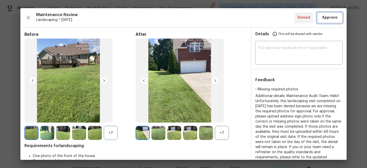
click at [323, 14] on button "Approve" at bounding box center [329, 17] width 25 height 11
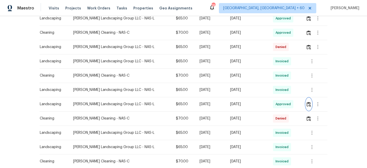
scroll to position [183, 0]
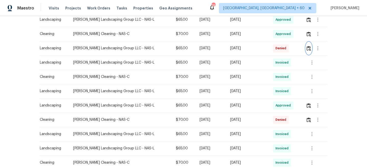
click at [307, 45] on button "button" at bounding box center [309, 48] width 6 height 12
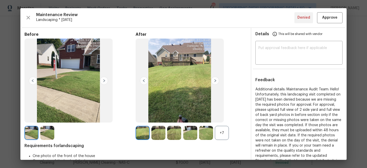
click at [107, 83] on img at bounding box center [104, 80] width 8 height 8
click at [216, 80] on img at bounding box center [215, 80] width 8 height 8
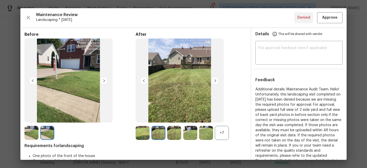
click at [216, 80] on img at bounding box center [215, 80] width 8 height 8
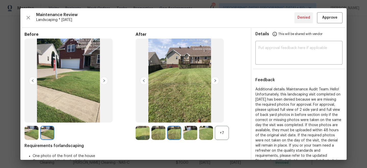
click at [216, 80] on img at bounding box center [215, 80] width 8 height 8
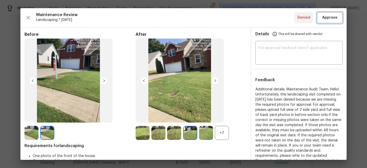
click at [332, 17] on span "Approve" at bounding box center [329, 18] width 15 height 6
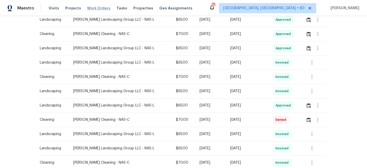
click at [89, 7] on span "Work Orders" at bounding box center [98, 8] width 23 height 5
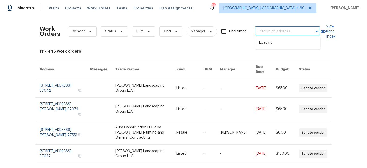
click at [277, 31] on input "text" at bounding box center [280, 32] width 51 height 8
paste input "2806 Teakwood Dr"
type input "2806 Teakwood Dr"
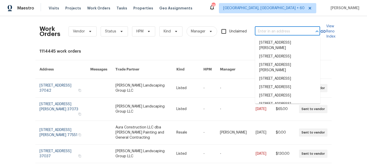
paste input "2806 Teakwood Dr"
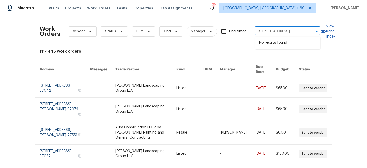
type input "2806 Teakwood Dr"
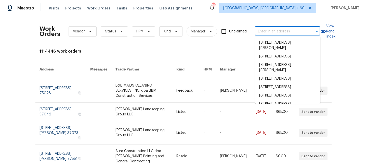
click at [266, 29] on input "text" at bounding box center [280, 32] width 51 height 8
paste input "[STREET_ADDRESS]"
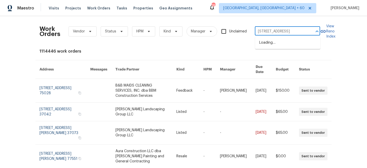
type input "[STREET_ADDRESS]"
click at [274, 44] on li "2806 Teakwood Dr, Clarksville, TN 37040" at bounding box center [287, 42] width 65 height 8
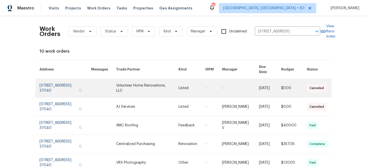
click at [190, 87] on link at bounding box center [191, 88] width 27 height 18
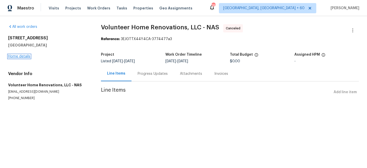
click at [19, 56] on link "Home details" at bounding box center [19, 56] width 22 height 4
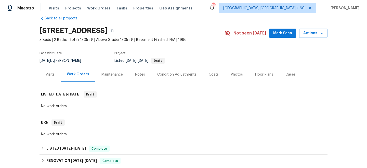
scroll to position [11, 0]
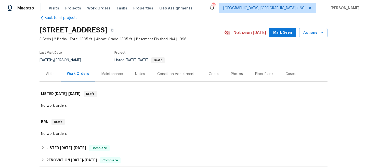
click at [106, 77] on div "Maintenance" at bounding box center [112, 73] width 34 height 15
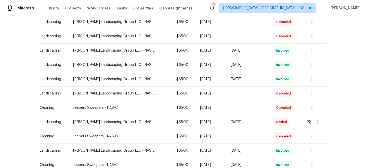
scroll to position [122, 0]
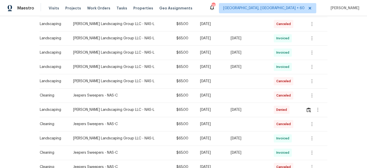
click at [303, 109] on td at bounding box center [315, 109] width 26 height 14
click at [307, 109] on img "button" at bounding box center [308, 109] width 4 height 5
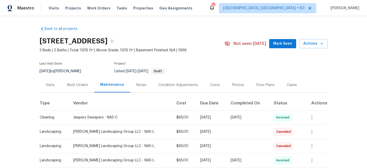
click at [77, 86] on div "Work Orders" at bounding box center [77, 84] width 21 height 5
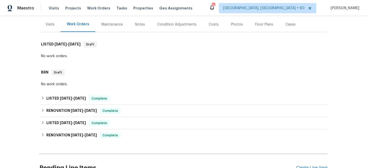
scroll to position [166, 0]
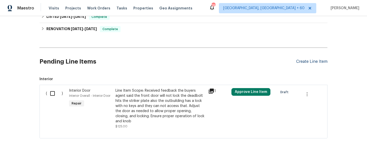
click at [313, 60] on div "Create Line Item" at bounding box center [311, 61] width 31 height 5
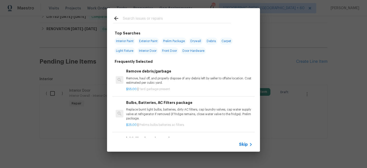
click at [254, 145] on div "Skip" at bounding box center [183, 144] width 153 height 14
click at [246, 145] on span "Skip" at bounding box center [243, 144] width 9 height 5
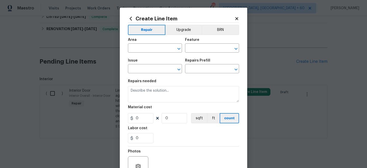
click at [153, 55] on span "Area ​" at bounding box center [155, 45] width 54 height 21
click at [147, 52] on span "Area ​" at bounding box center [155, 45] width 54 height 21
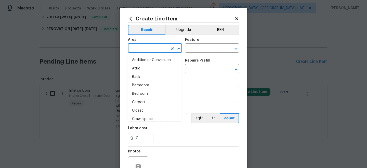
click at [146, 51] on input "text" at bounding box center [148, 49] width 40 height 8
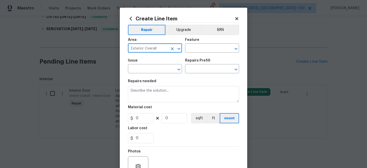
type input "Exterior Overall"
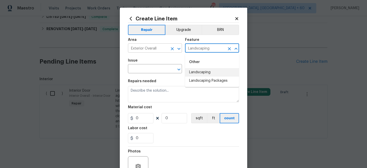
type input "Landscaping"
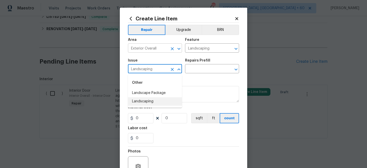
type input "Landscaping"
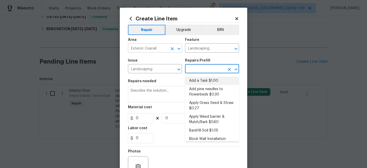
type input "Add a Task $1.00"
type textarea "HPM to detail"
type input "1"
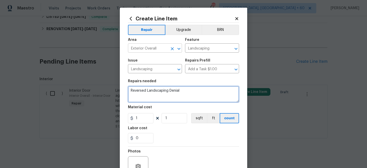
type textarea "Reversed Landscaping Denial"
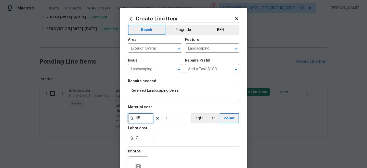
type input "65"
click at [175, 135] on div "0" at bounding box center [183, 138] width 111 height 10
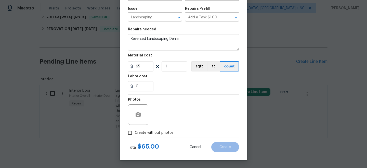
click at [152, 130] on span "Create without photos" at bounding box center [154, 132] width 39 height 5
click at [135, 130] on input "Create without photos" at bounding box center [130, 133] width 10 height 10
checkbox input "true"
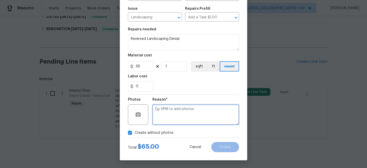
click at [178, 118] on textarea at bounding box center [195, 114] width 87 height 20
type textarea "n/a"
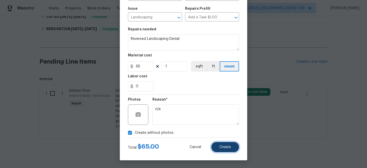
click at [216, 149] on button "Create" at bounding box center [225, 147] width 28 height 10
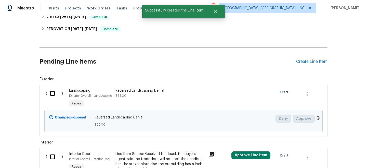
click at [51, 95] on input "checkbox" at bounding box center [54, 93] width 15 height 11
checkbox input "true"
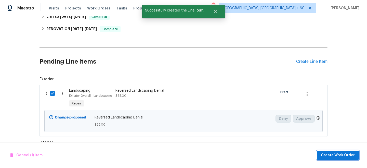
click at [346, 155] on span "Create Work Order" at bounding box center [338, 155] width 34 height 6
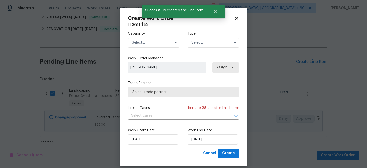
click at [200, 40] on input "text" at bounding box center [212, 42] width 51 height 10
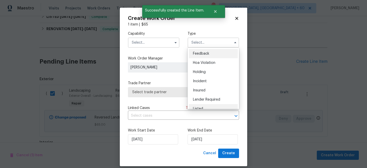
click at [199, 105] on div "Listed" at bounding box center [213, 108] width 49 height 9
type input "Listed"
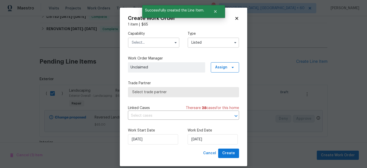
click at [141, 42] on input "text" at bounding box center [153, 42] width 51 height 10
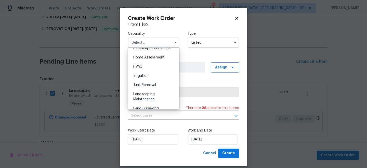
scroll to position [319, 0]
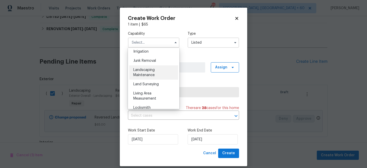
click at [150, 74] on span "Landscaping Maintenance" at bounding box center [143, 72] width 21 height 9
type input "Landscaping Maintenance"
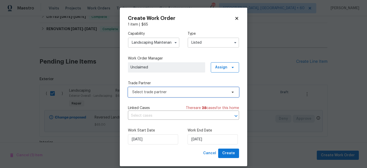
click at [157, 88] on span "Select trade partner" at bounding box center [183, 92] width 111 height 10
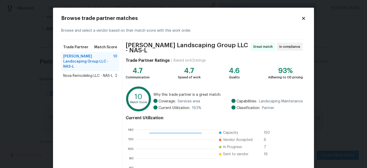
scroll to position [57, 0]
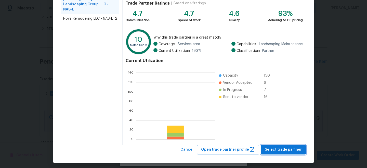
click at [286, 150] on span "Select trade partner" at bounding box center [283, 149] width 37 height 6
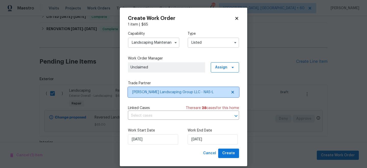
scroll to position [0, 0]
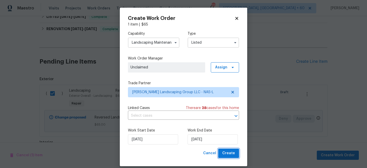
click at [228, 149] on button "Create" at bounding box center [228, 152] width 21 height 9
checkbox input "false"
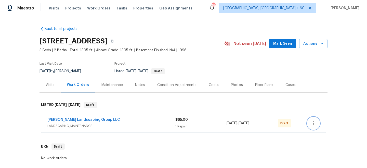
click at [315, 120] on icon "button" at bounding box center [313, 123] width 6 height 6
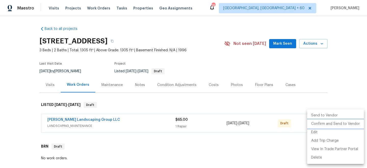
click at [329, 122] on li "Confirm and Send to Vendor" at bounding box center [335, 123] width 57 height 8
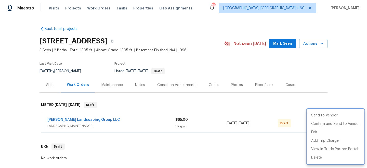
click at [330, 88] on div at bounding box center [183, 84] width 367 height 168
